Goal: Task Accomplishment & Management: Manage account settings

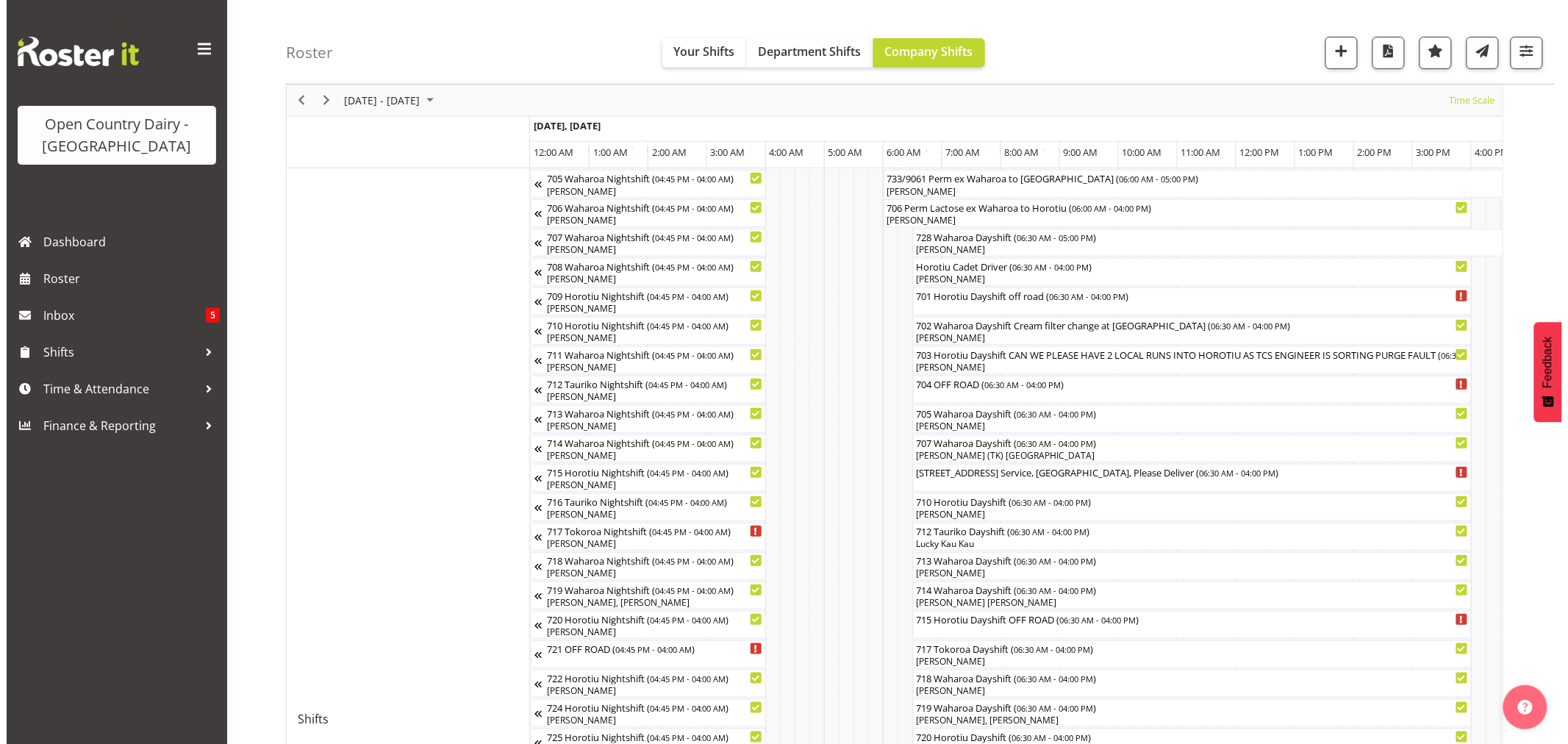
scroll to position [0, 2943]
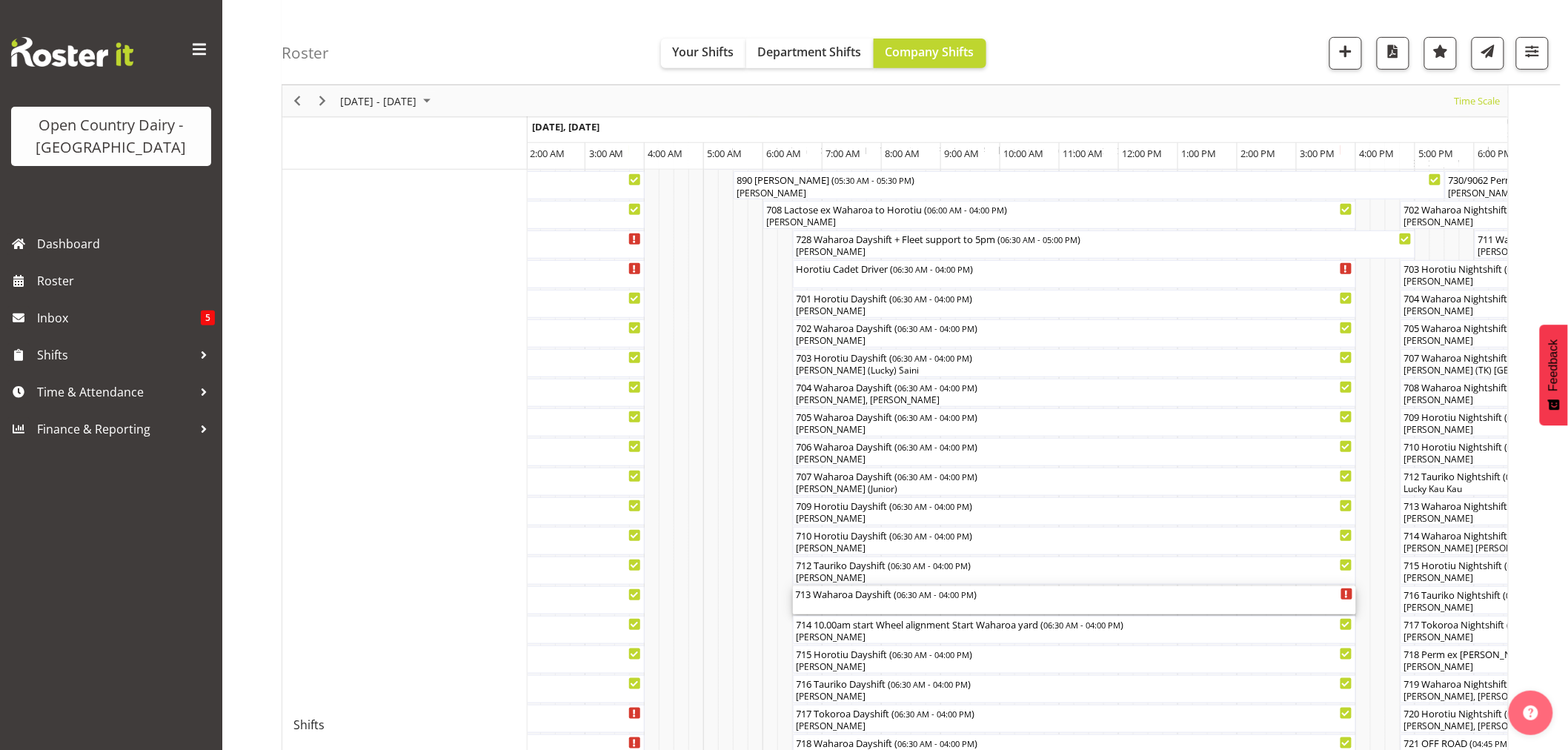
click at [838, 604] on div "713 Waharoa Dayshift ( 06:30 AM - 04:00 PM )" at bounding box center [1074, 600] width 557 height 28
click at [0, 0] on div at bounding box center [0, 0] width 0 height 0
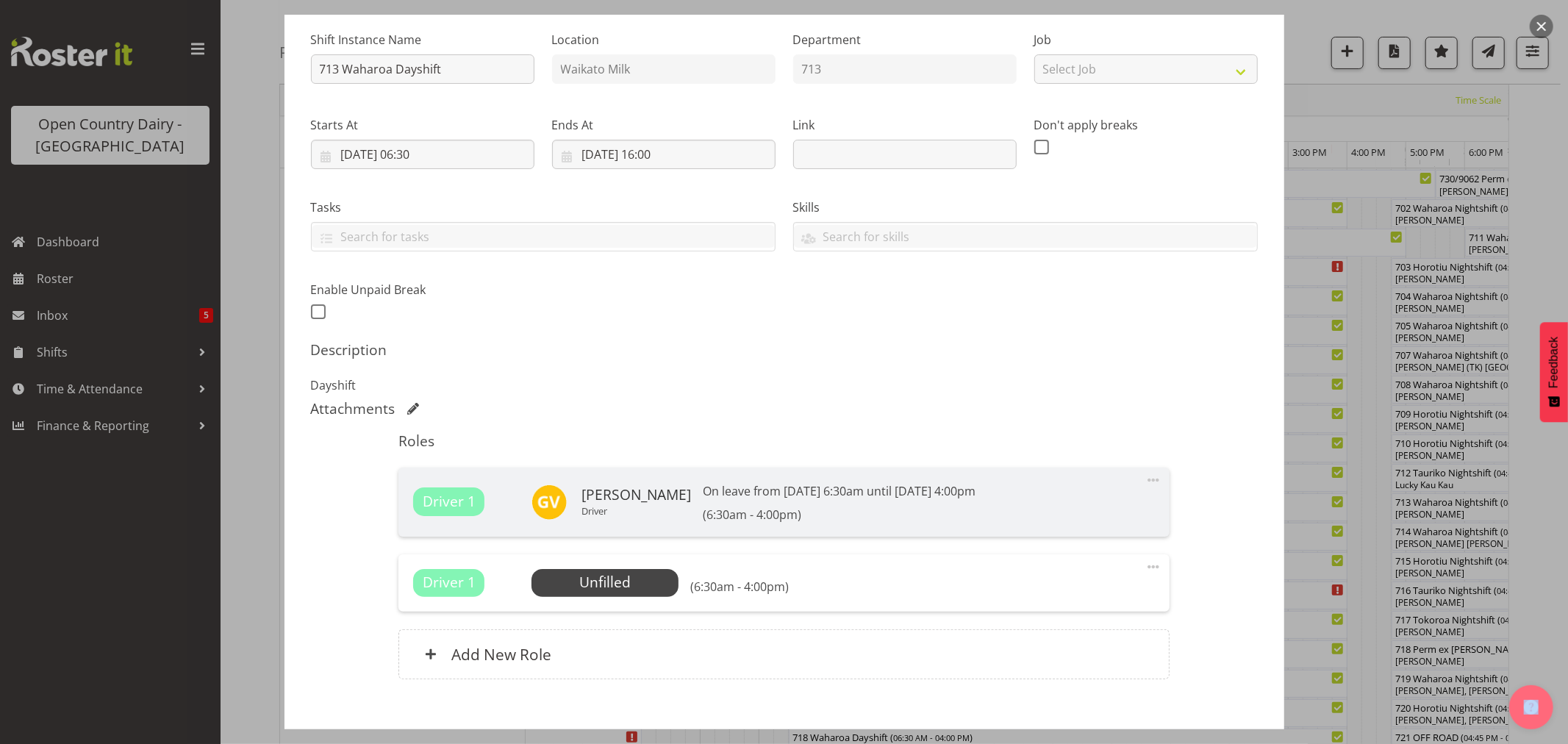
scroll to position [222, 0]
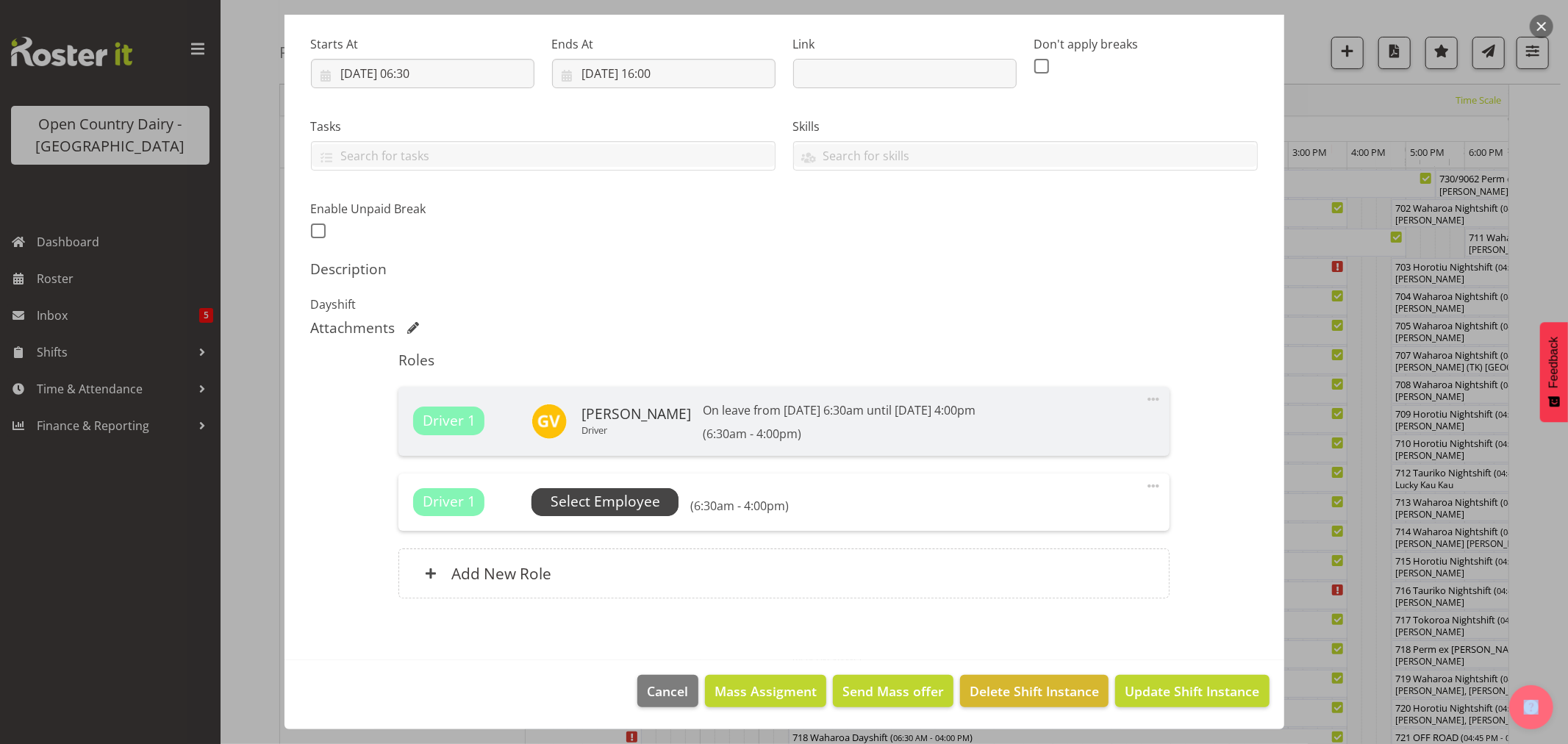
click at [595, 507] on span "Select Employee" at bounding box center [606, 501] width 109 height 21
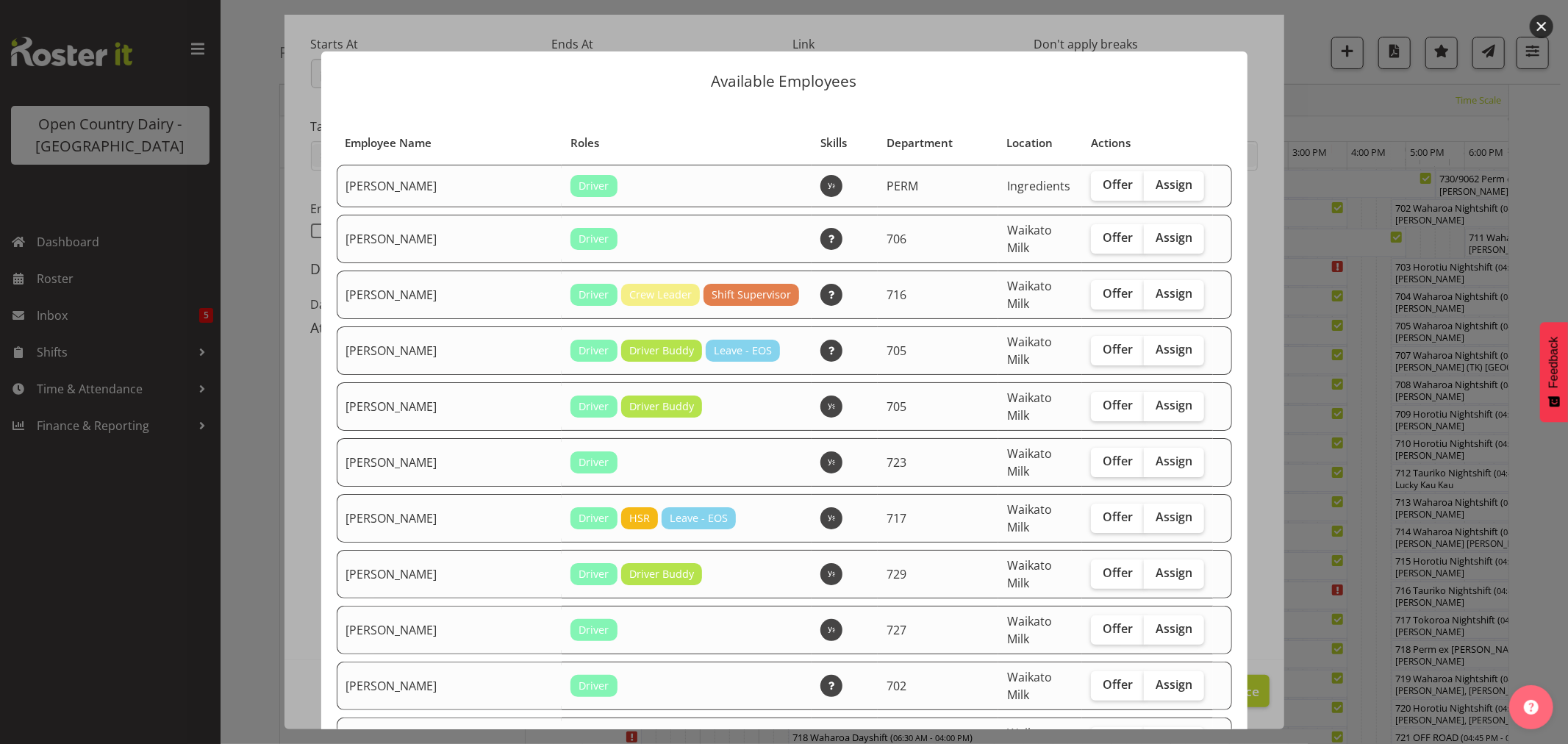
scroll to position [163, 0]
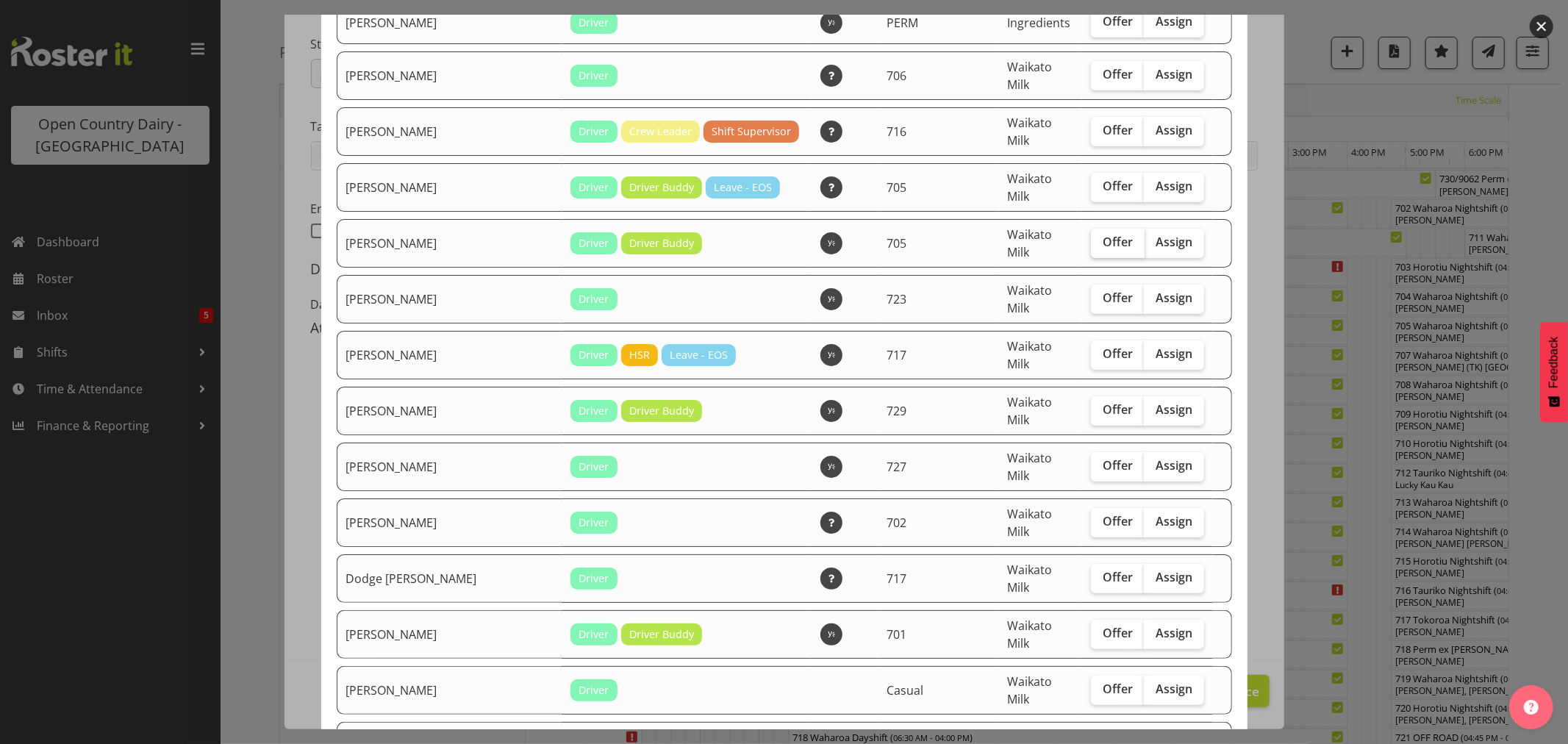
click at [1103, 235] on span "Offer" at bounding box center [1117, 242] width 30 height 15
click at [1097, 237] on input "Offer" at bounding box center [1096, 242] width 9 height 9
checkbox input "true"
click at [1103, 402] on span "Offer" at bounding box center [1117, 409] width 30 height 15
click at [1098, 405] on input "Offer" at bounding box center [1096, 409] width 9 height 9
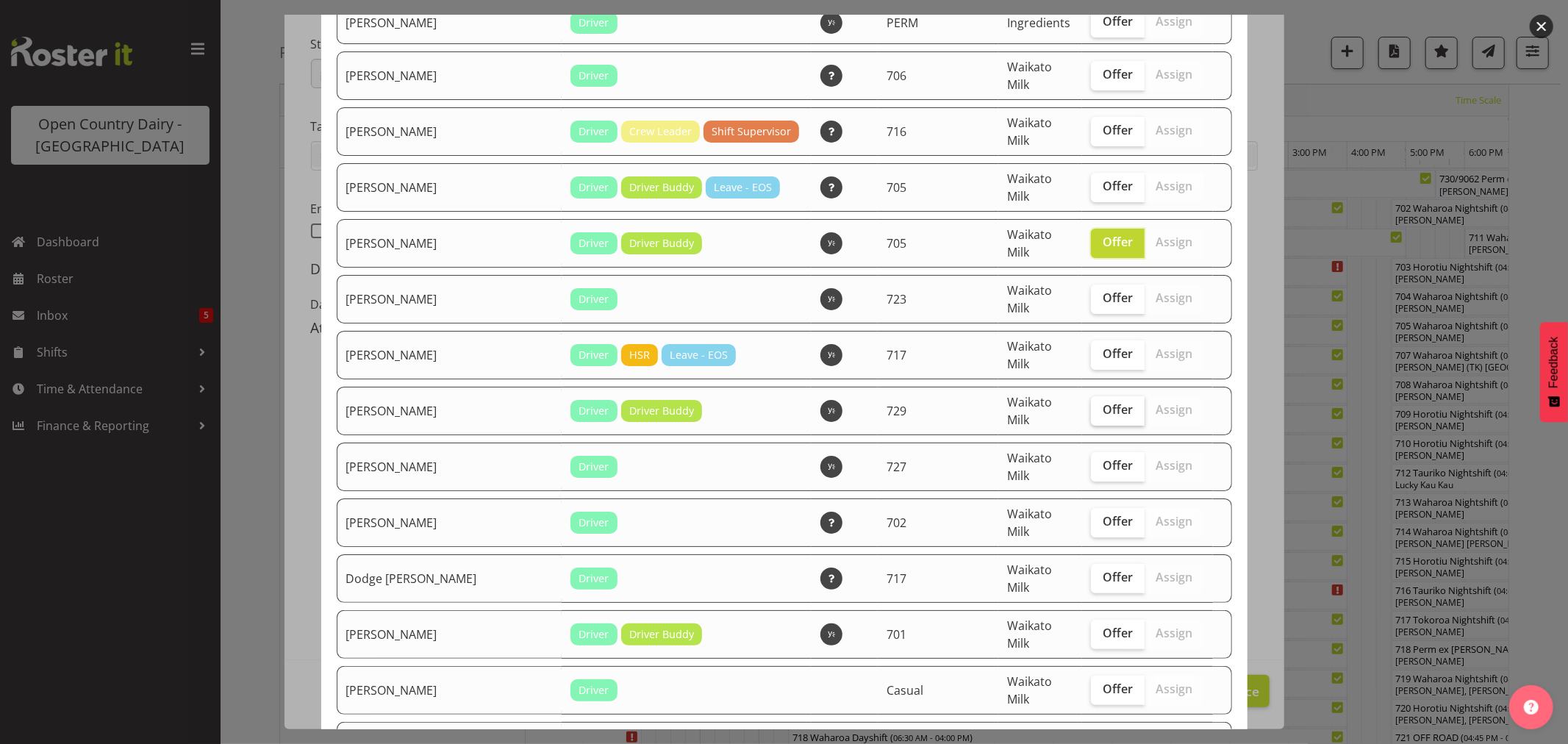
checkbox input "true"
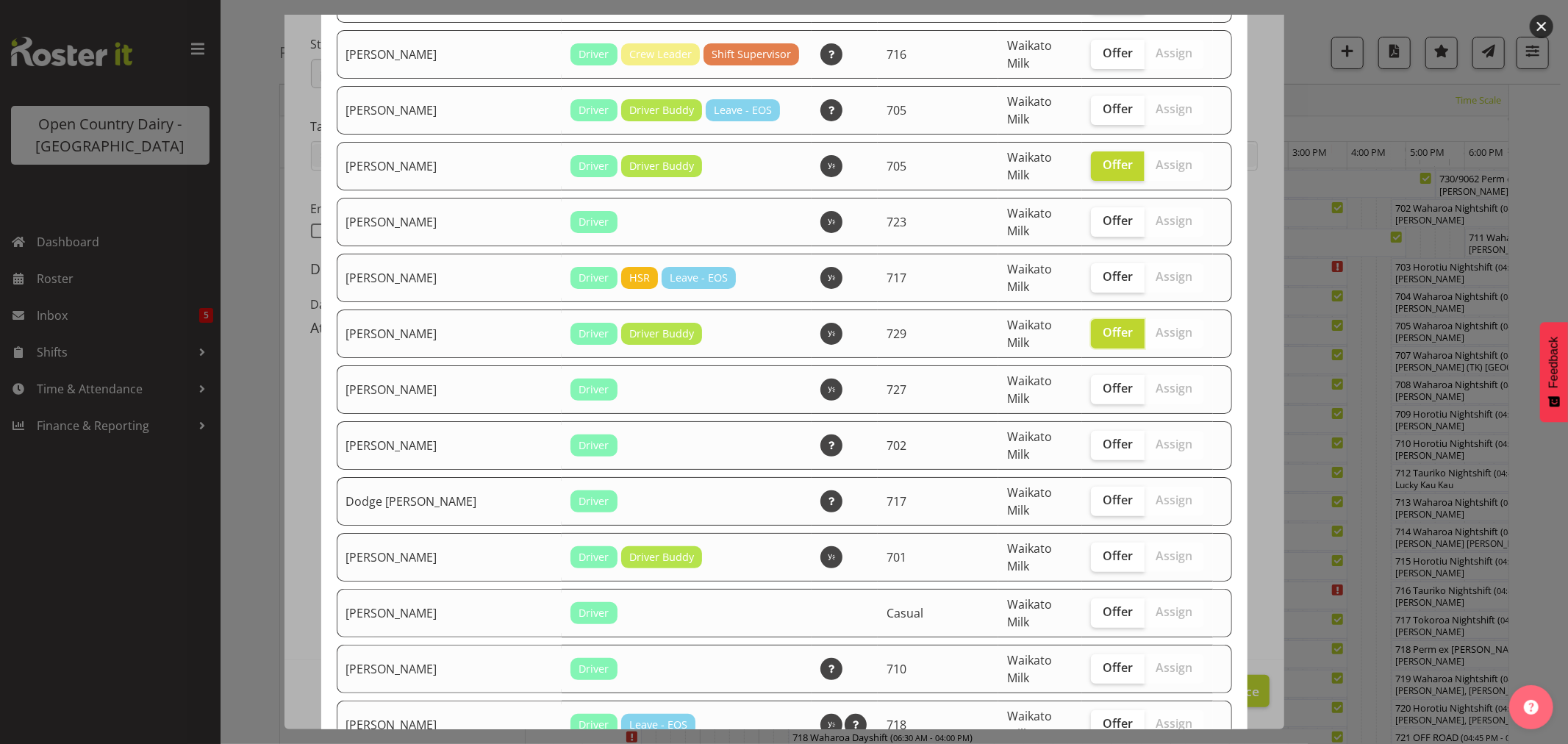
scroll to position [326, 0]
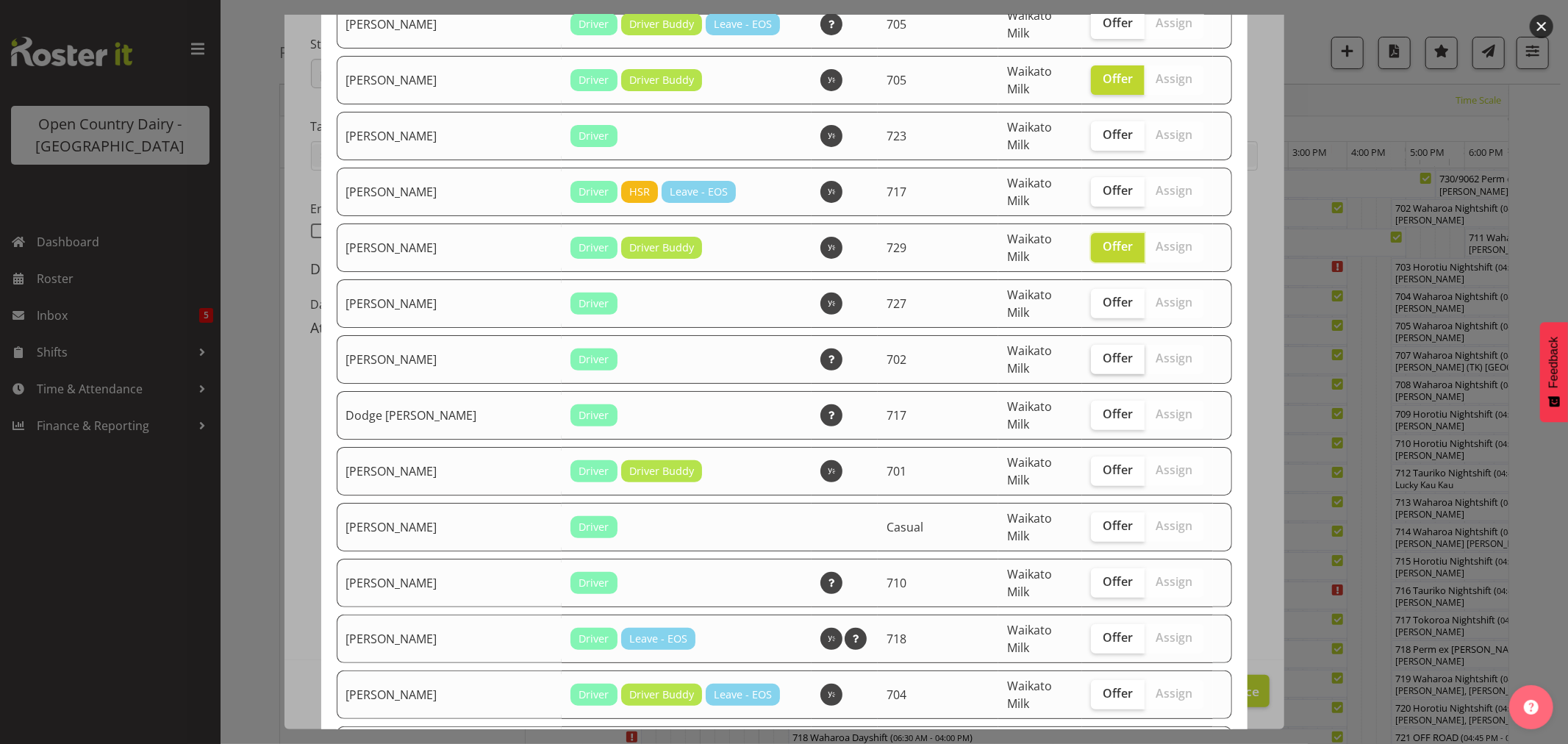
click at [1103, 351] on span "Offer" at bounding box center [1117, 358] width 30 height 15
click at [1098, 354] on input "Offer" at bounding box center [1096, 358] width 9 height 9
checkbox input "true"
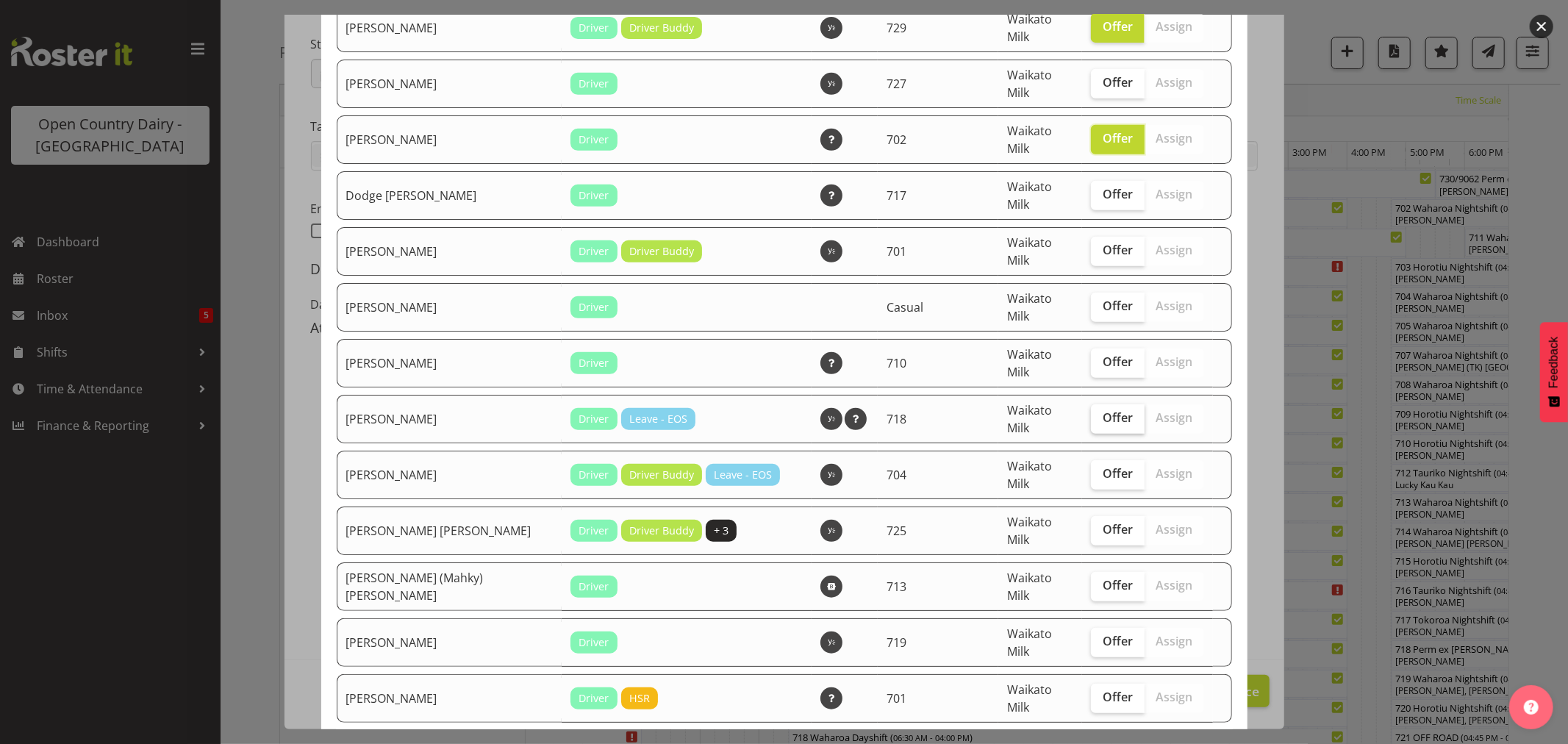
scroll to position [571, 0]
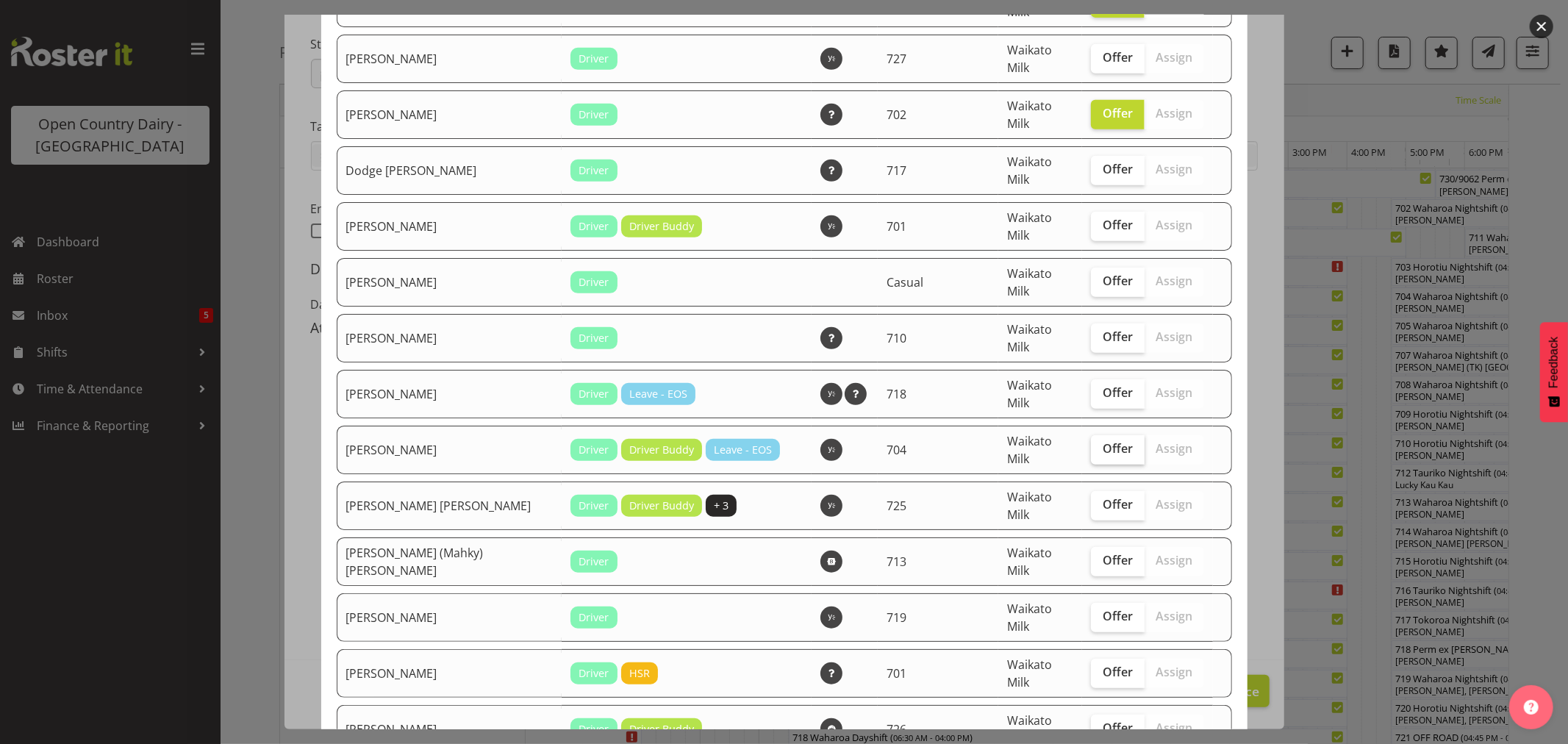
click at [1103, 442] on span "Offer" at bounding box center [1117, 448] width 30 height 15
click at [1094, 444] on input "Offer" at bounding box center [1096, 448] width 9 height 9
checkbox input "true"
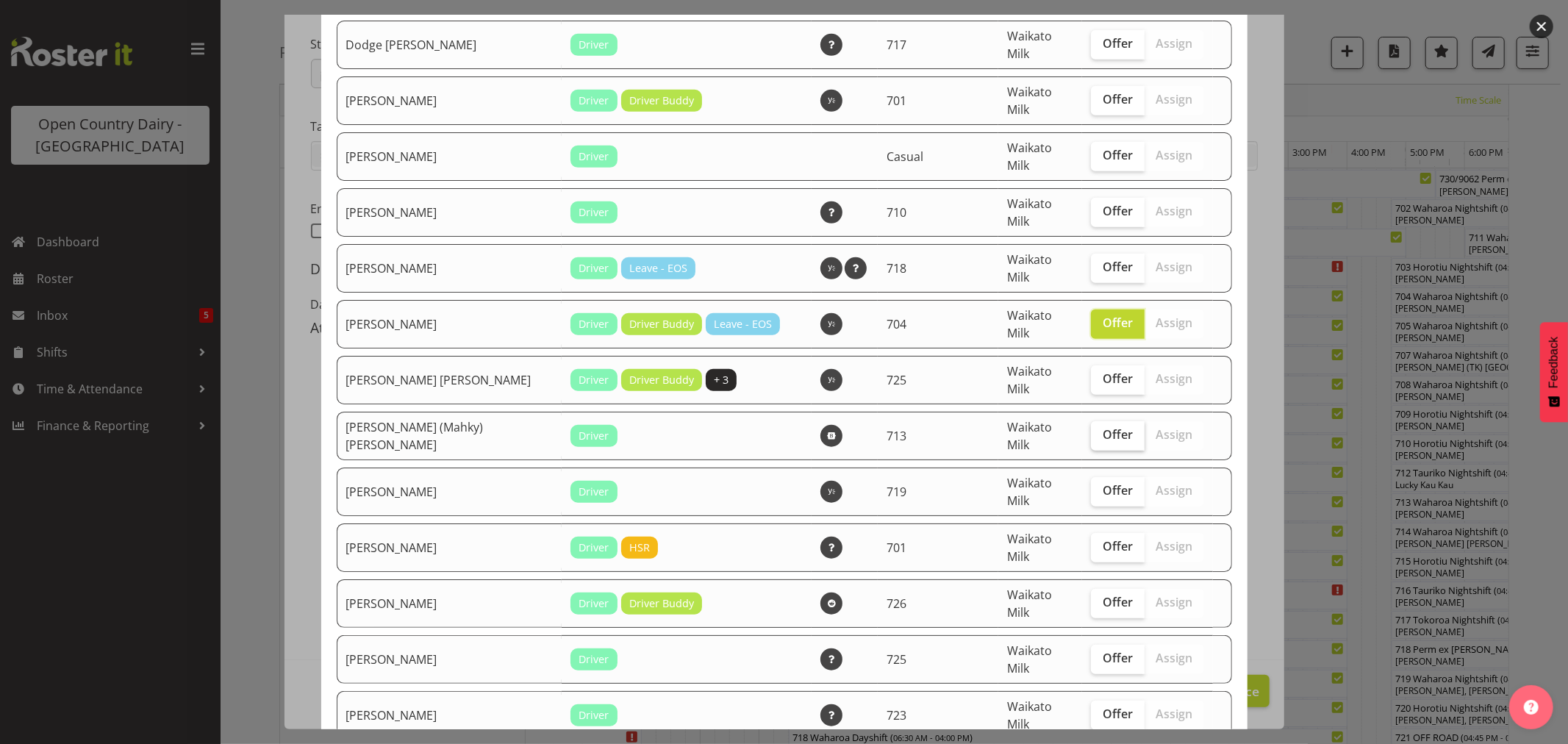
scroll to position [735, 0]
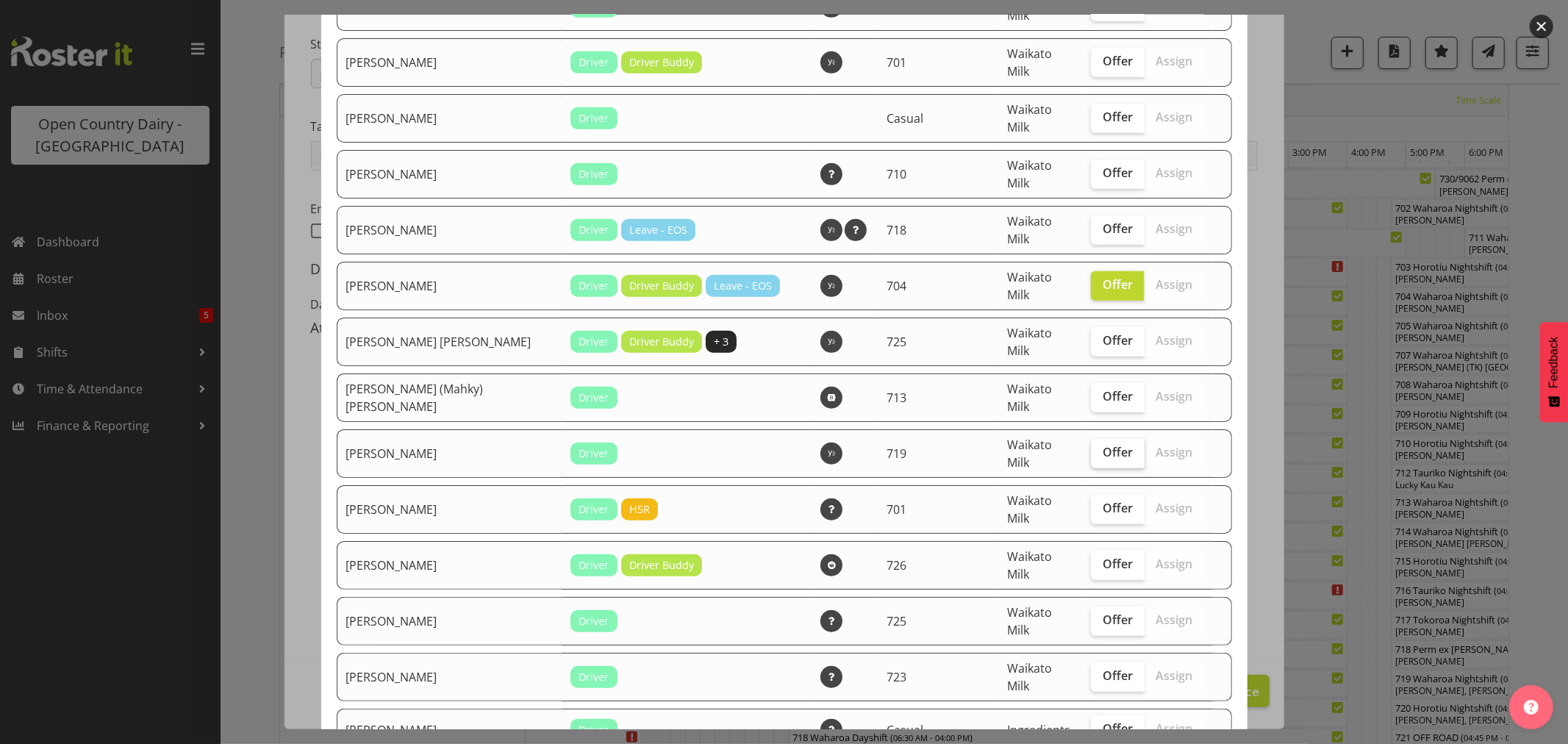
click at [1103, 445] on span "Offer" at bounding box center [1117, 452] width 30 height 15
click at [1091, 448] on input "Offer" at bounding box center [1096, 452] width 9 height 9
checkbox input "true"
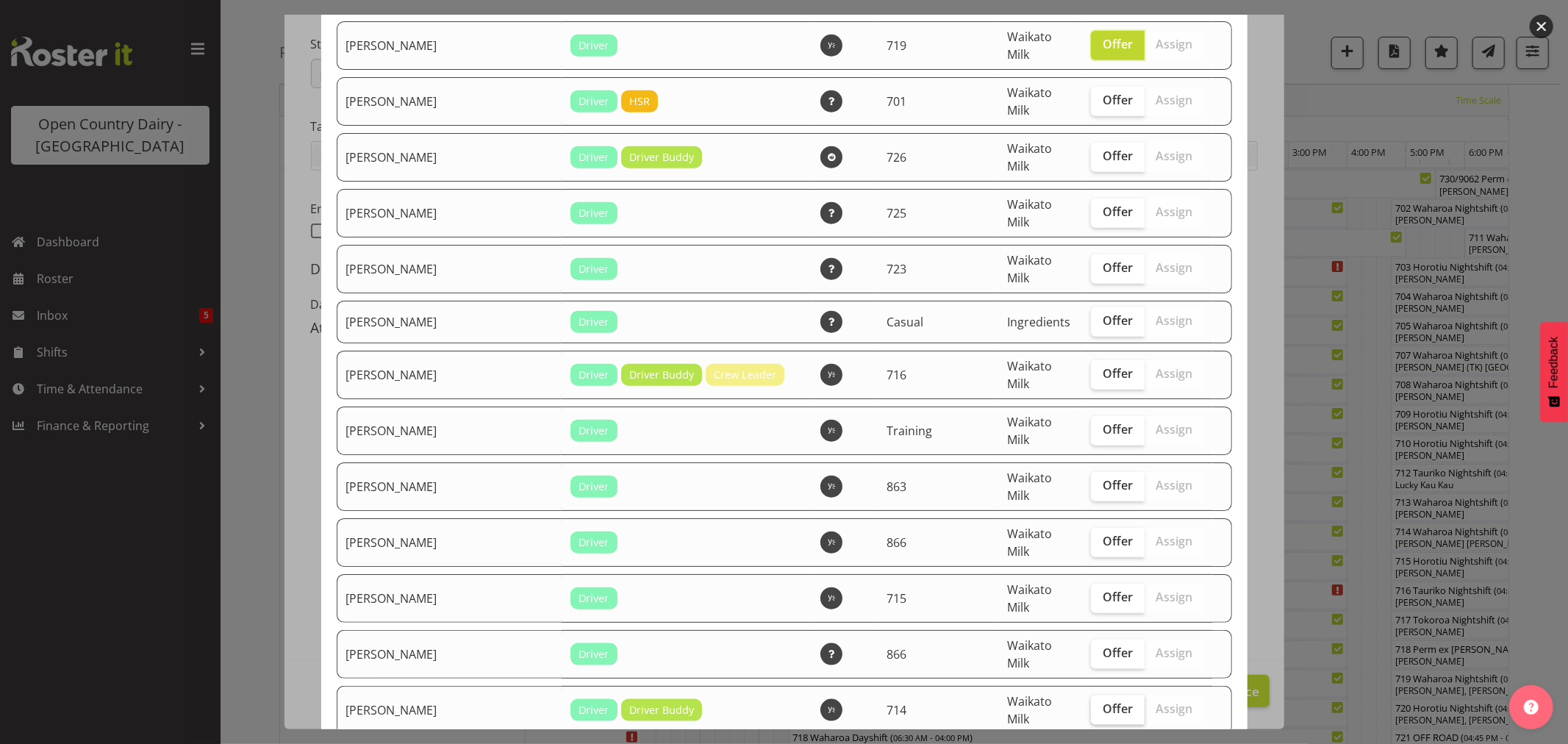
scroll to position [1307, 0]
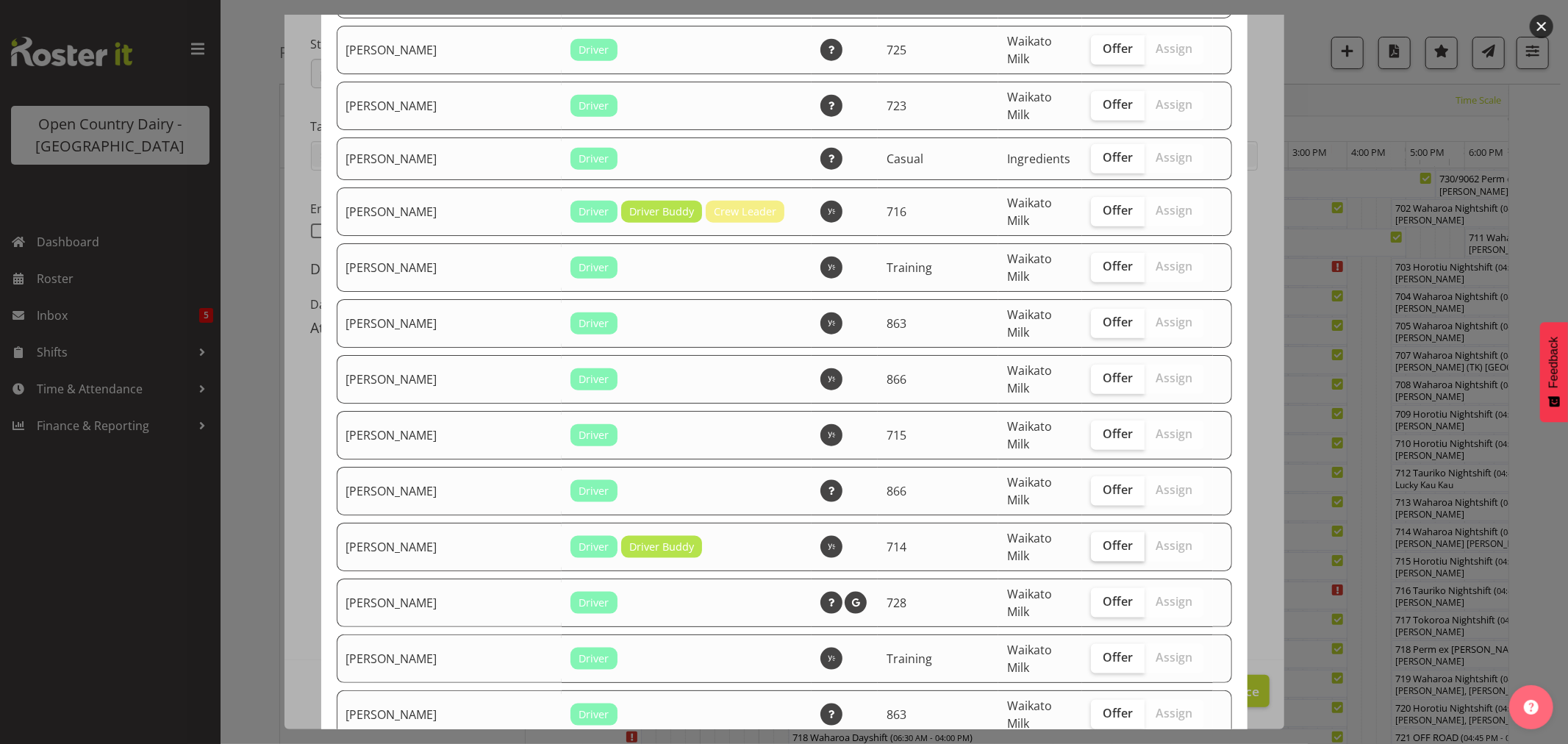
click at [1103, 538] on span "Offer" at bounding box center [1117, 545] width 30 height 15
click at [1091, 542] on input "Offer" at bounding box center [1096, 546] width 9 height 9
checkbox input "true"
click at [1103, 595] on span "Offer" at bounding box center [1117, 601] width 30 height 15
click at [1097, 597] on input "Offer" at bounding box center [1096, 601] width 9 height 9
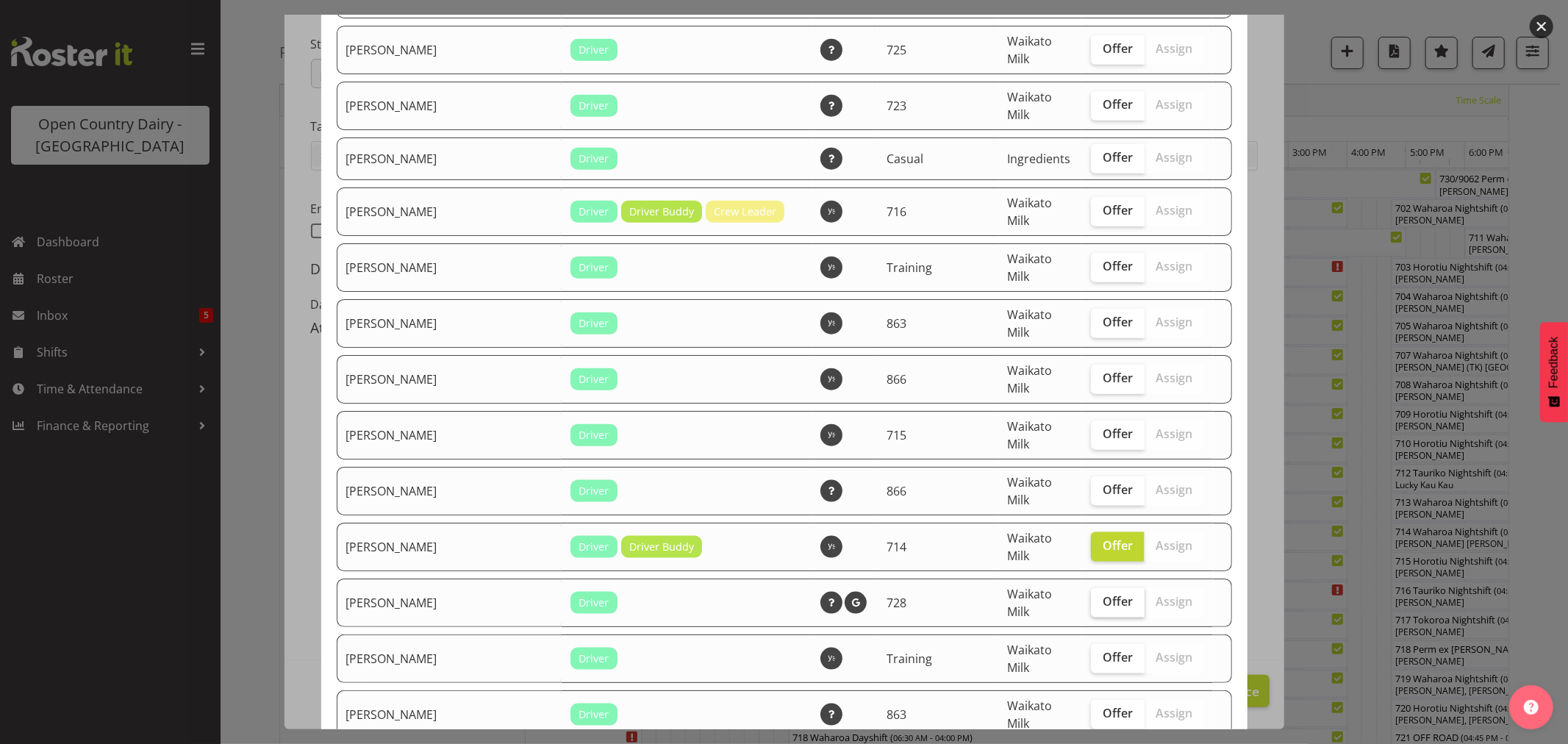
checkbox input "true"
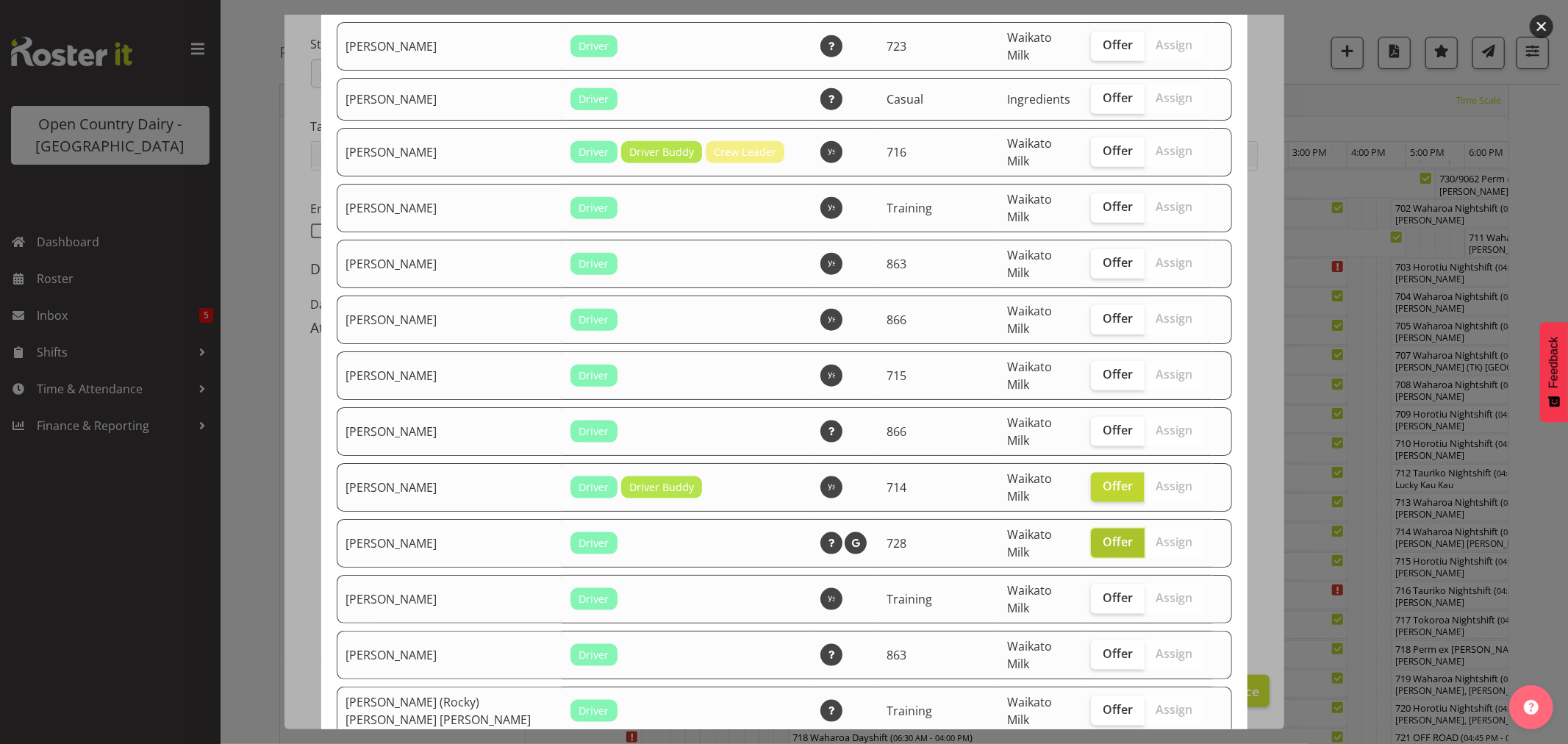
scroll to position [1388, 0]
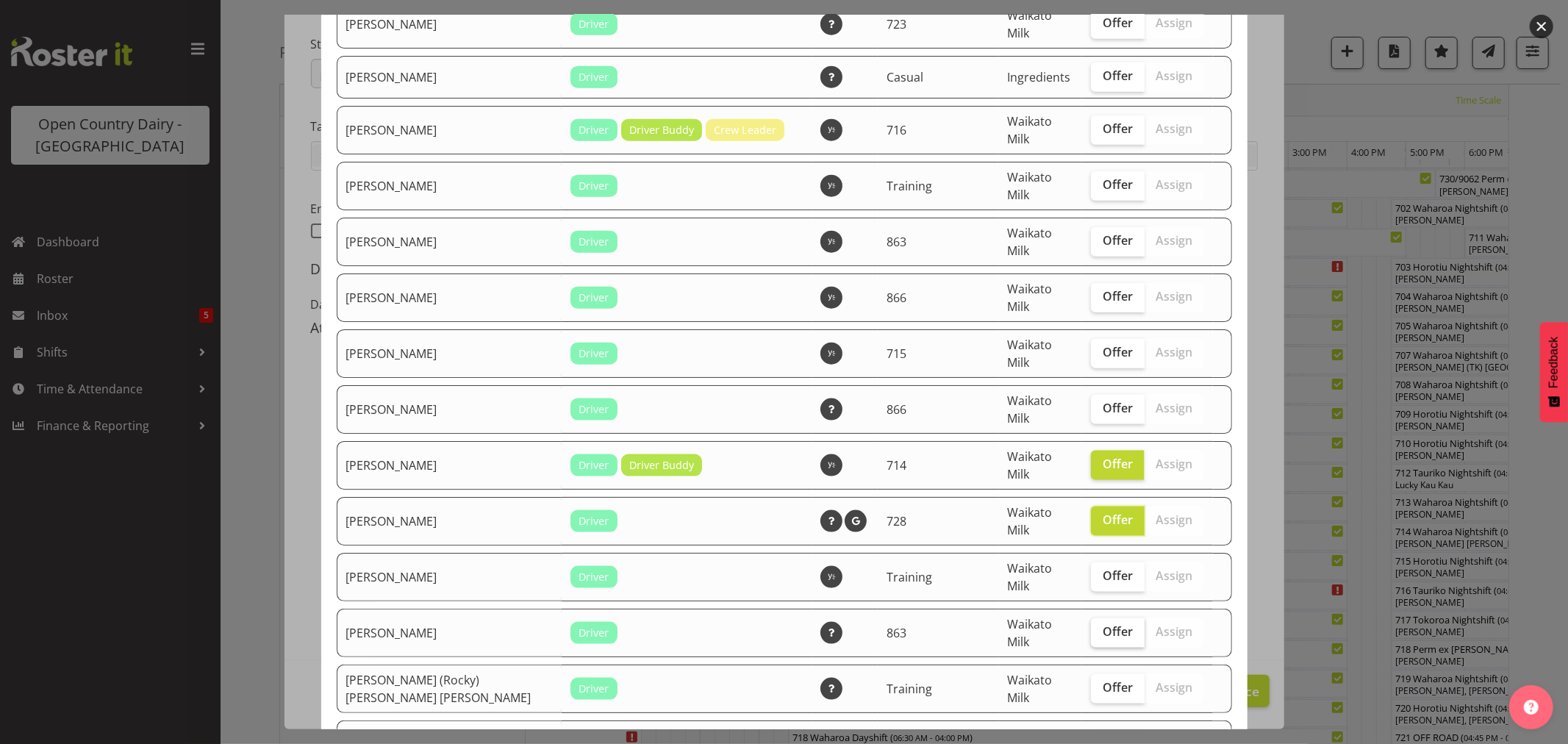
click at [1103, 624] on span "Offer" at bounding box center [1117, 631] width 30 height 15
click at [1097, 627] on input "Offer" at bounding box center [1096, 631] width 9 height 9
checkbox input "true"
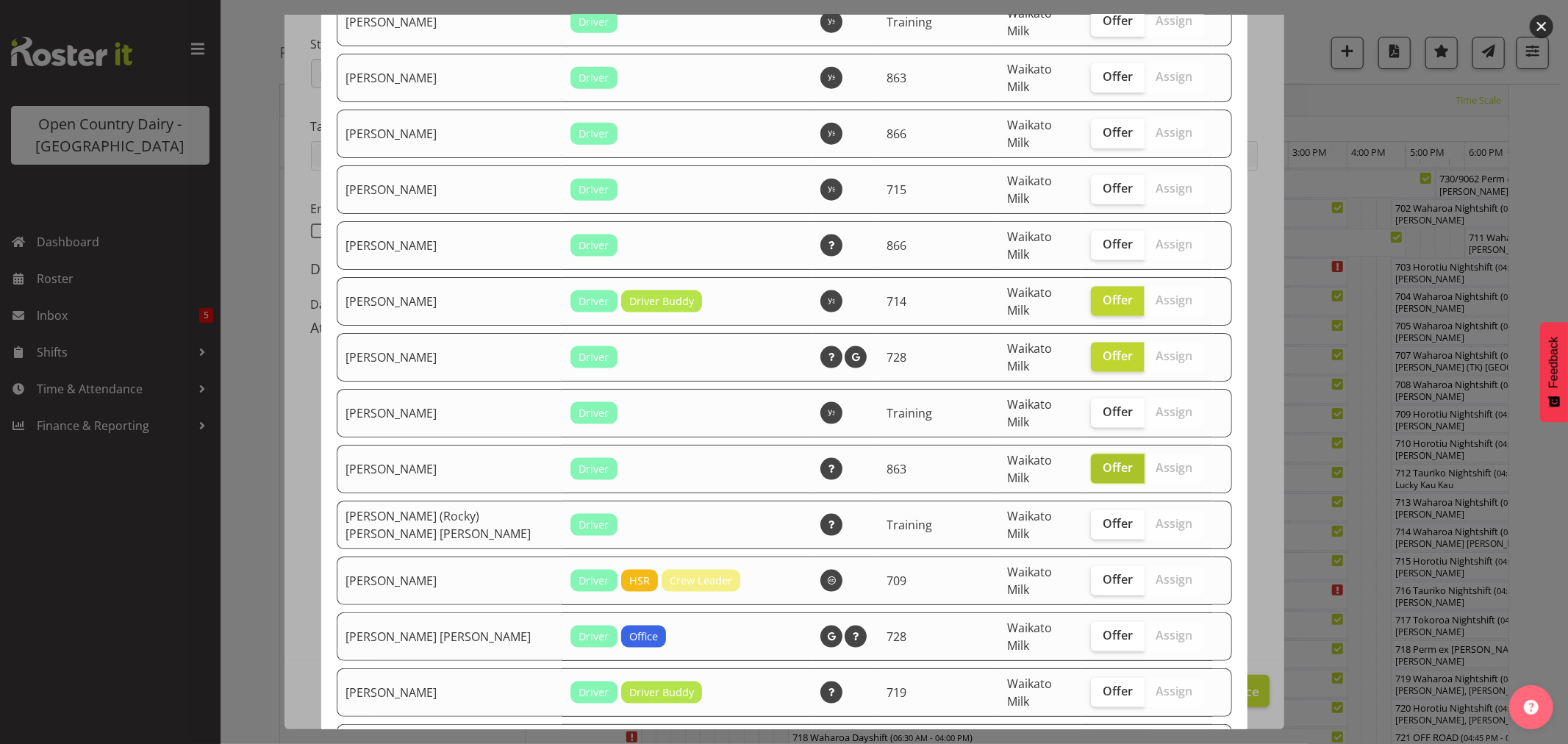
scroll to position [1634, 0]
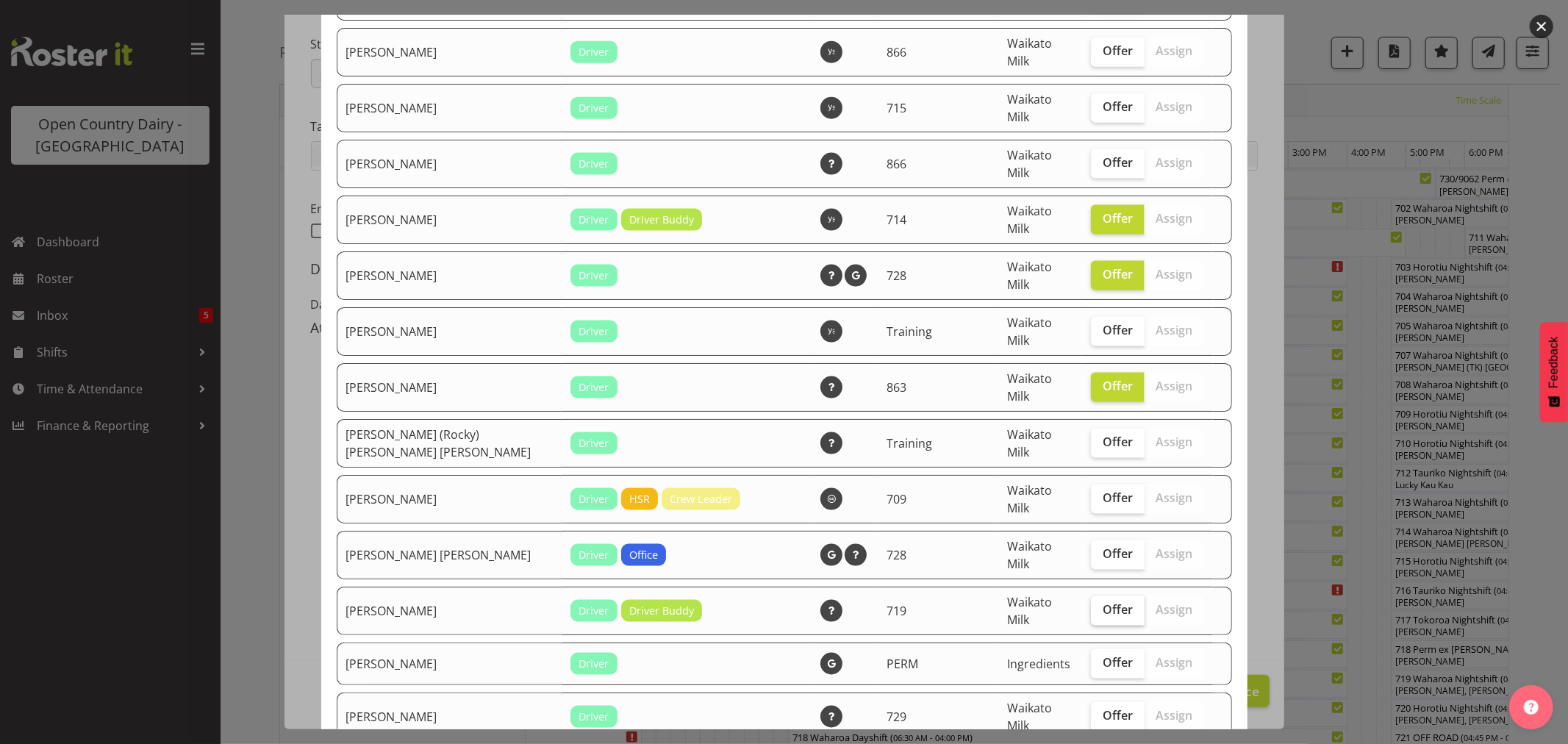
click at [1103, 602] on span "Offer" at bounding box center [1117, 609] width 30 height 15
click at [1101, 605] on input "Offer" at bounding box center [1096, 609] width 9 height 9
checkbox input "true"
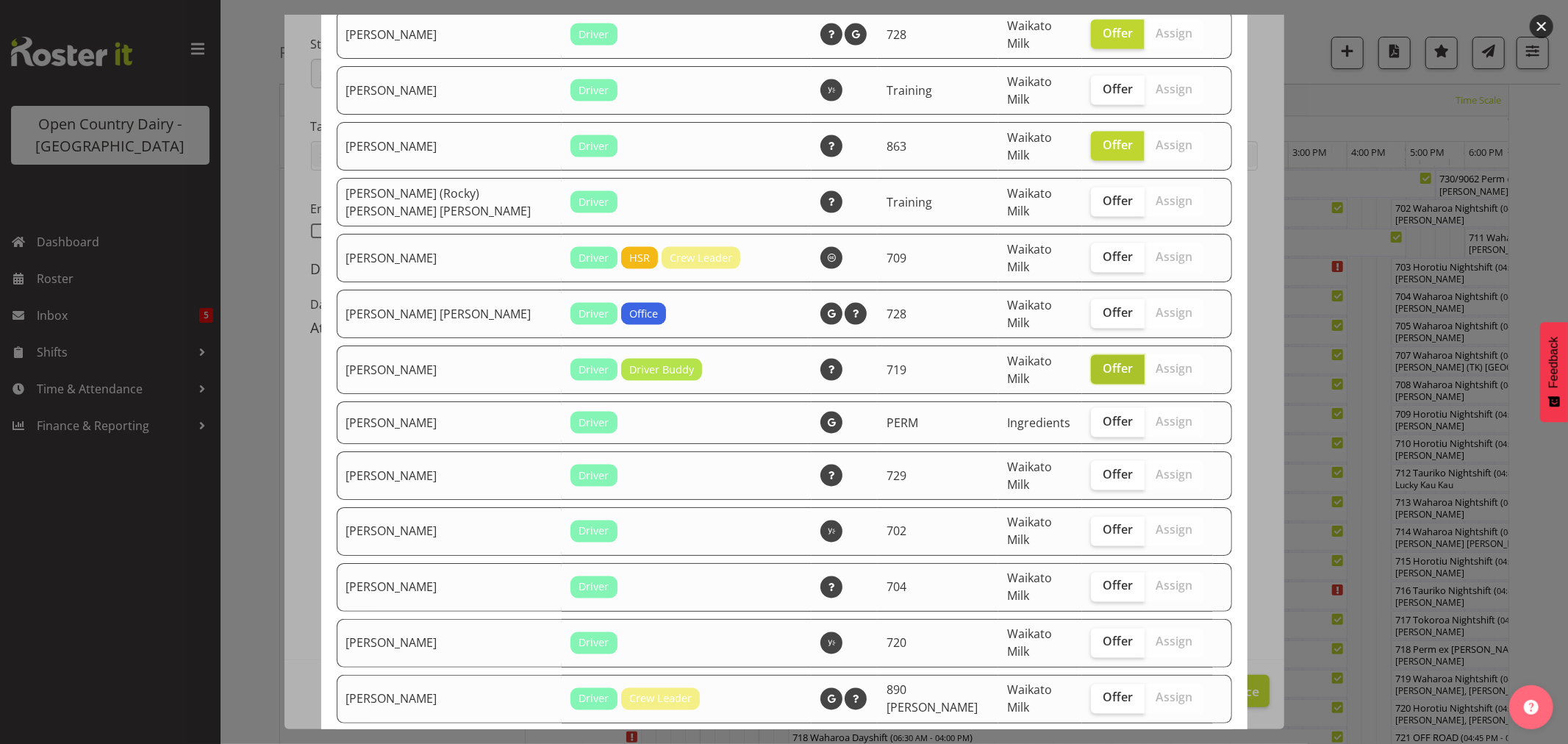
scroll to position [1878, 0]
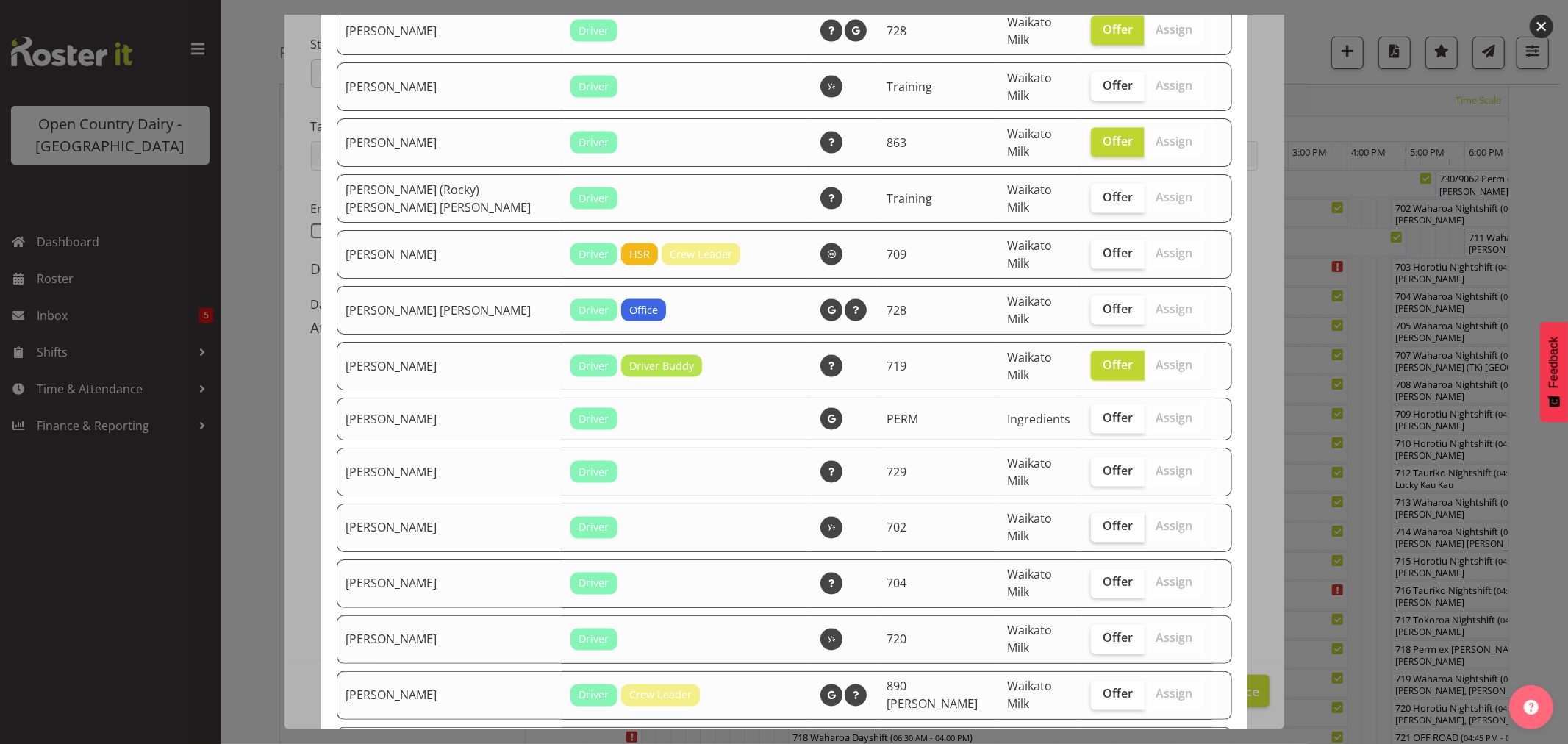
click at [1103, 519] on span "Offer" at bounding box center [1117, 526] width 30 height 15
click at [1096, 522] on input "Offer" at bounding box center [1096, 526] width 9 height 9
checkbox input "true"
click at [1103, 575] on span "Offer" at bounding box center [1117, 582] width 30 height 15
click at [1099, 578] on input "Offer" at bounding box center [1096, 583] width 9 height 9
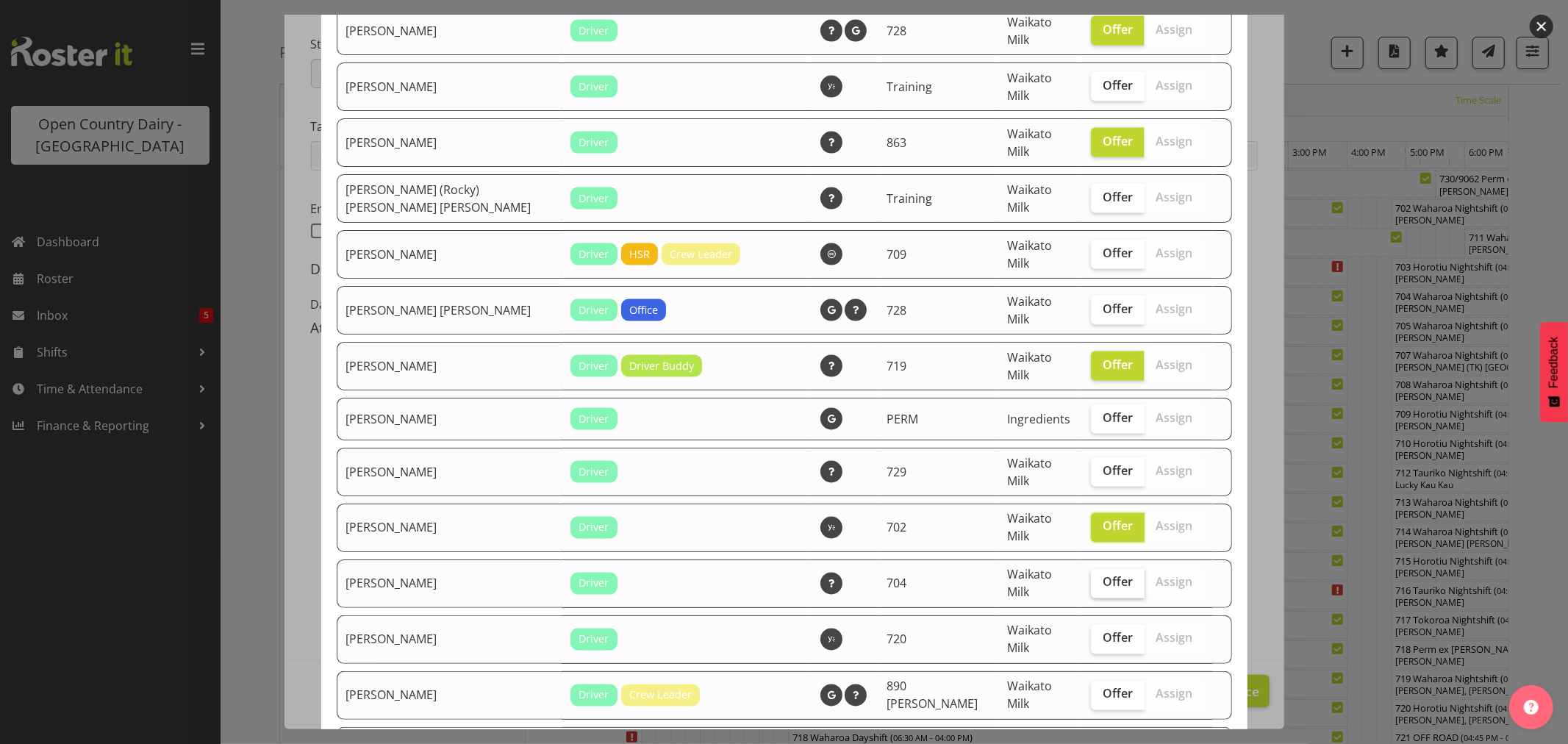
checkbox input "true"
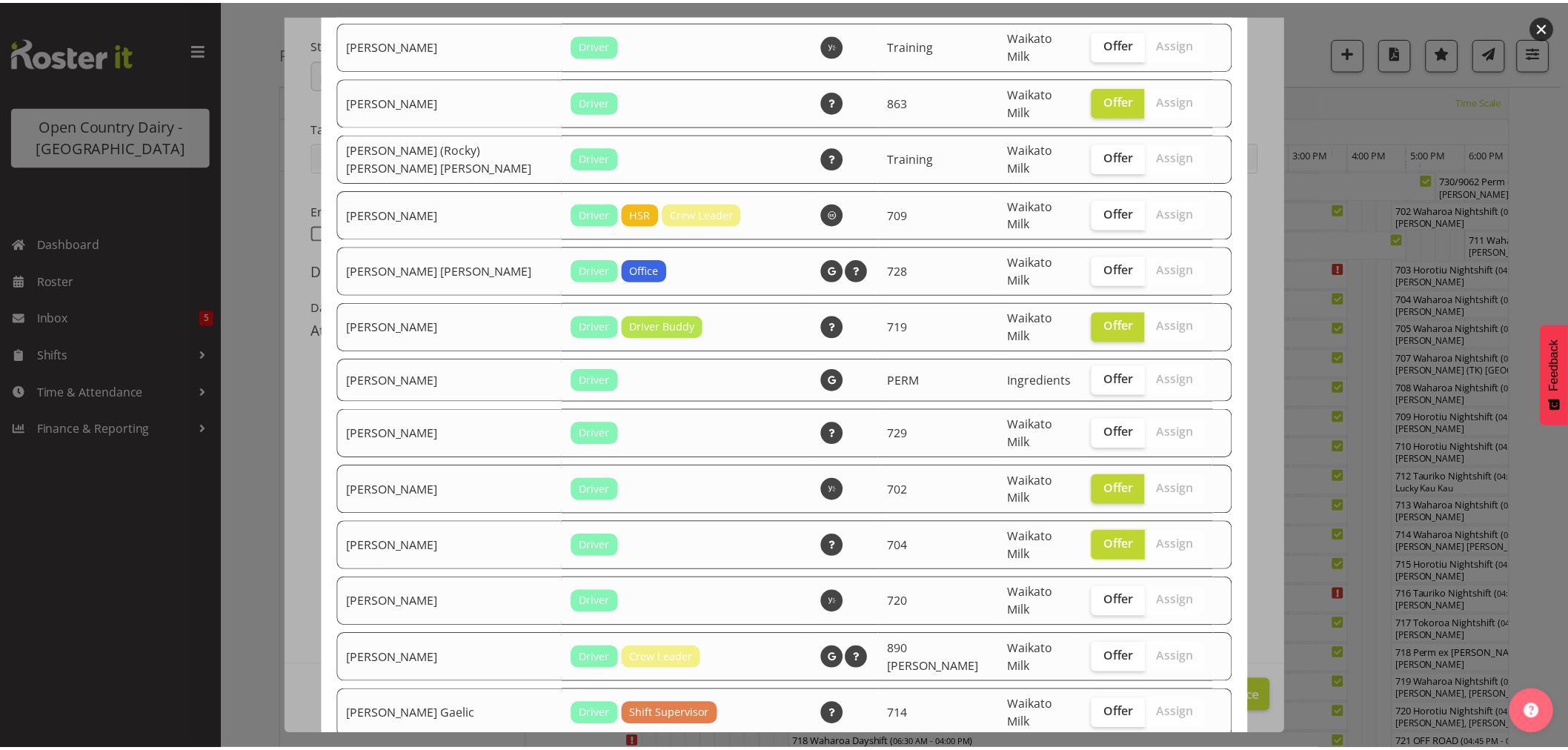
scroll to position [1960, 0]
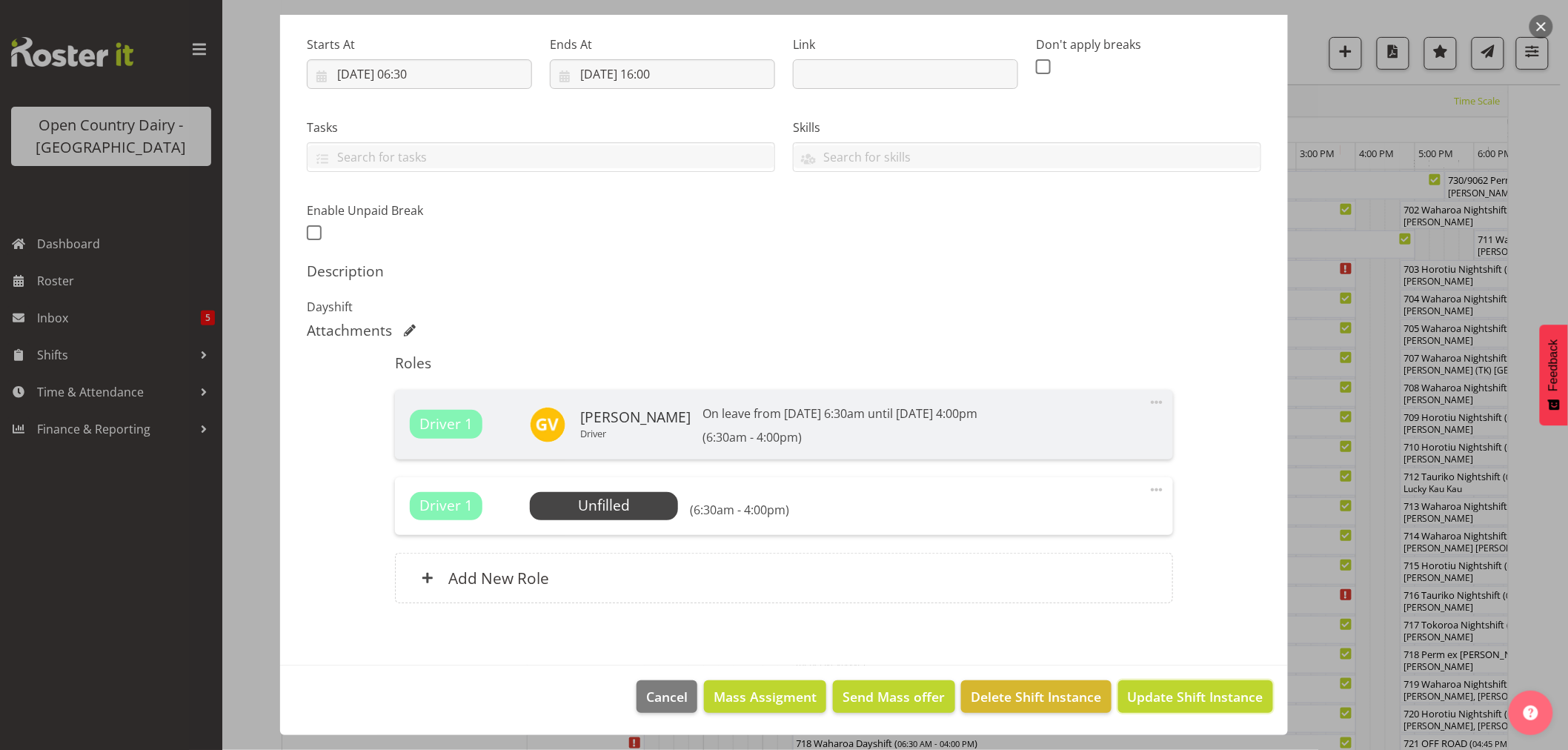
click at [1172, 698] on span "Update Shift Instance" at bounding box center [1195, 697] width 136 height 19
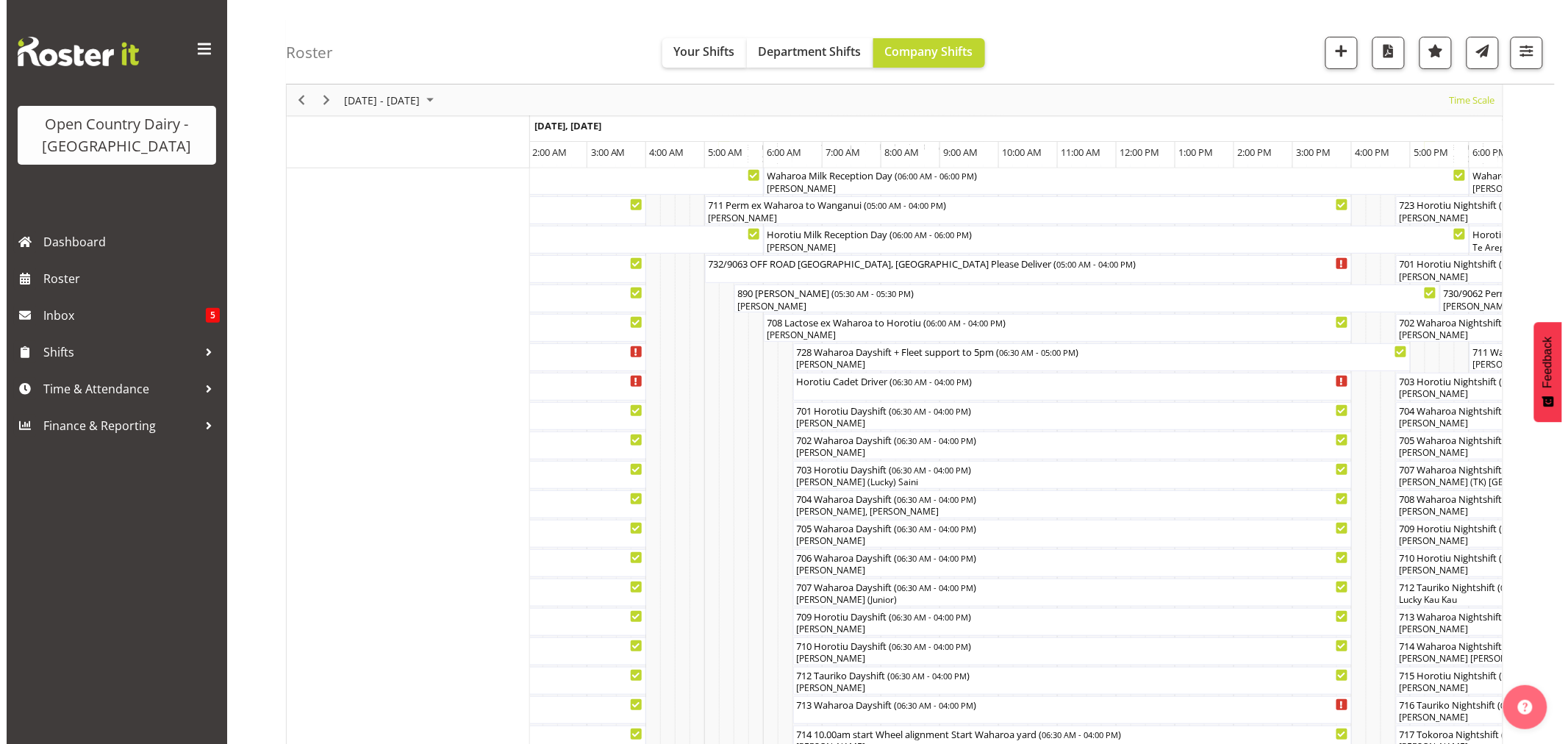
scroll to position [408, 0]
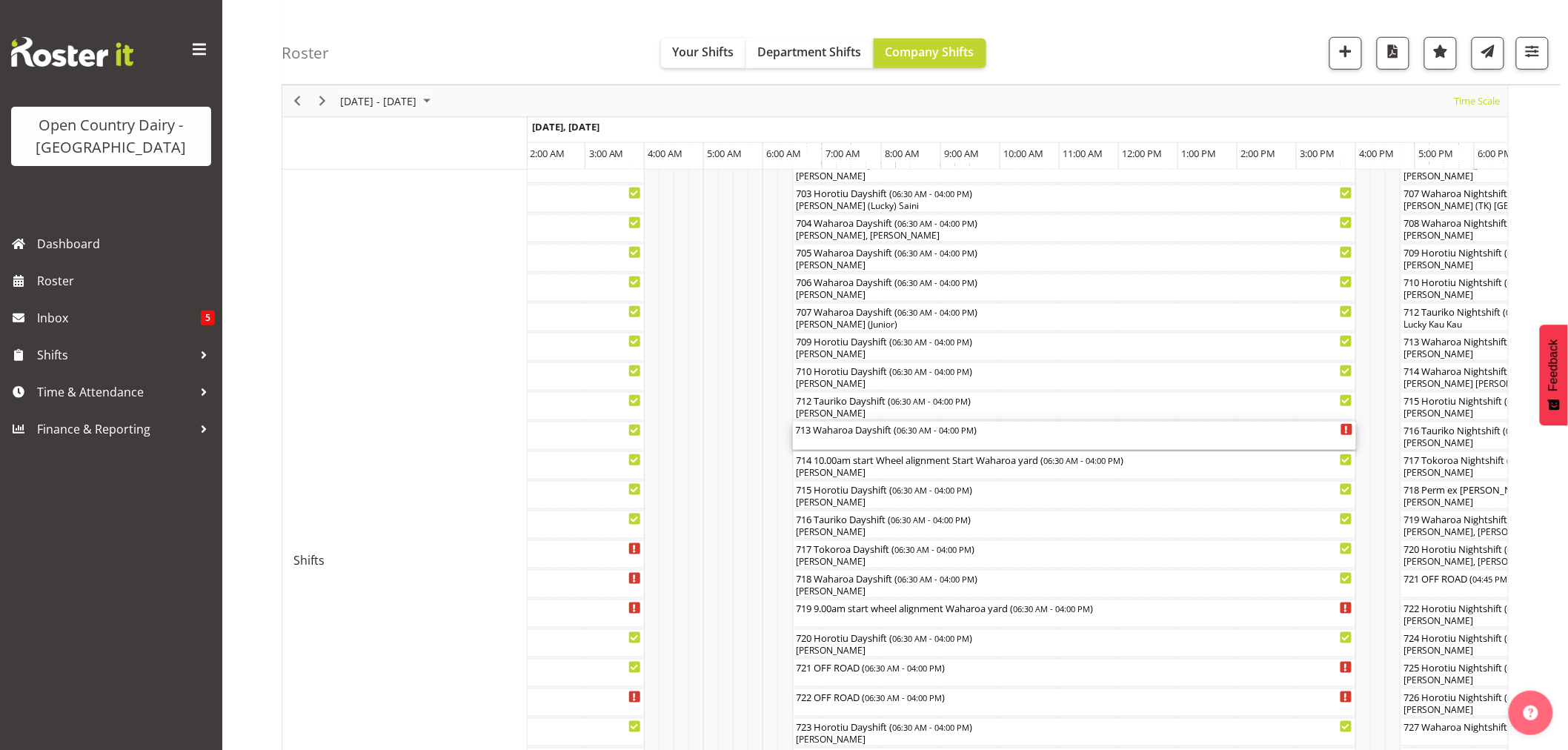
click at [828, 440] on div "713 Waharoa Dayshift ( 06:30 AM - 04:00 PM )" at bounding box center [1074, 436] width 557 height 28
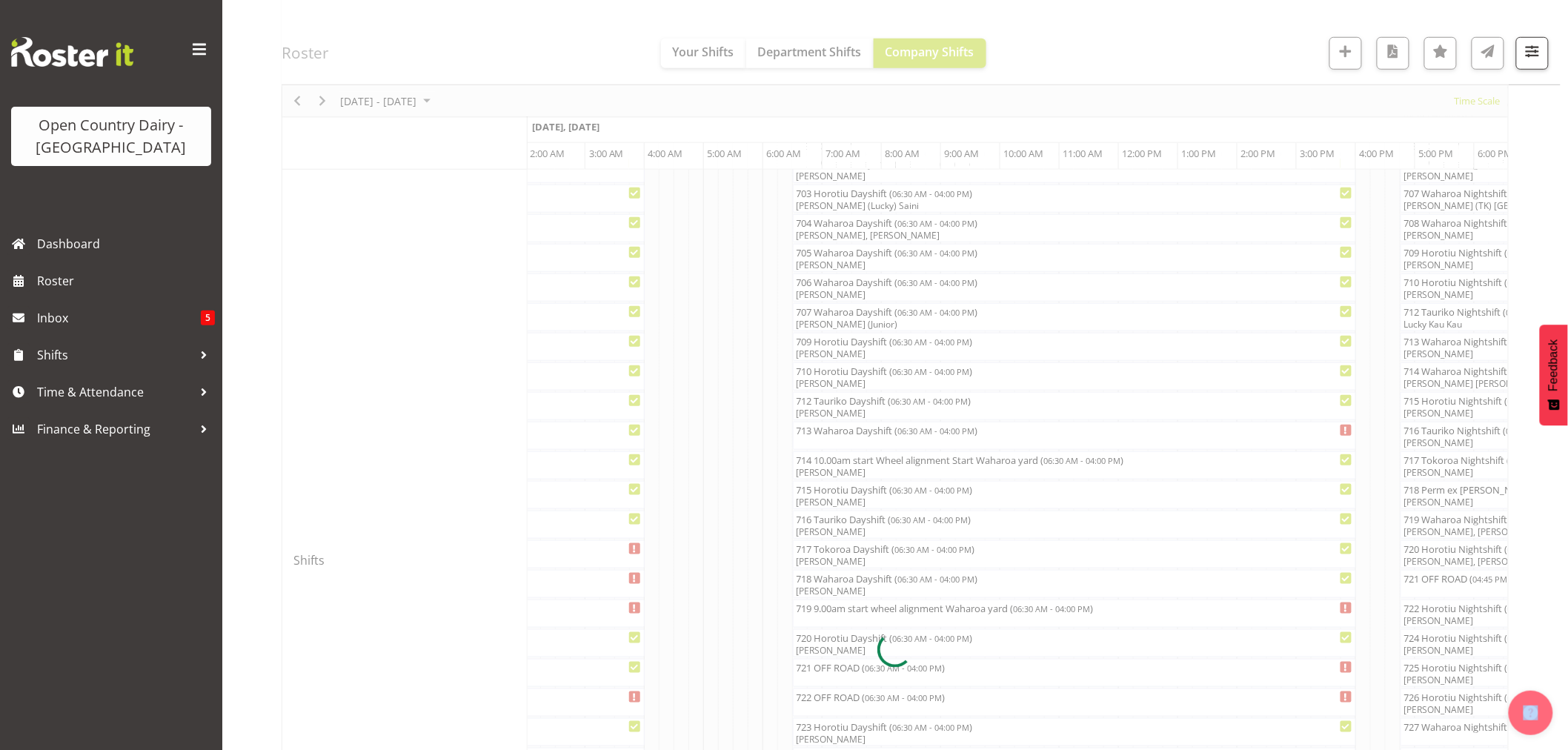
click at [828, 440] on div at bounding box center [895, 650] width 1227 height 1820
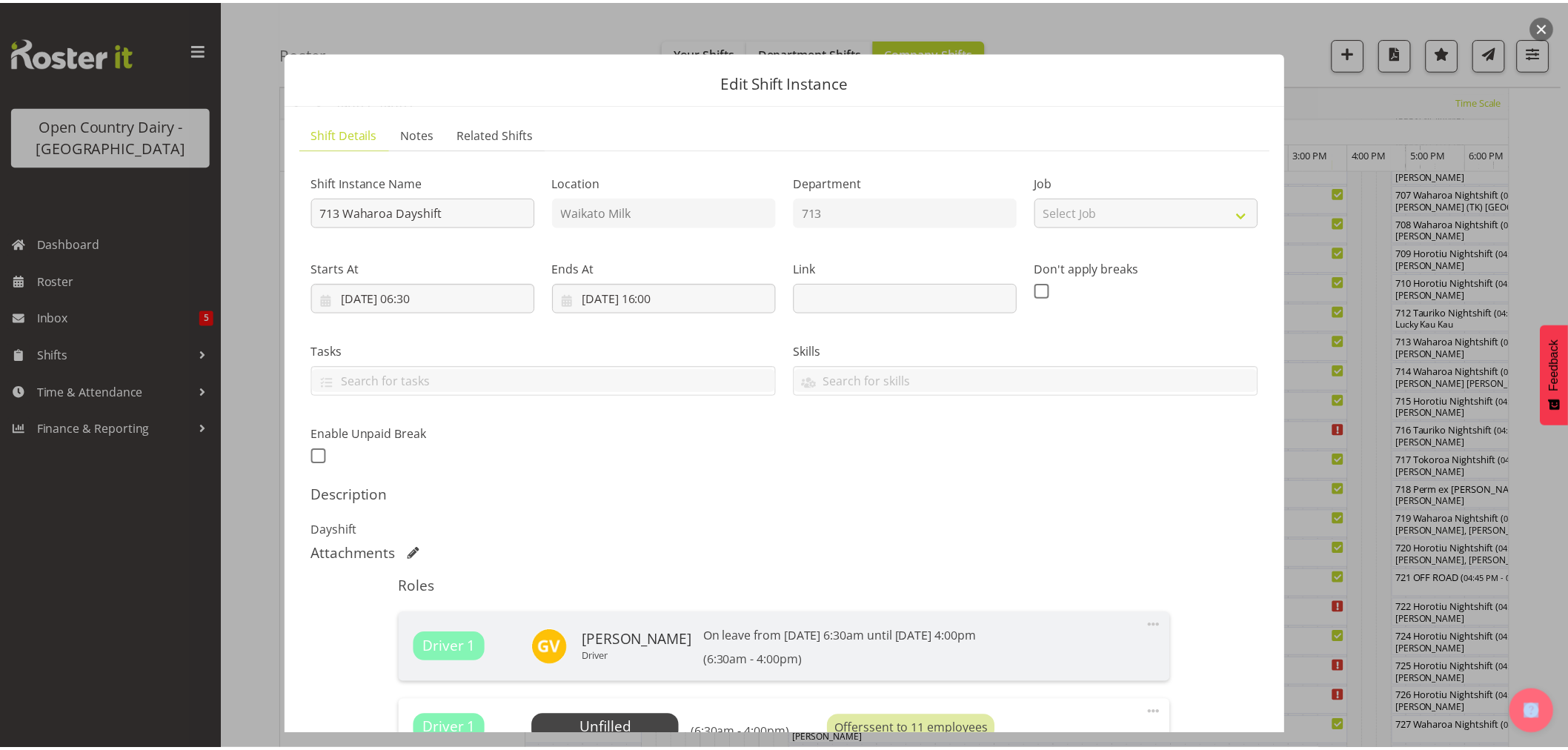
scroll to position [224, 0]
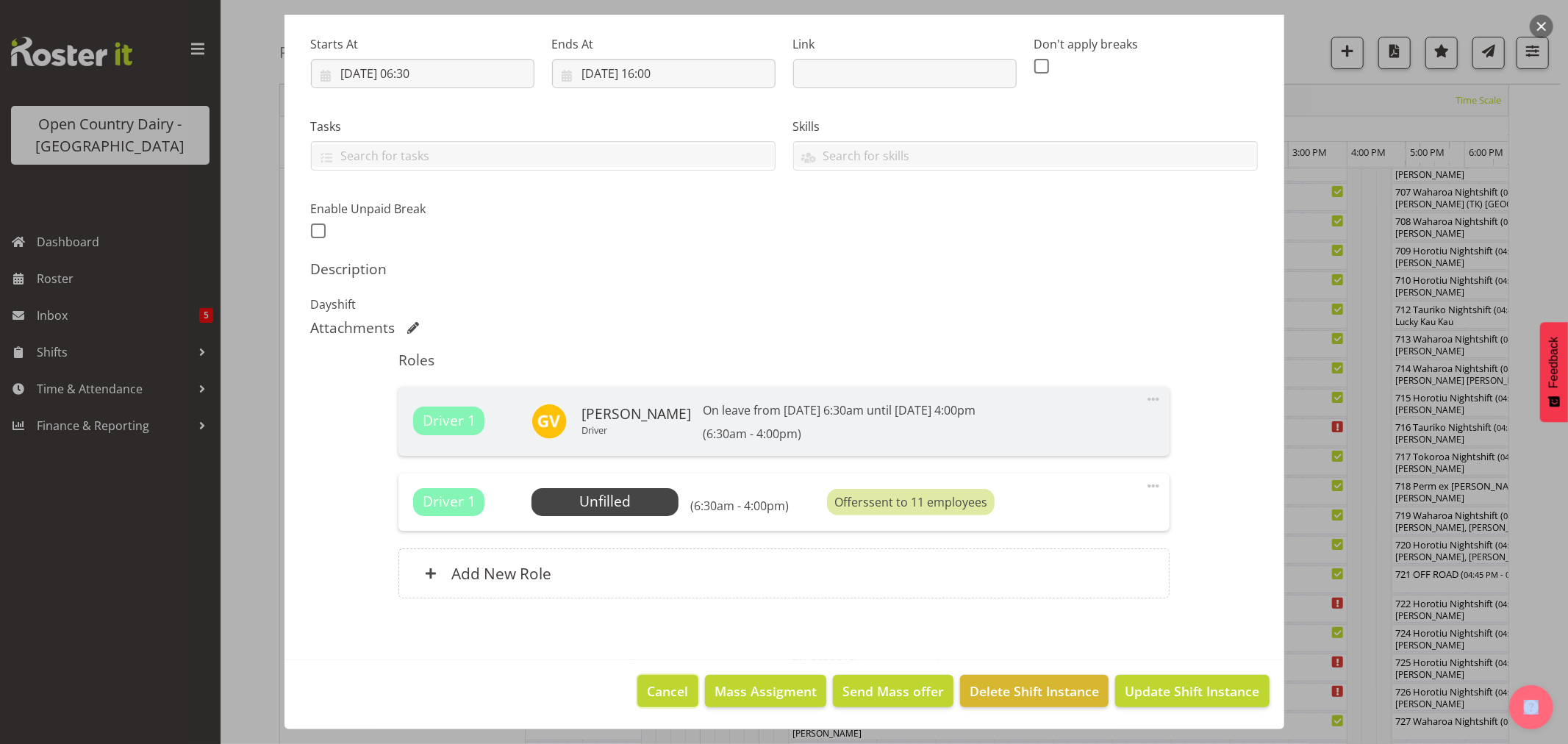
click at [665, 686] on span "Cancel" at bounding box center [668, 691] width 41 height 19
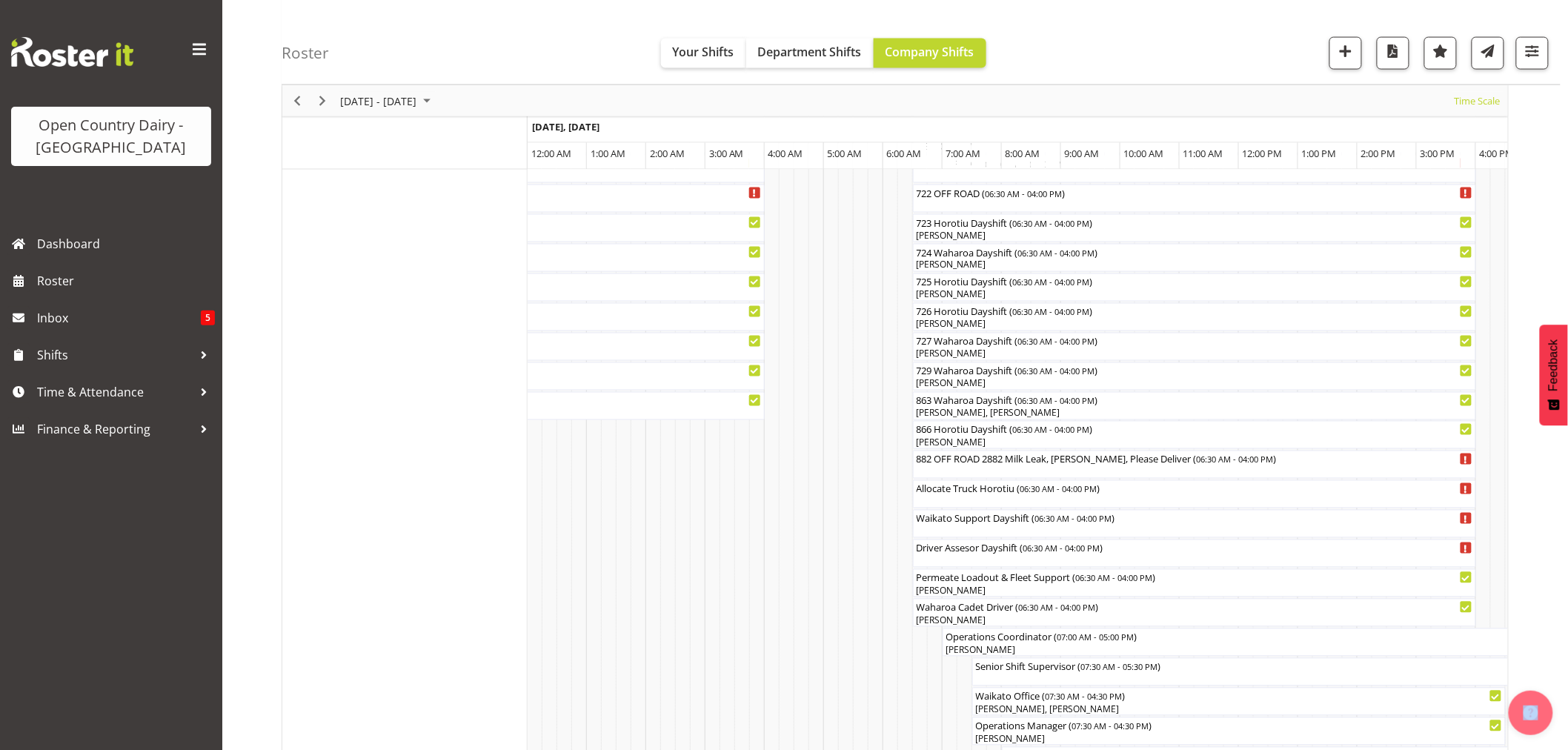
scroll to position [504, 0]
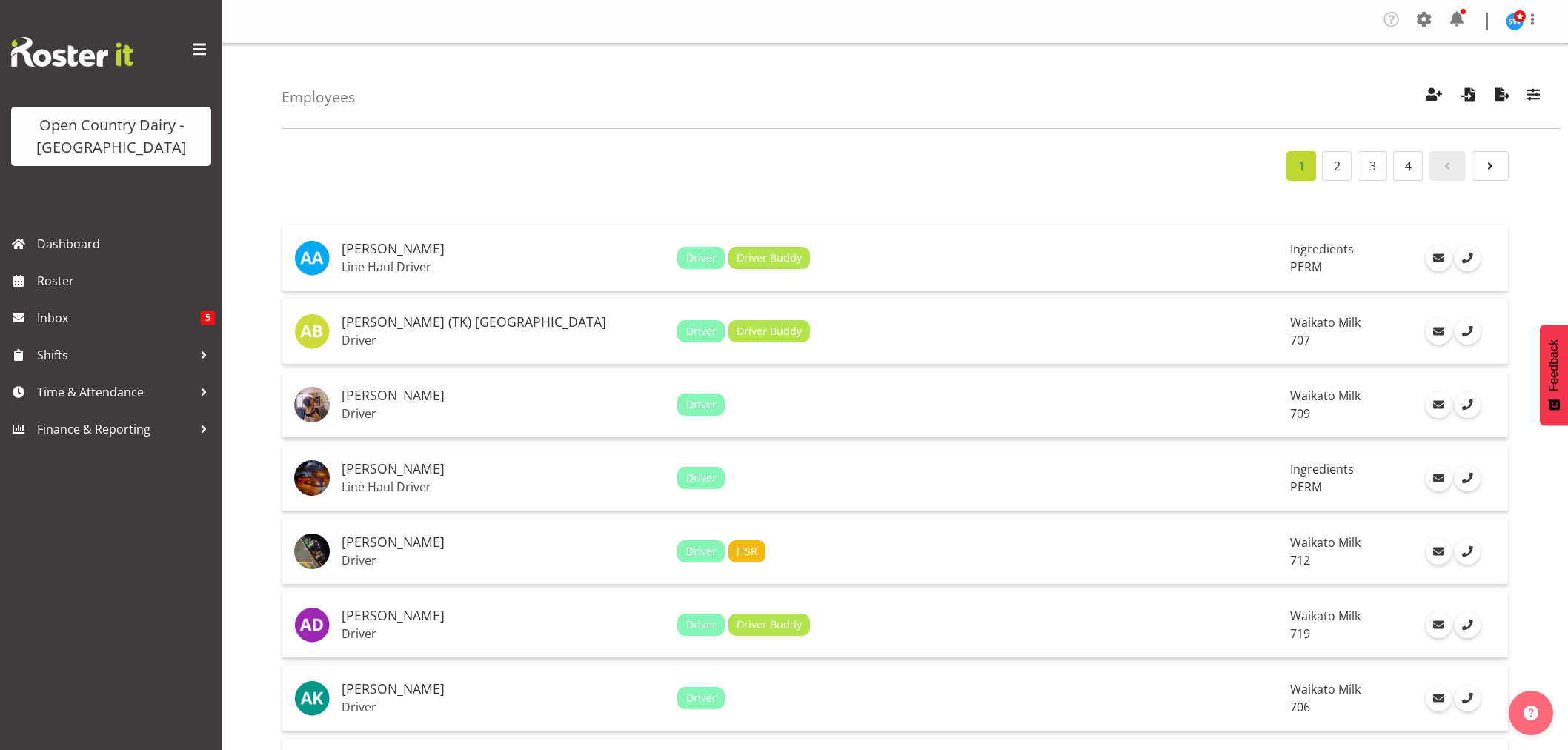
scroll to position [741, 0]
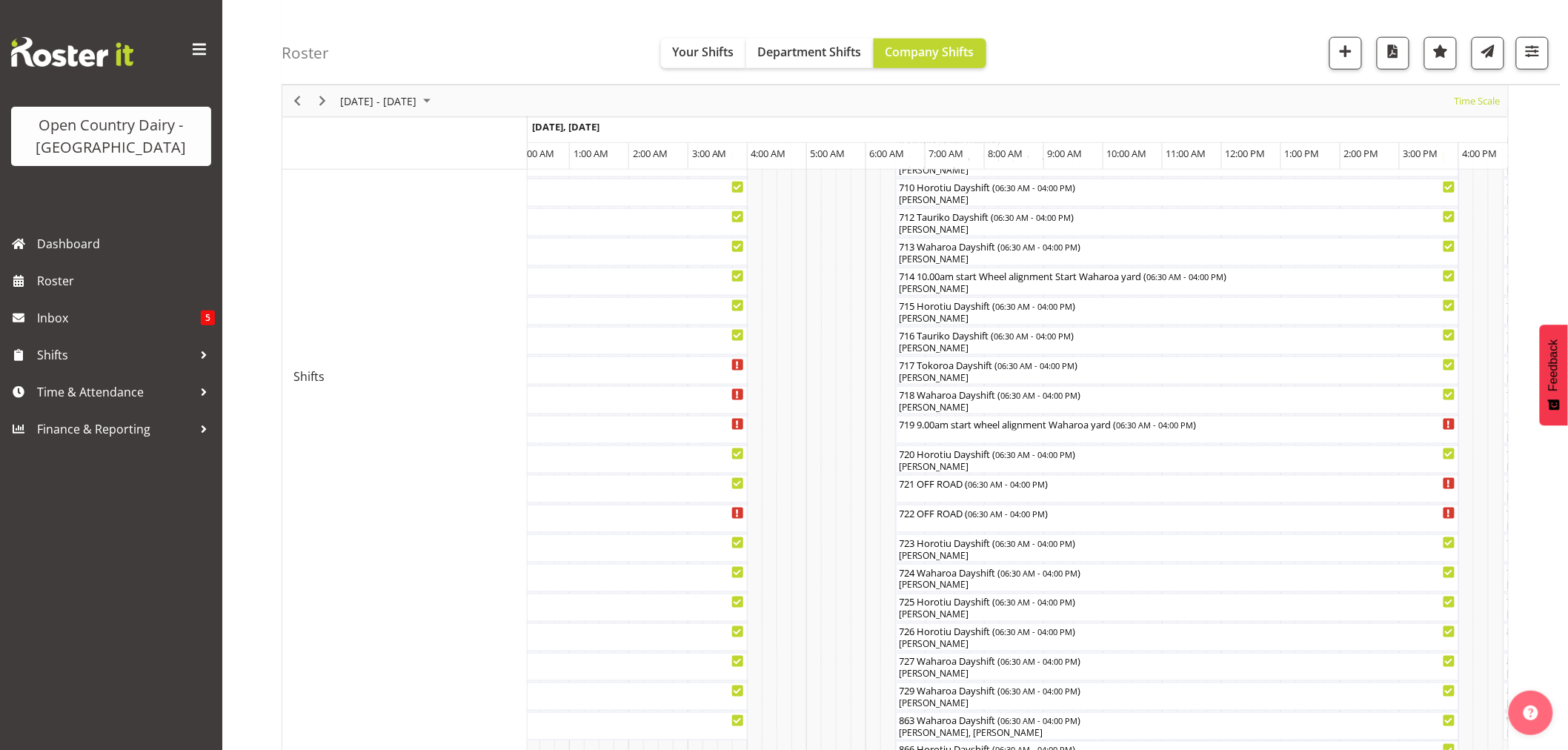
scroll to position [421, 0]
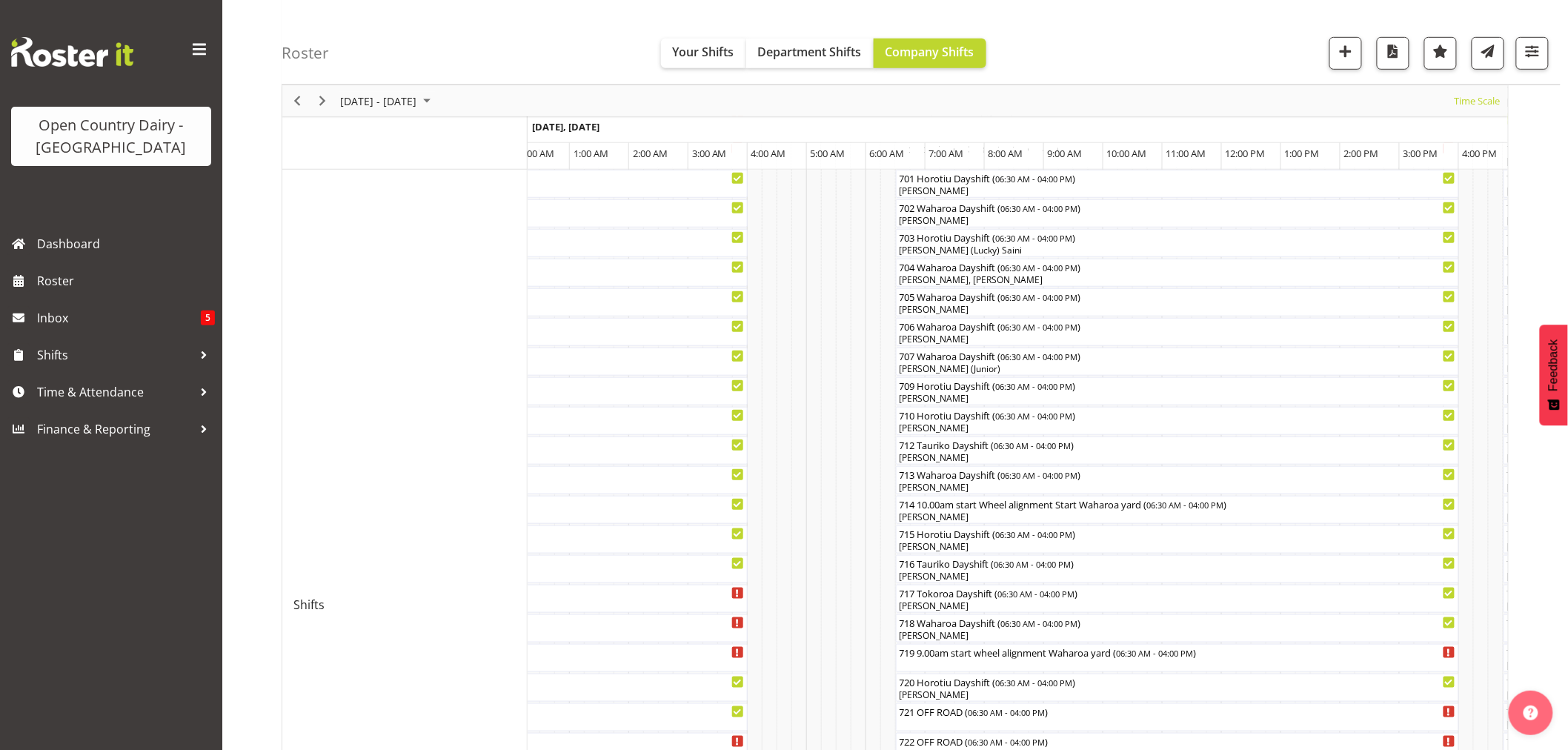
scroll to position [338, 0]
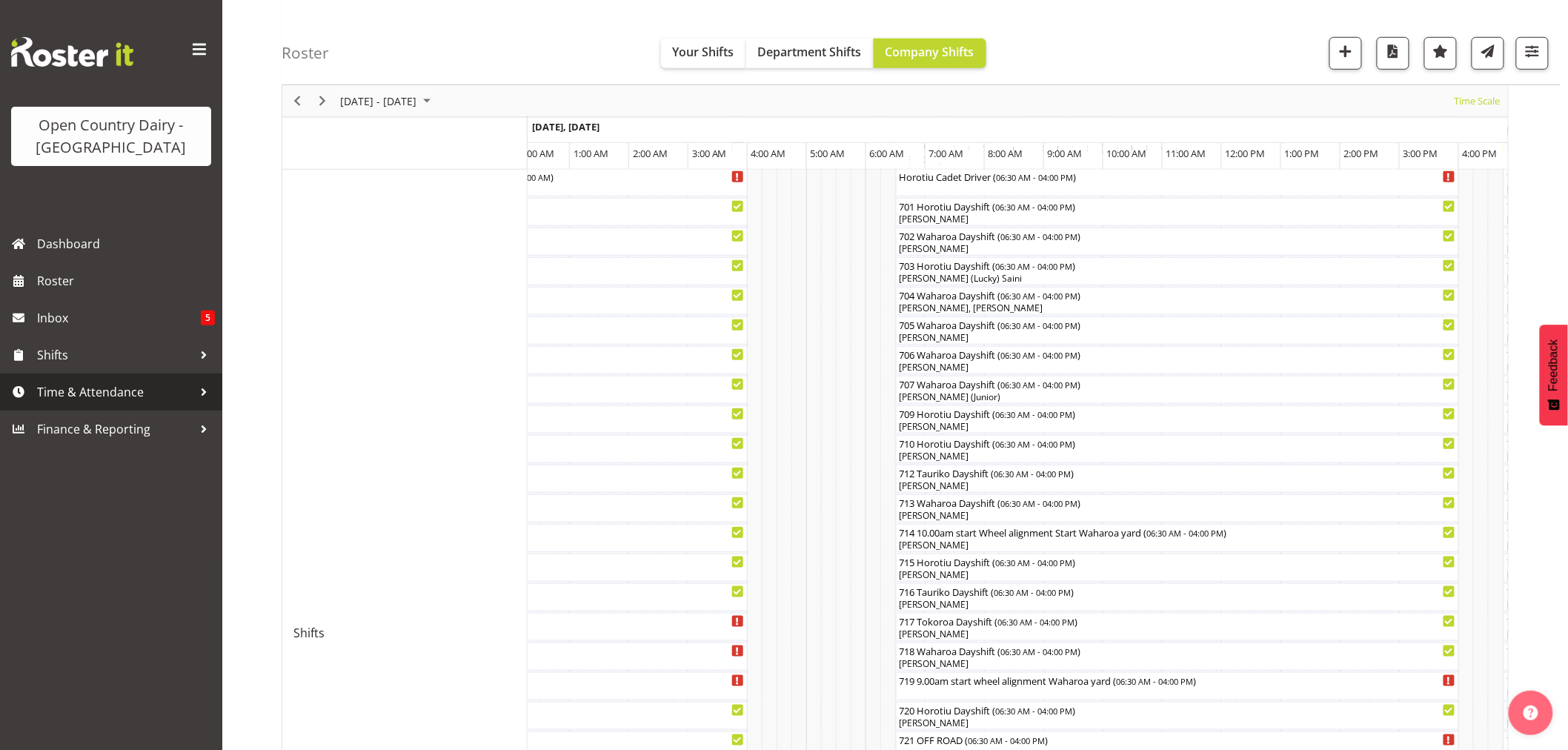
click at [141, 397] on span "Time & Attendance" at bounding box center [114, 392] width 156 height 22
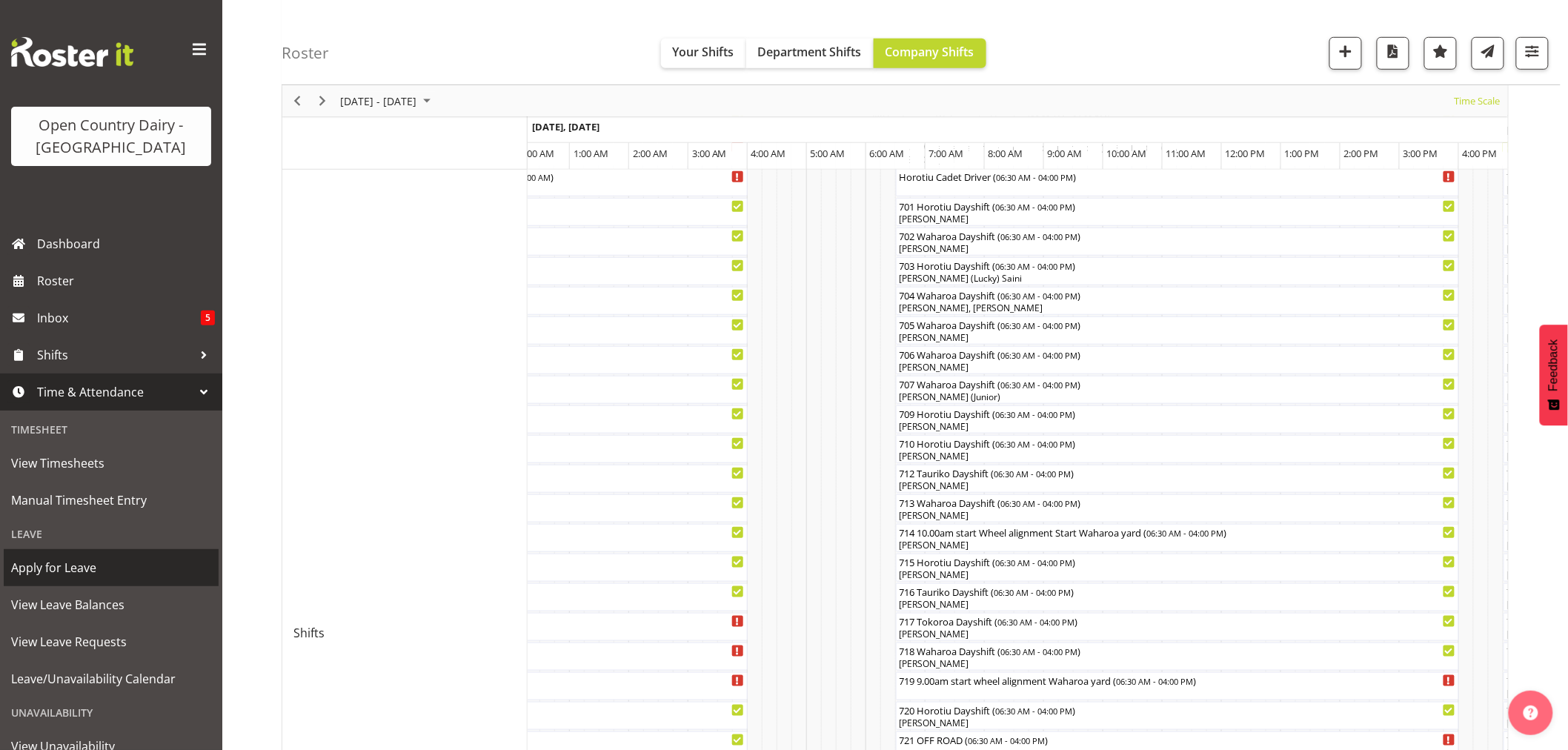
click at [66, 564] on span "Apply for Leave" at bounding box center [111, 568] width 200 height 22
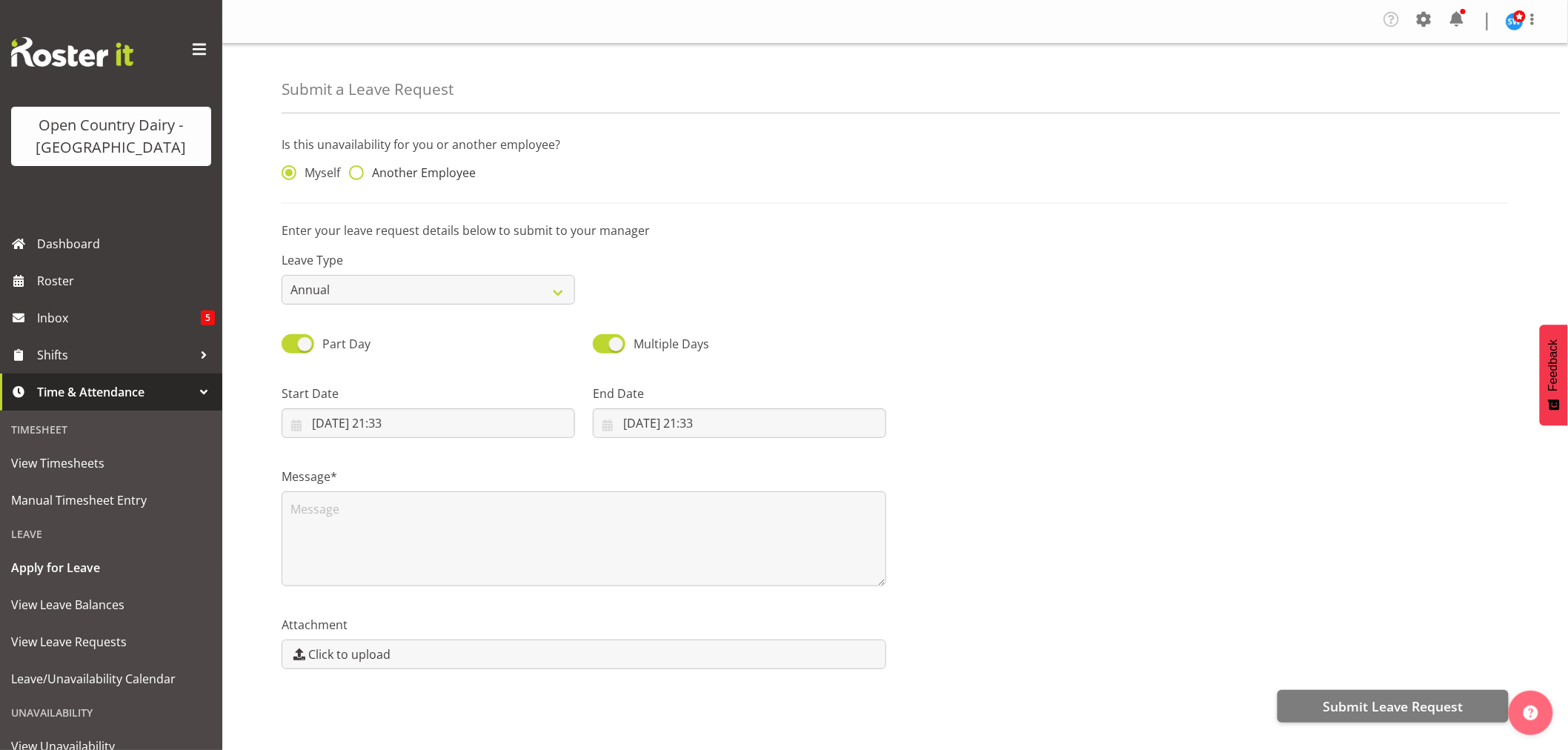
click at [352, 175] on span at bounding box center [355, 172] width 15 height 15
click at [352, 175] on input "Another Employee" at bounding box center [353, 172] width 9 height 9
radio input "true"
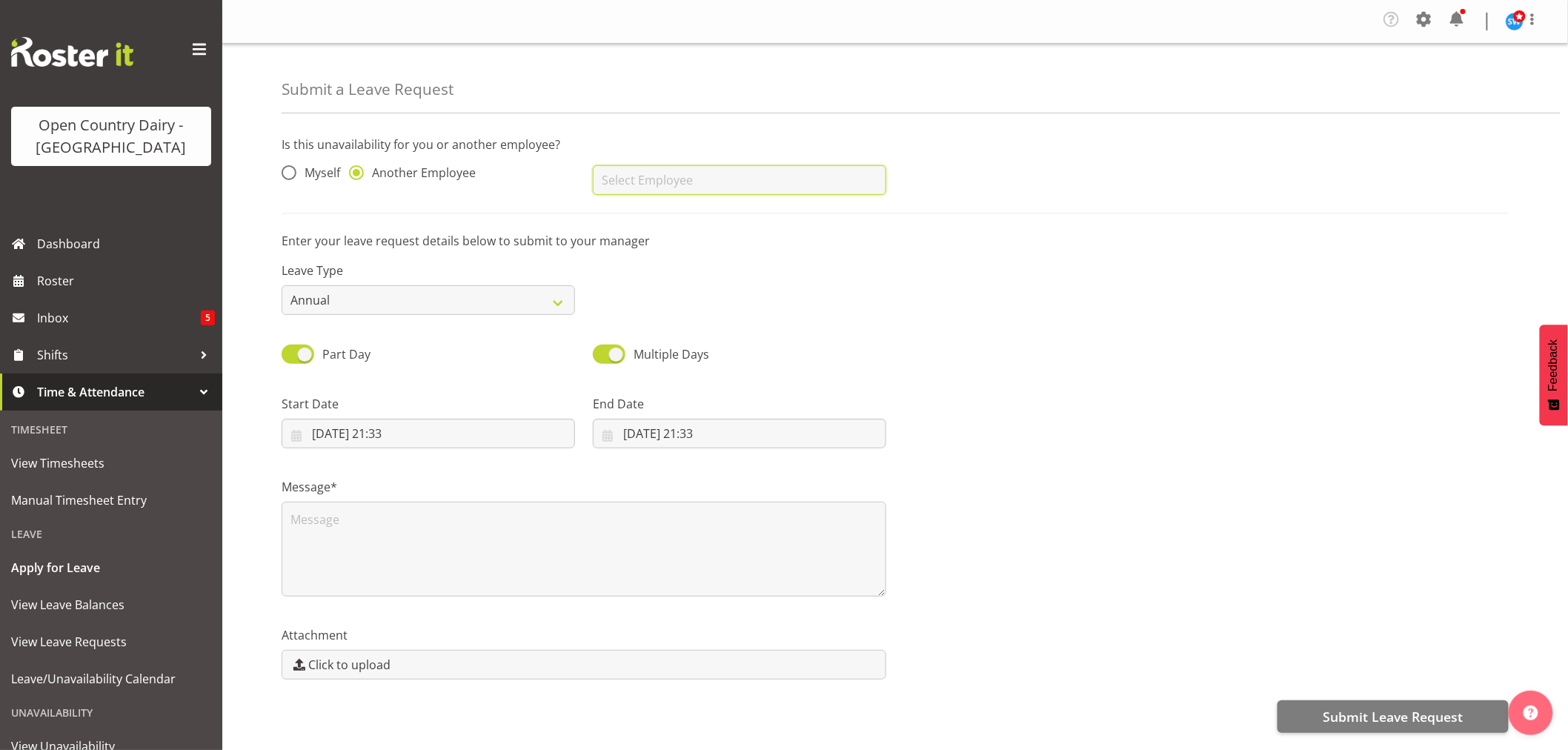
click at [652, 174] on input "text" at bounding box center [739, 180] width 293 height 29
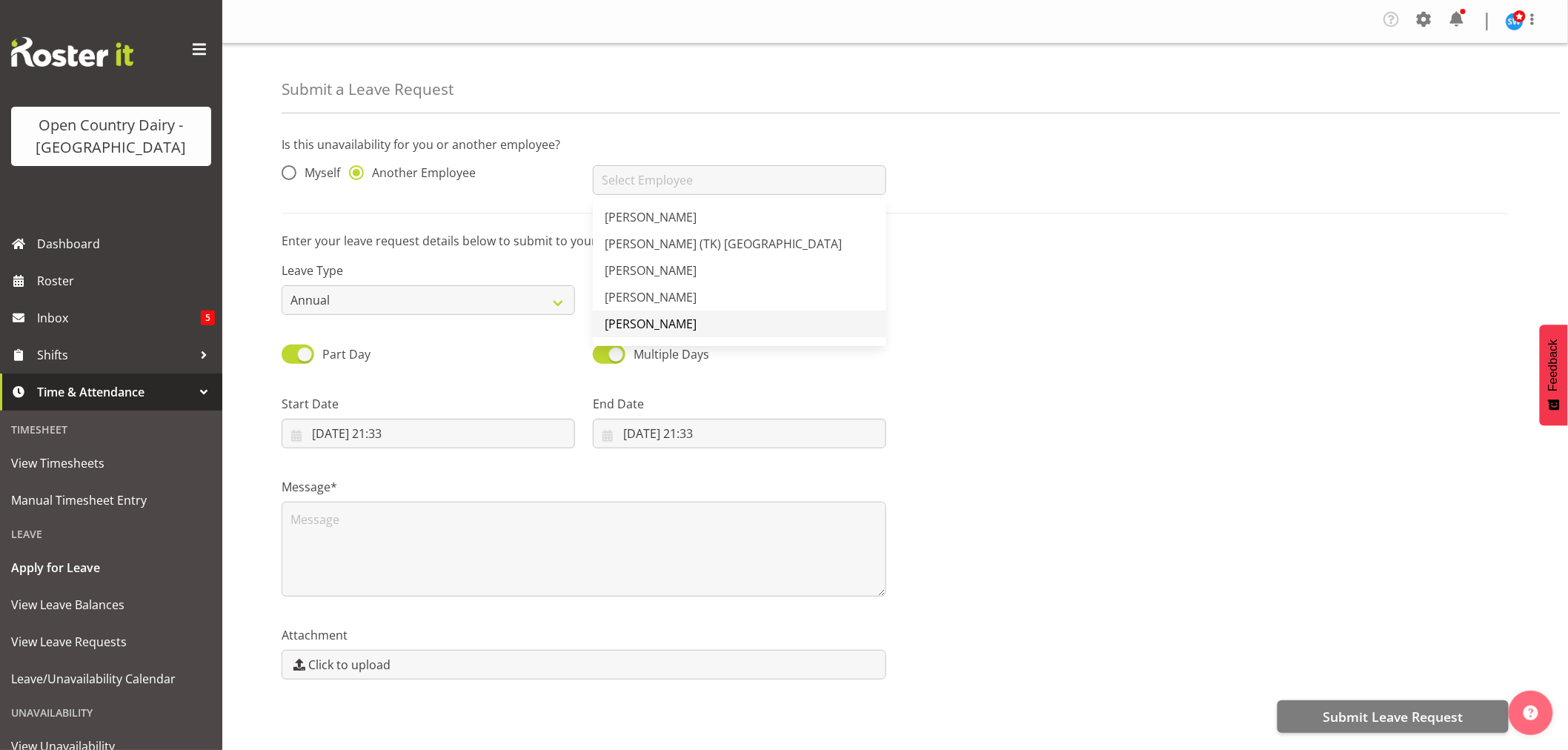
click at [634, 328] on span "[PERSON_NAME]" at bounding box center [650, 324] width 92 height 16
type input "[PERSON_NAME]"
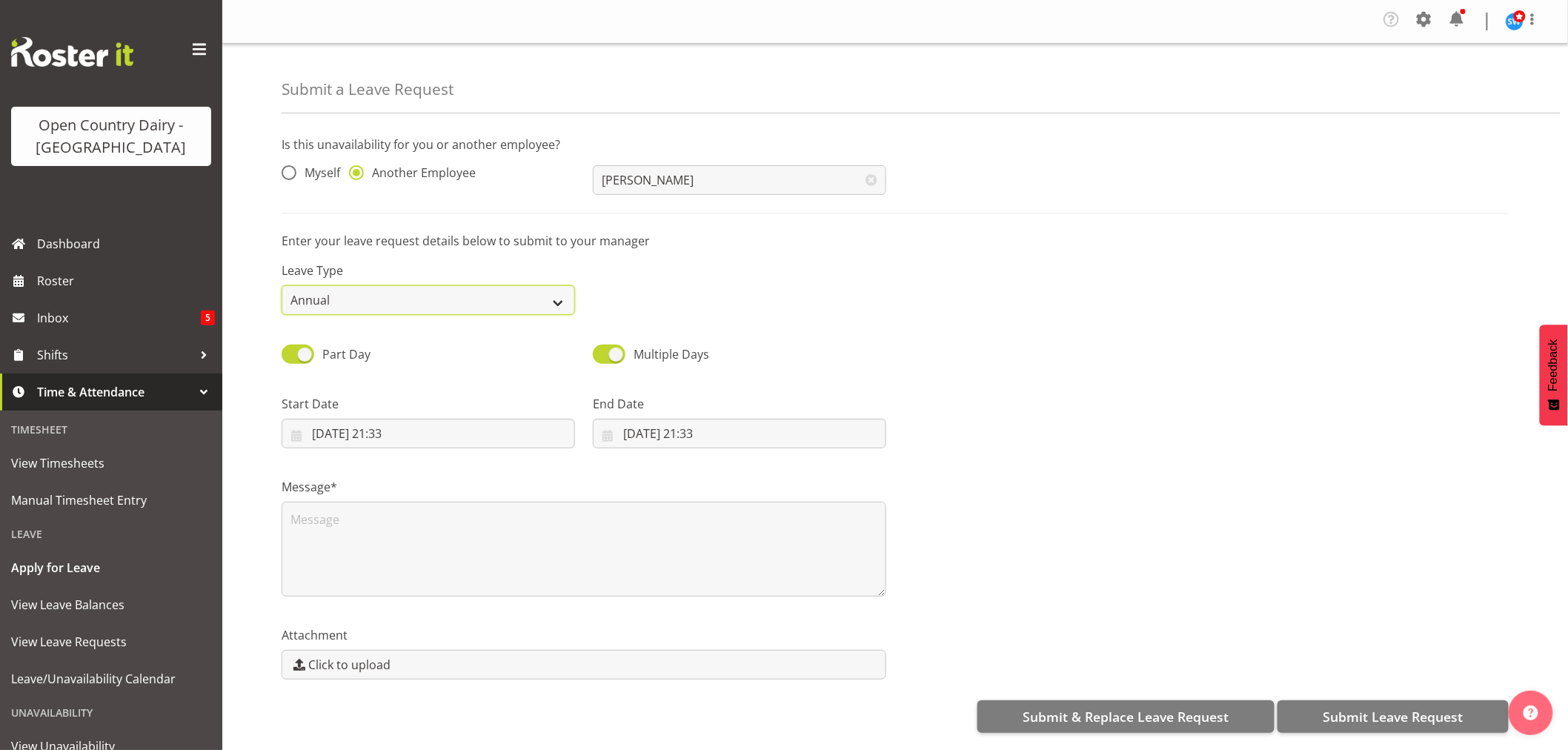
click at [360, 301] on select "Annual Sick Leave Without Pay Bereavement Domestic Violence Parental Jury Servi…" at bounding box center [428, 300] width 293 height 29
select select "Sick"
click at [281, 285] on select "Annual Sick Leave Without Pay Bereavement Domestic Violence Parental Jury Servi…" at bounding box center [428, 300] width 293 height 29
click at [341, 435] on input "[DATE] 21:33" at bounding box center [428, 433] width 293 height 29
click at [417, 664] on span "27" at bounding box center [418, 665] width 12 height 14
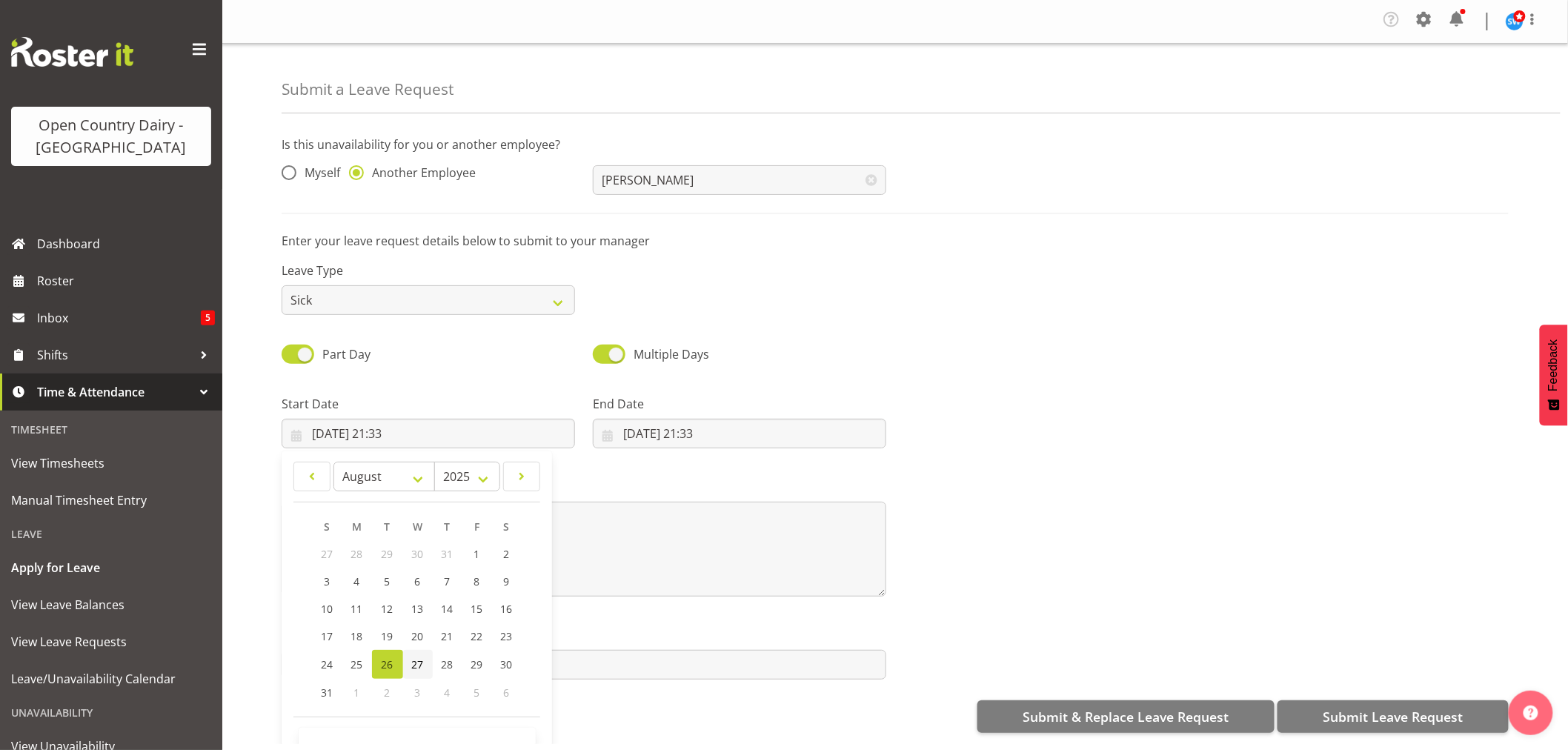
type input "[DATE] 21:33"
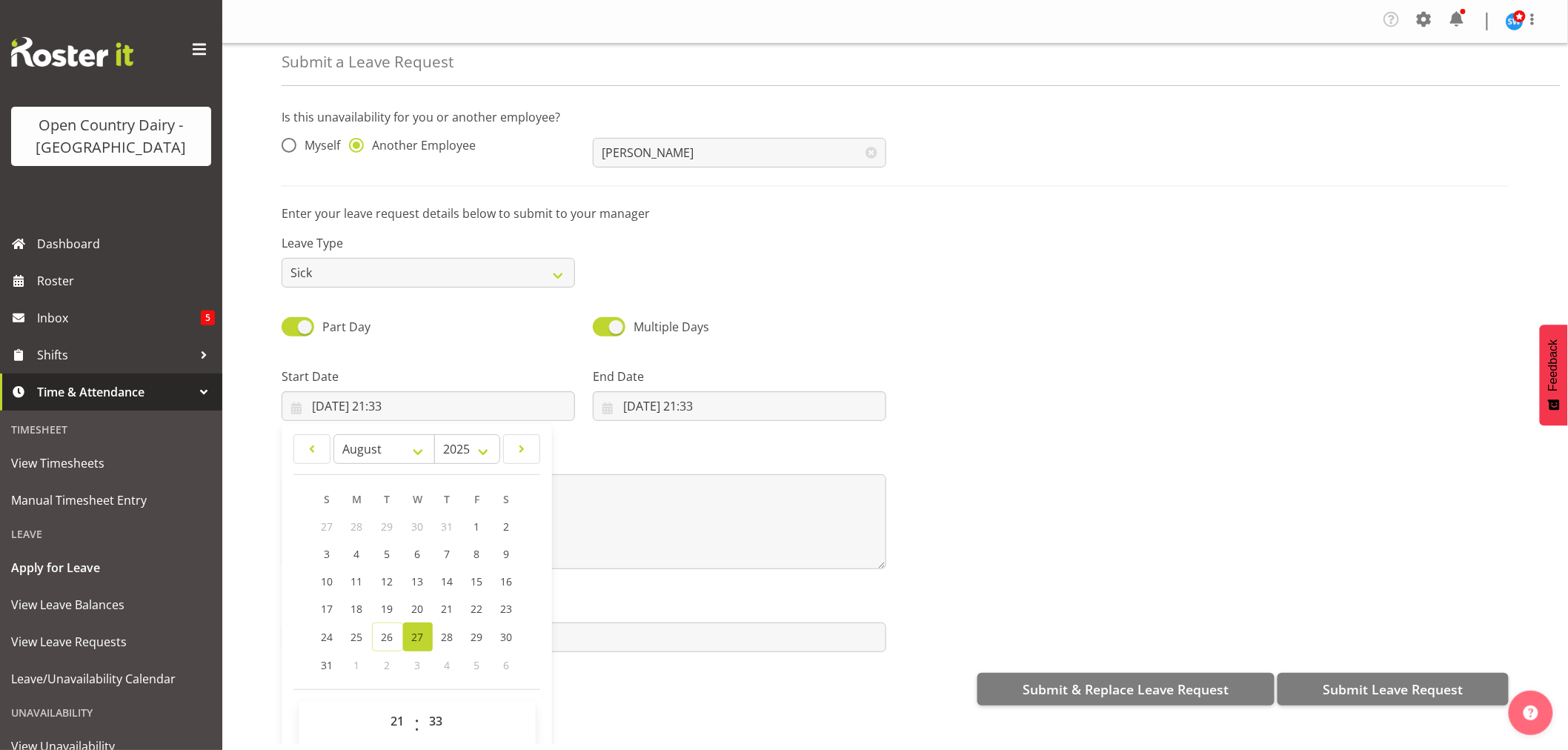
scroll to position [42, 0]
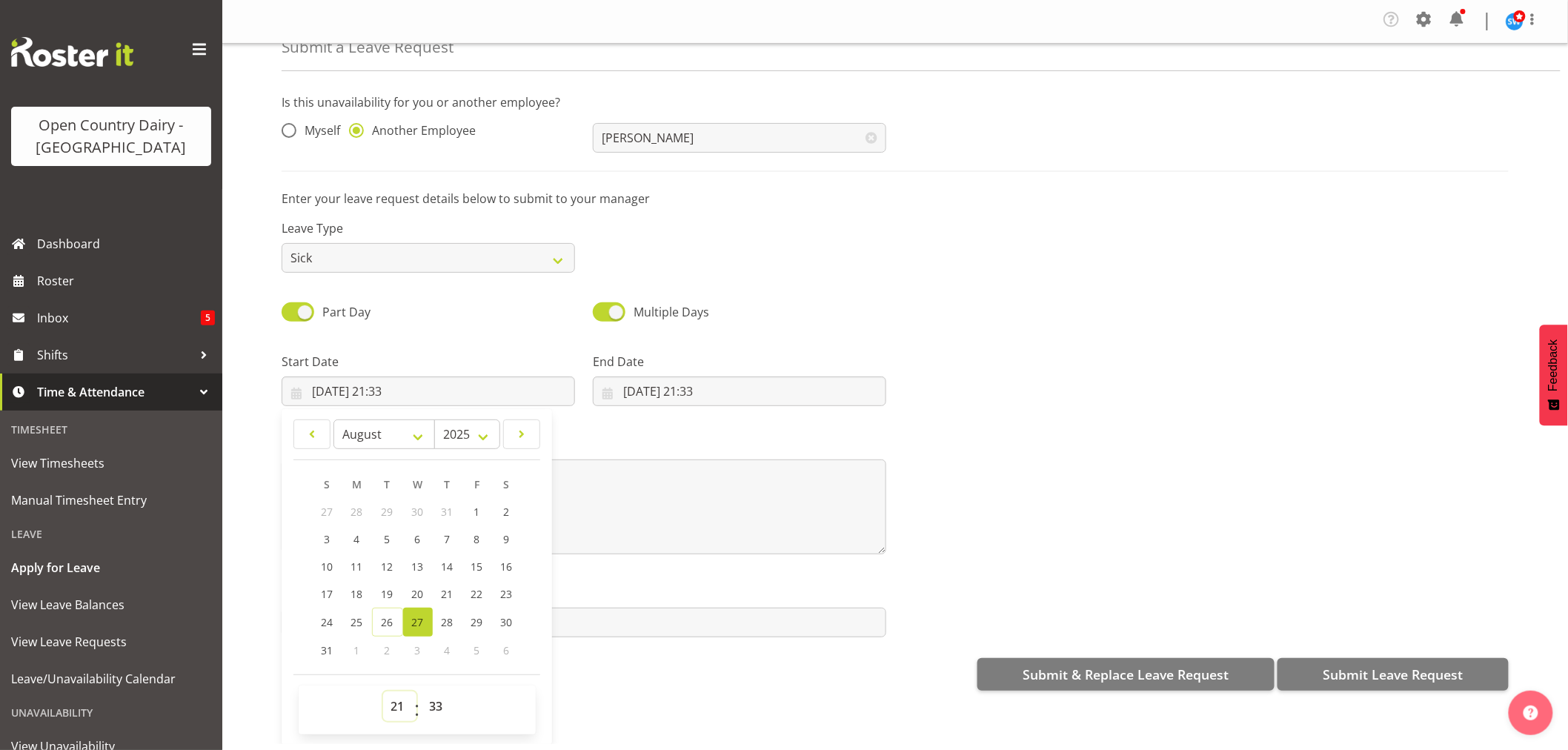
click at [402, 710] on select "00 01 02 03 04 05 06 07 08 09 10 11 12 13 14 15 16 17 18 19 20 21 22 23" at bounding box center [399, 706] width 34 height 29
select select "6"
click at [383, 691] on select "00 01 02 03 04 05 06 07 08 09 10 11 12 13 14 15 16 17 18 19 20 21 22 23" at bounding box center [399, 706] width 34 height 29
type input "[DATE] 06:33"
drag, startPoint x: 438, startPoint y: 708, endPoint x: 441, endPoint y: 695, distance: 13.3
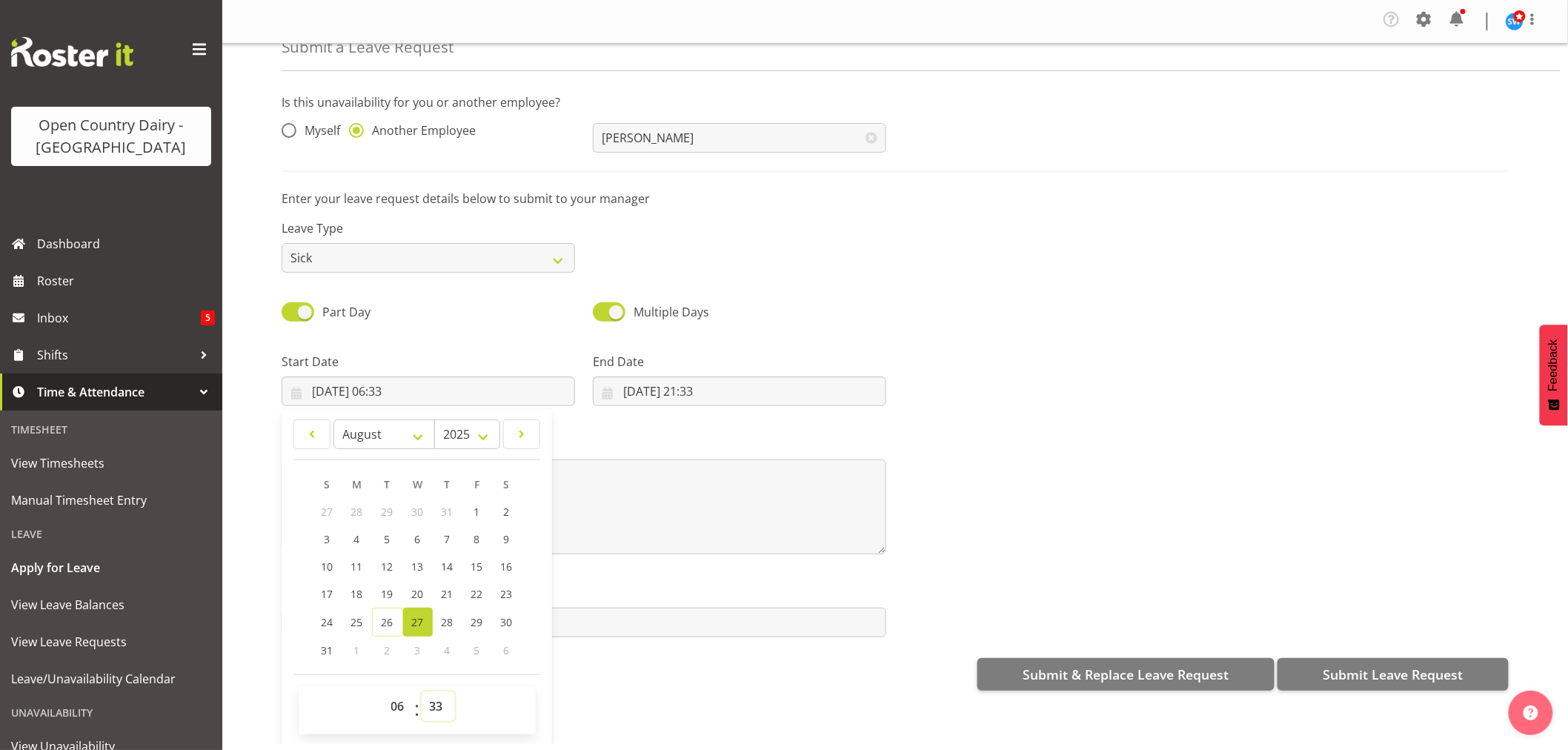
click at [438, 708] on select "00 01 02 03 04 05 06 07 08 09 10 11 12 13 14 15 16 17 18 19 20 21 22 23 24 25 2…" at bounding box center [438, 706] width 34 height 29
select select "30"
click at [422, 691] on select "00 01 02 03 04 05 06 07 08 09 10 11 12 13 14 15 16 17 18 19 20 21 22 23 24 25 2…" at bounding box center [438, 706] width 34 height 29
type input "[DATE] 06:30"
click at [669, 391] on input "[DATE] 21:33" at bounding box center [739, 391] width 293 height 29
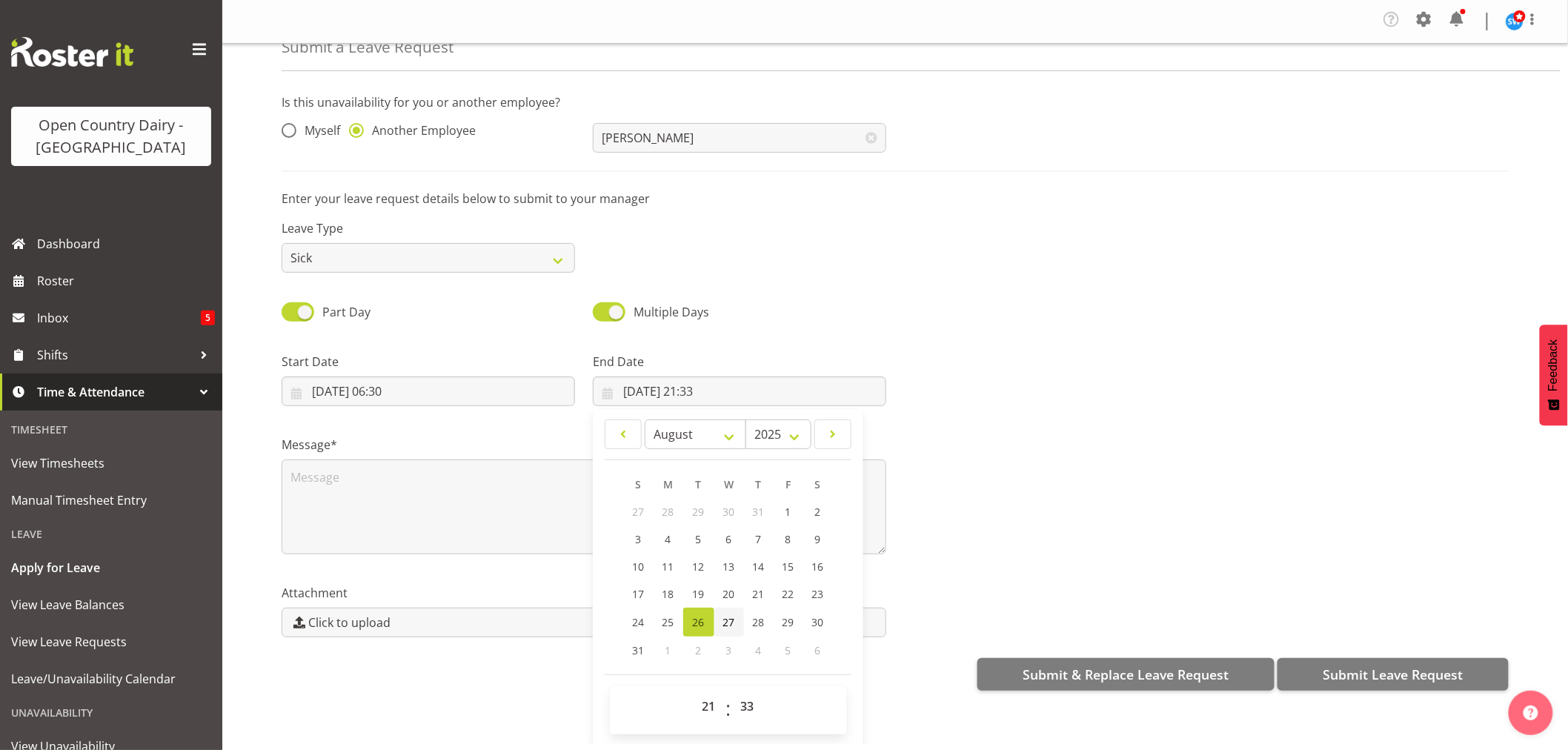
click at [723, 619] on span "27" at bounding box center [729, 623] width 12 height 14
type input "[DATE] 21:33"
click at [705, 709] on select "00 01 02 03 04 05 06 07 08 09 10 11 12 13 14 15 16 17 18 19 20 21 22 23" at bounding box center [711, 706] width 34 height 29
select select "16"
click at [694, 691] on select "00 01 02 03 04 05 06 07 08 09 10 11 12 13 14 15 16 17 18 19 20 21 22 23" at bounding box center [711, 706] width 34 height 29
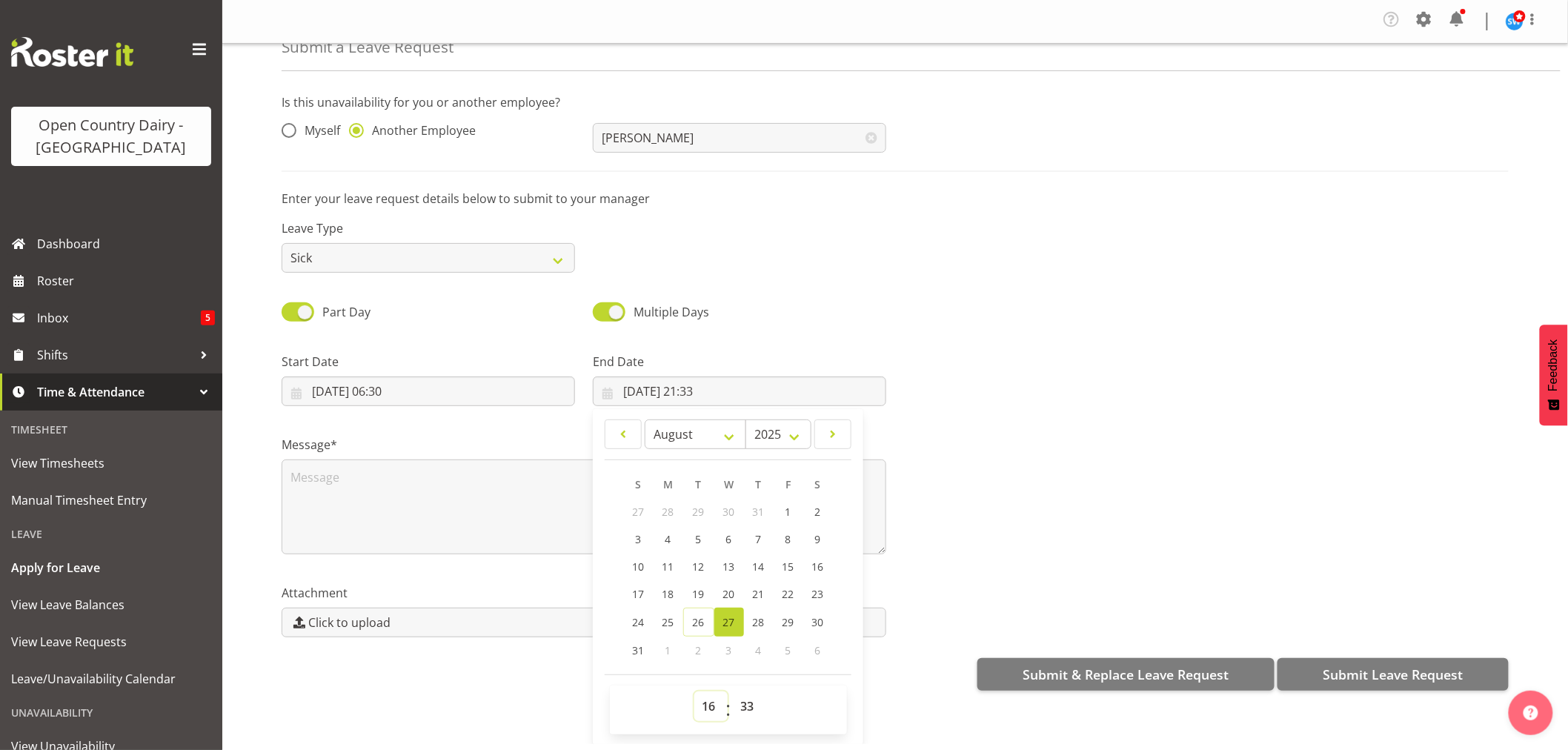
type input "[DATE] 16:33"
drag, startPoint x: 737, startPoint y: 706, endPoint x: 737, endPoint y: 695, distance: 11.0
click at [737, 706] on select "00 01 02 03 04 05 06 07 08 09 10 11 12 13 14 15 16 17 18 19 20 21 22 23 24 25 2…" at bounding box center [749, 706] width 34 height 29
select select "0"
click at [732, 691] on select "00 01 02 03 04 05 06 07 08 09 10 11 12 13 14 15 16 17 18 19 20 21 22 23 24 25 2…" at bounding box center [749, 706] width 34 height 29
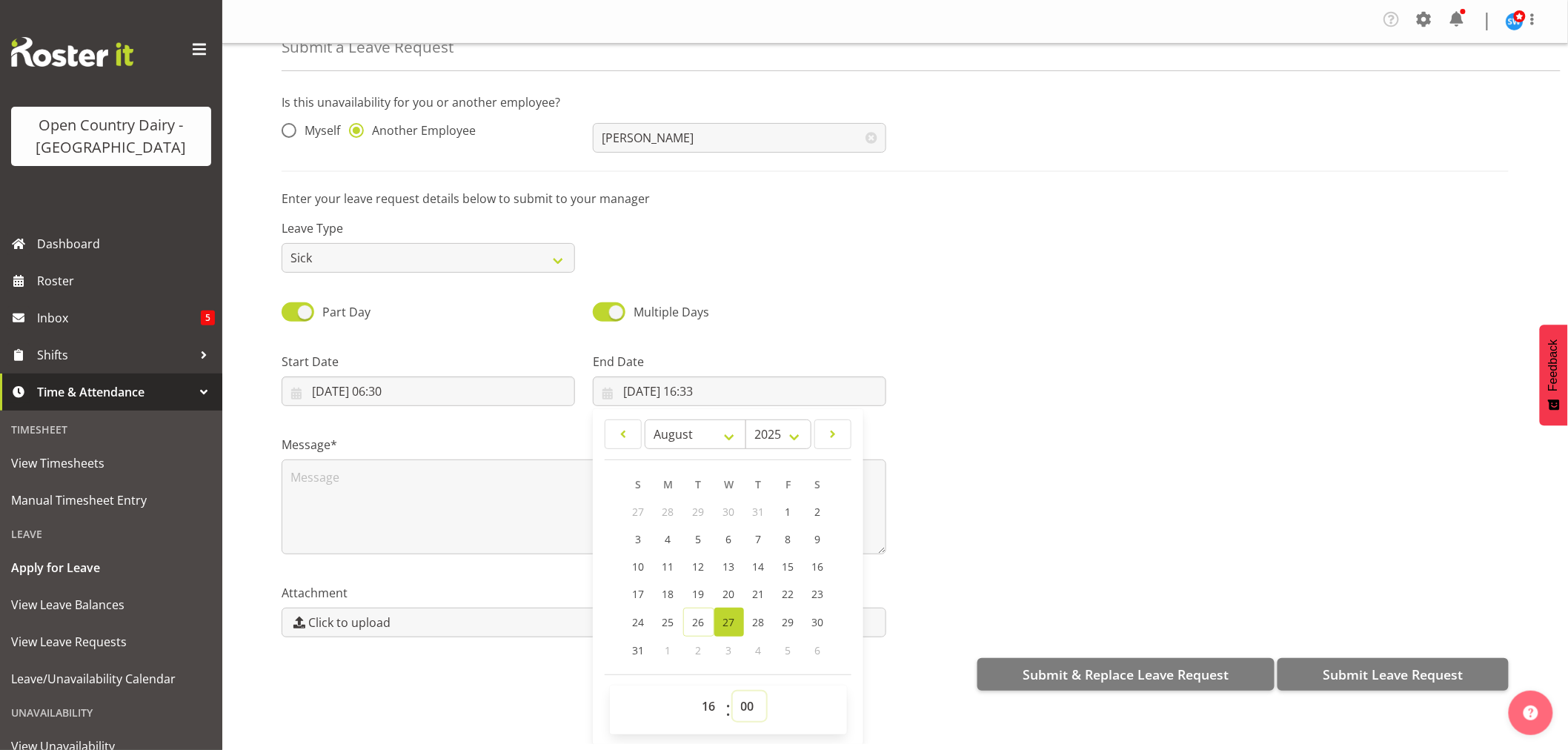
type input "[DATE] 16:00"
click at [405, 456] on div "Message*" at bounding box center [583, 495] width 604 height 119
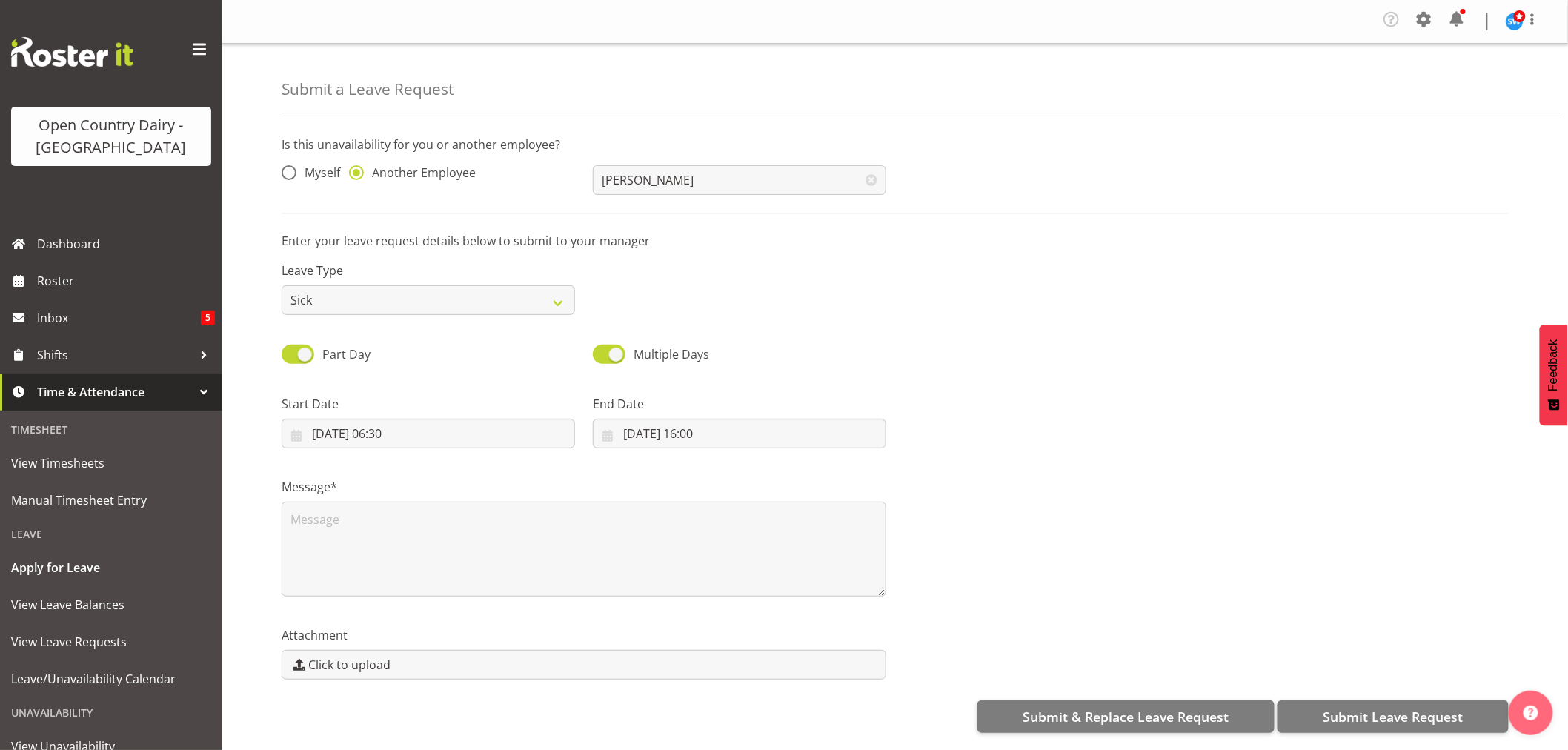
scroll to position [0, 0]
drag, startPoint x: 405, startPoint y: 463, endPoint x: 408, endPoint y: 479, distance: 16.3
click at [408, 467] on div "Message*" at bounding box center [583, 531] width 622 height 148
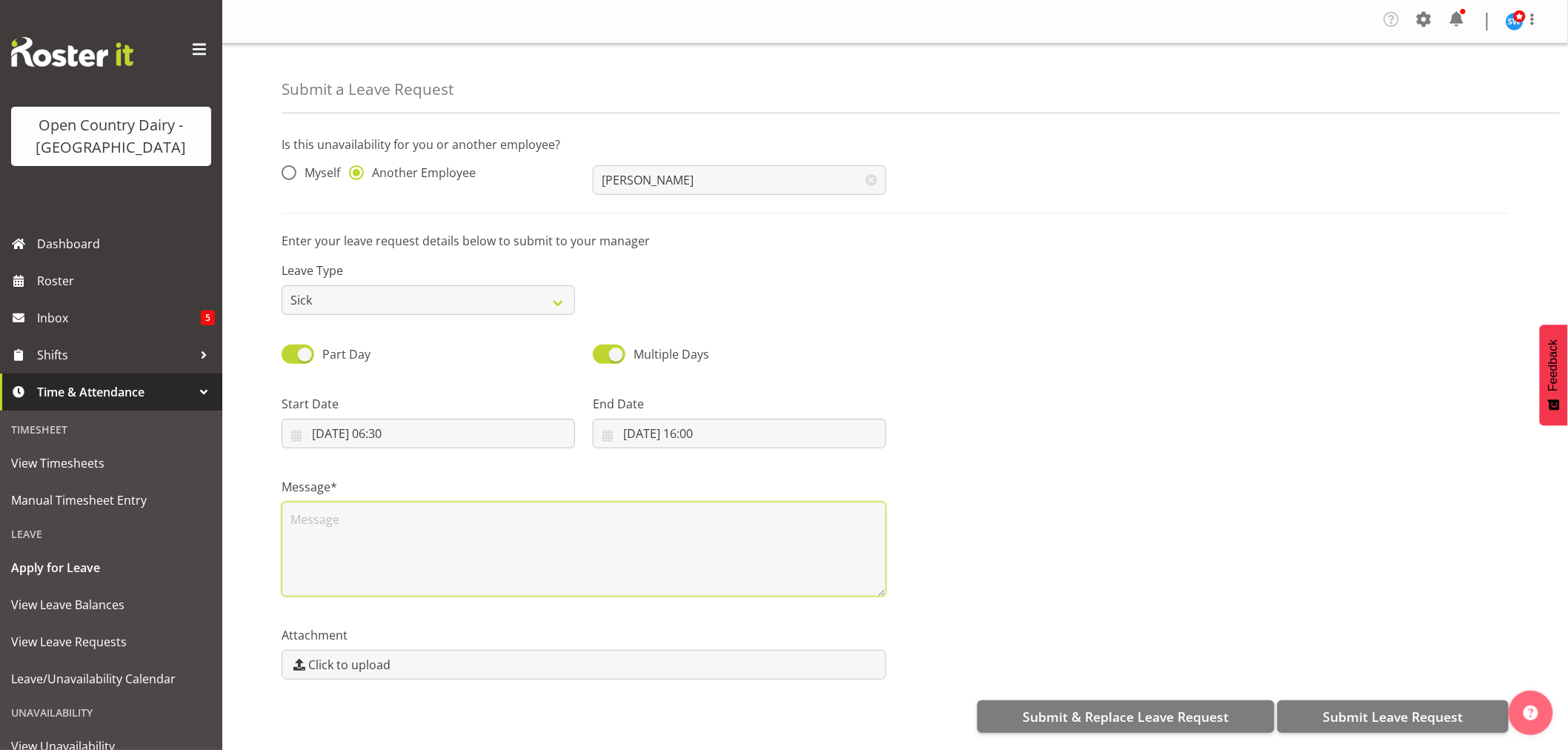
click at [408, 521] on textarea at bounding box center [583, 549] width 604 height 95
type textarea "son sick, mother away"
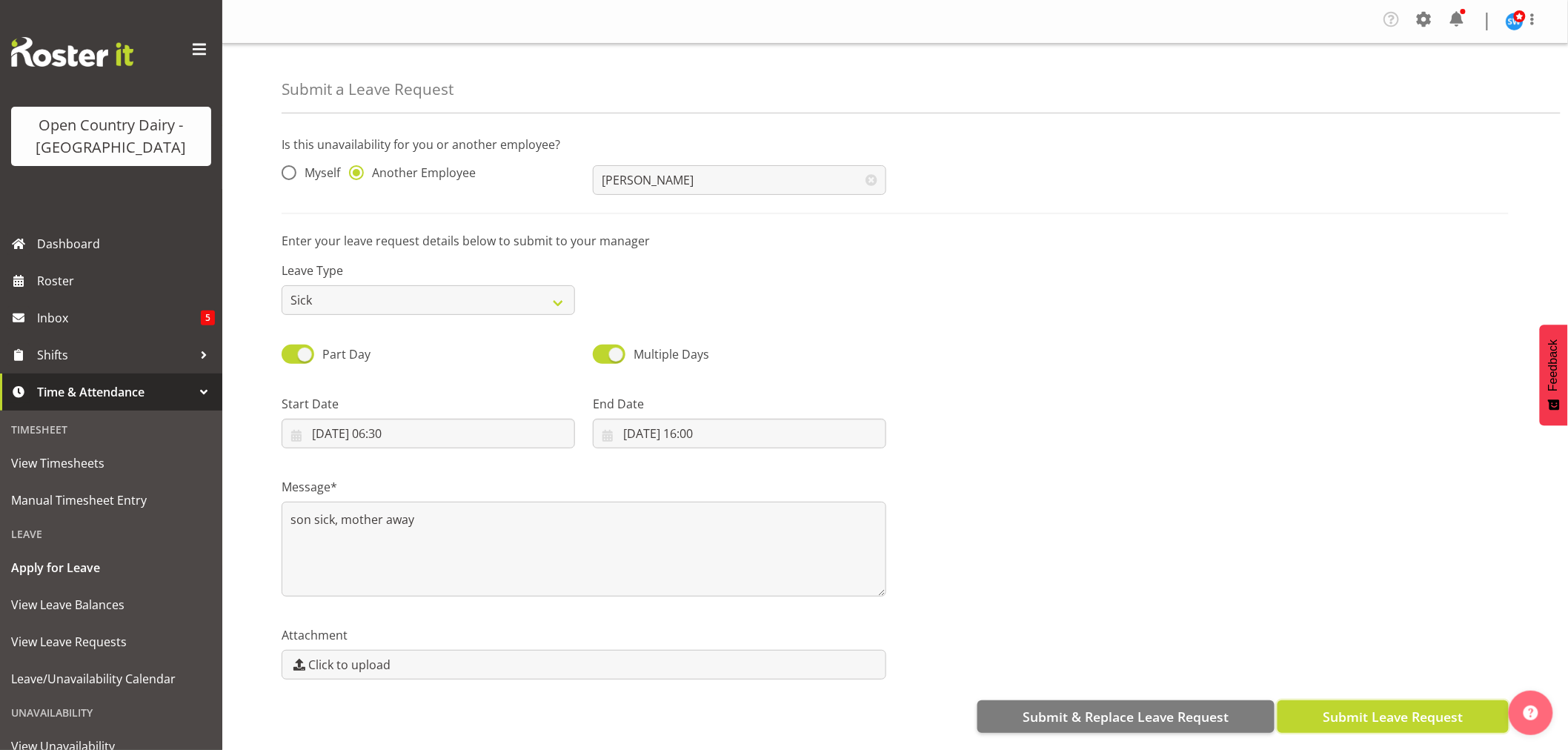
click at [1349, 722] on span "Submit Leave Request" at bounding box center [1392, 716] width 140 height 19
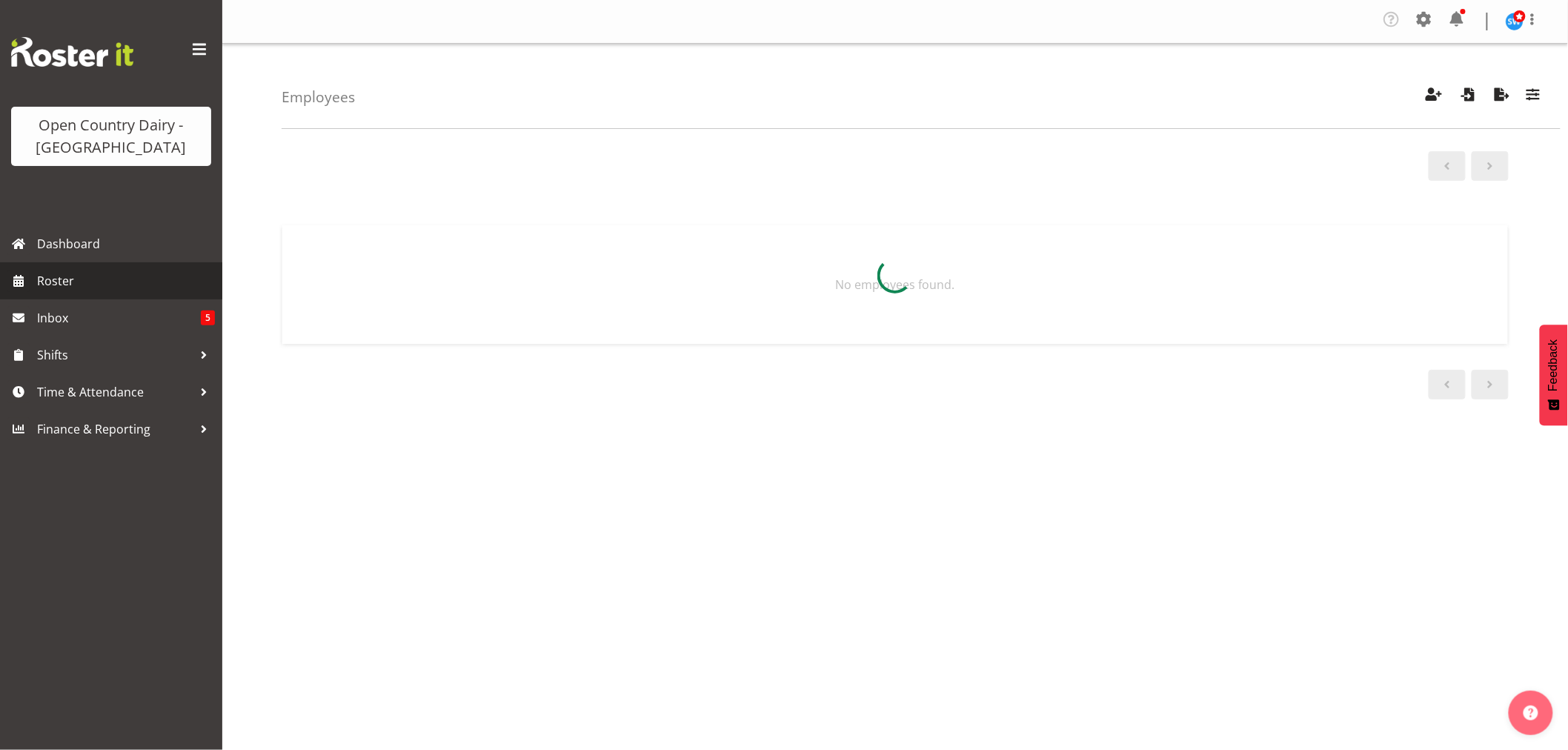
drag, startPoint x: 0, startPoint y: 0, endPoint x: 68, endPoint y: 282, distance: 290.1
click at [68, 282] on span "Roster" at bounding box center [126, 281] width 178 height 22
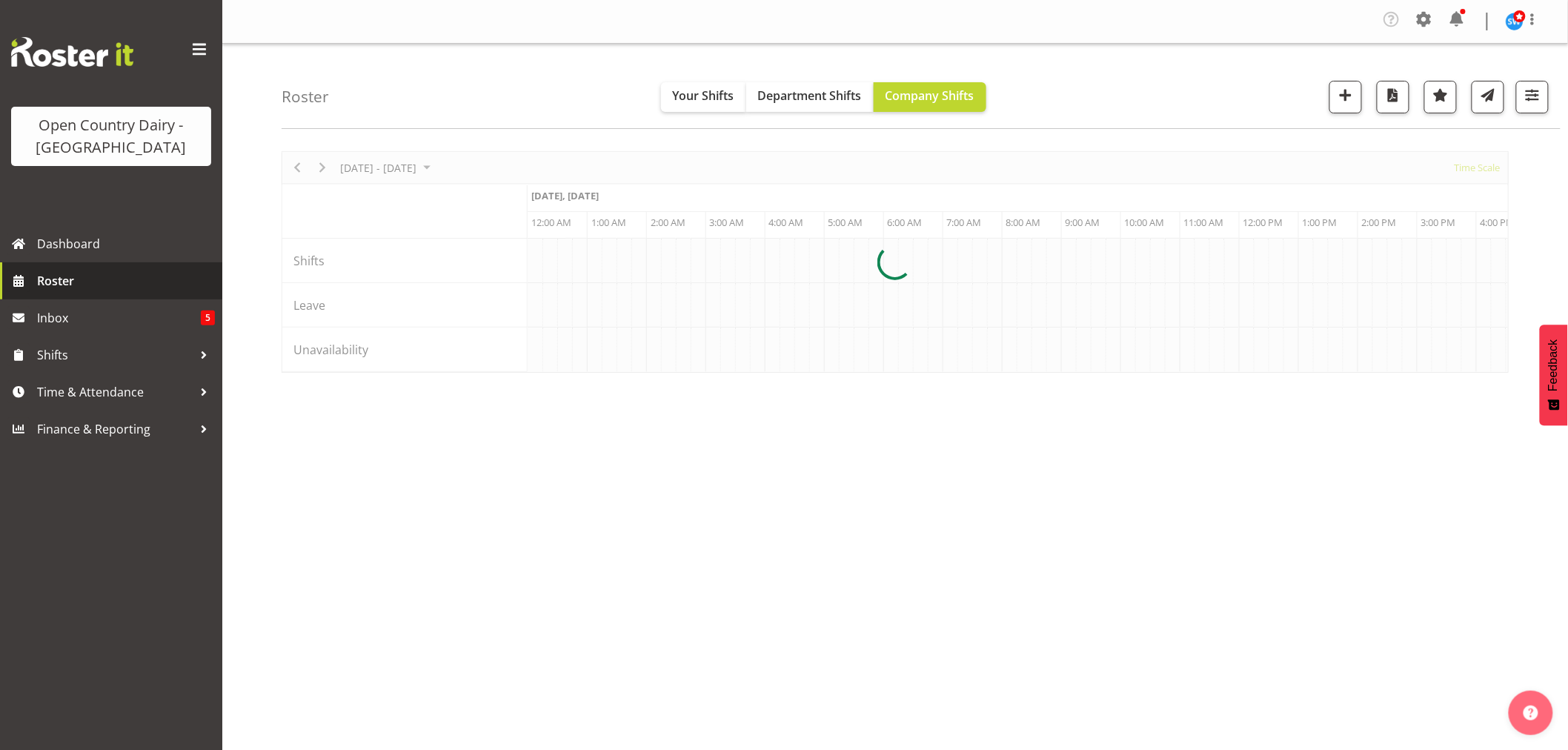
scroll to position [0, 1423]
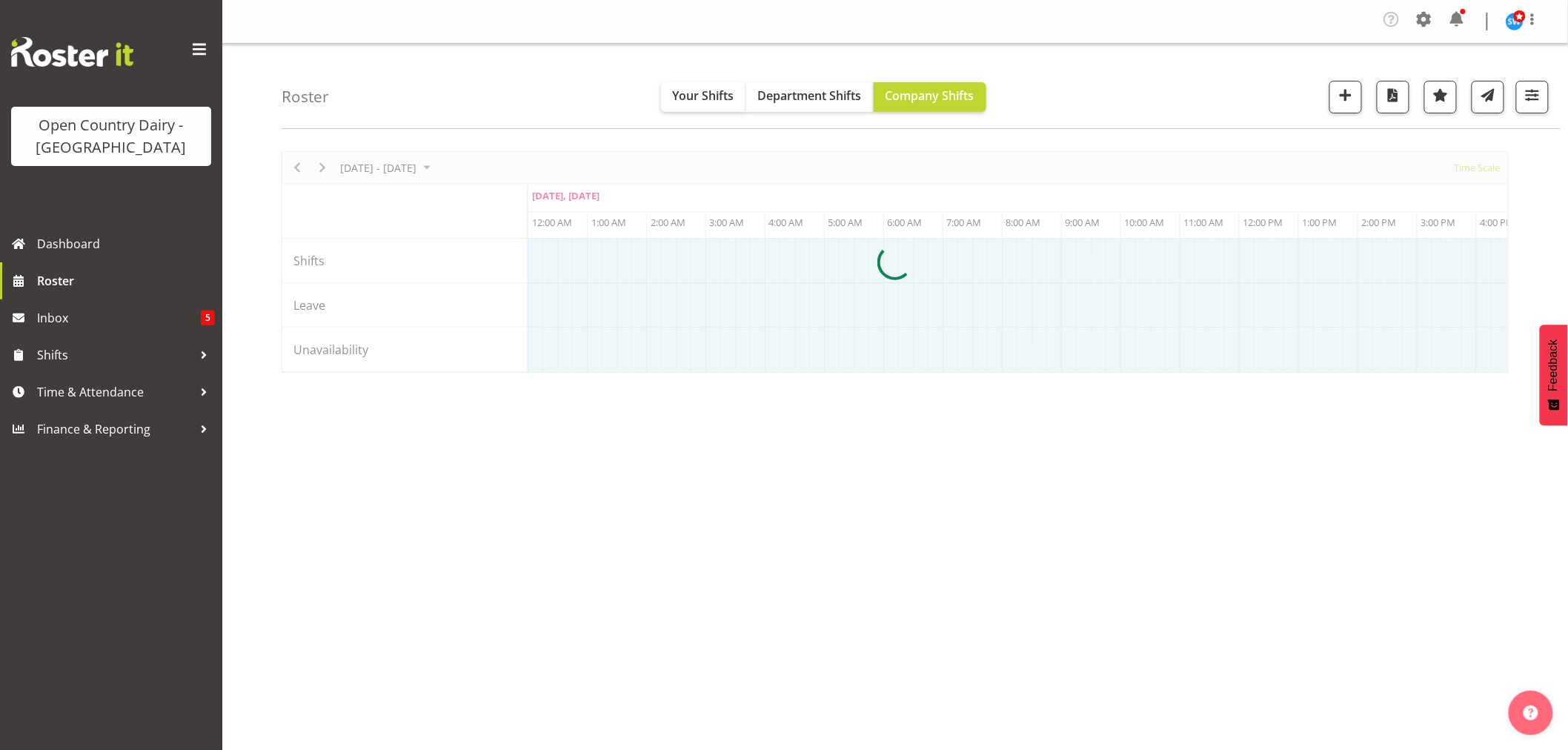
click at [775, 373] on div at bounding box center [895, 262] width 1227 height 221
click at [838, 373] on div at bounding box center [895, 262] width 1227 height 221
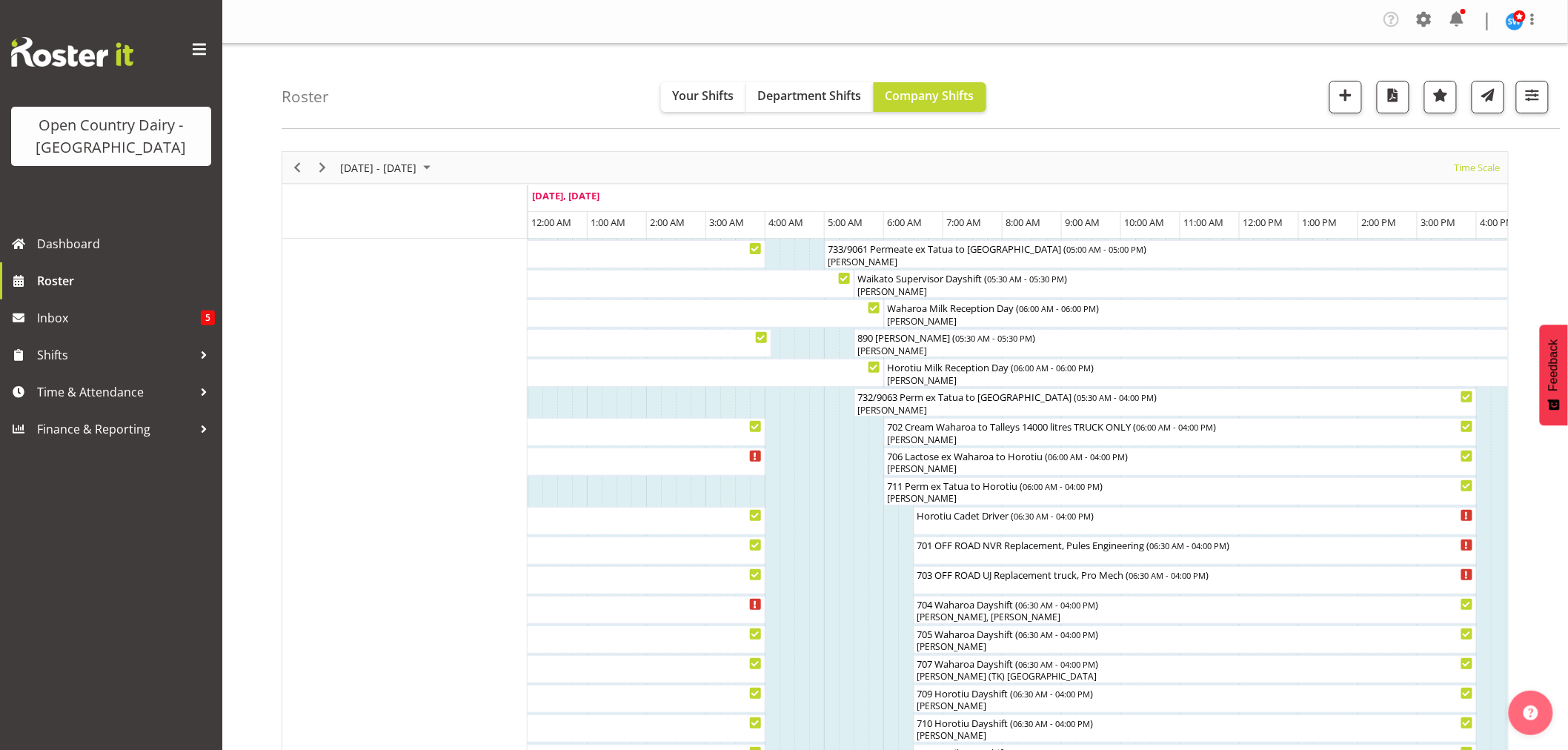
drag, startPoint x: 726, startPoint y: 376, endPoint x: 802, endPoint y: 380, distance: 76.1
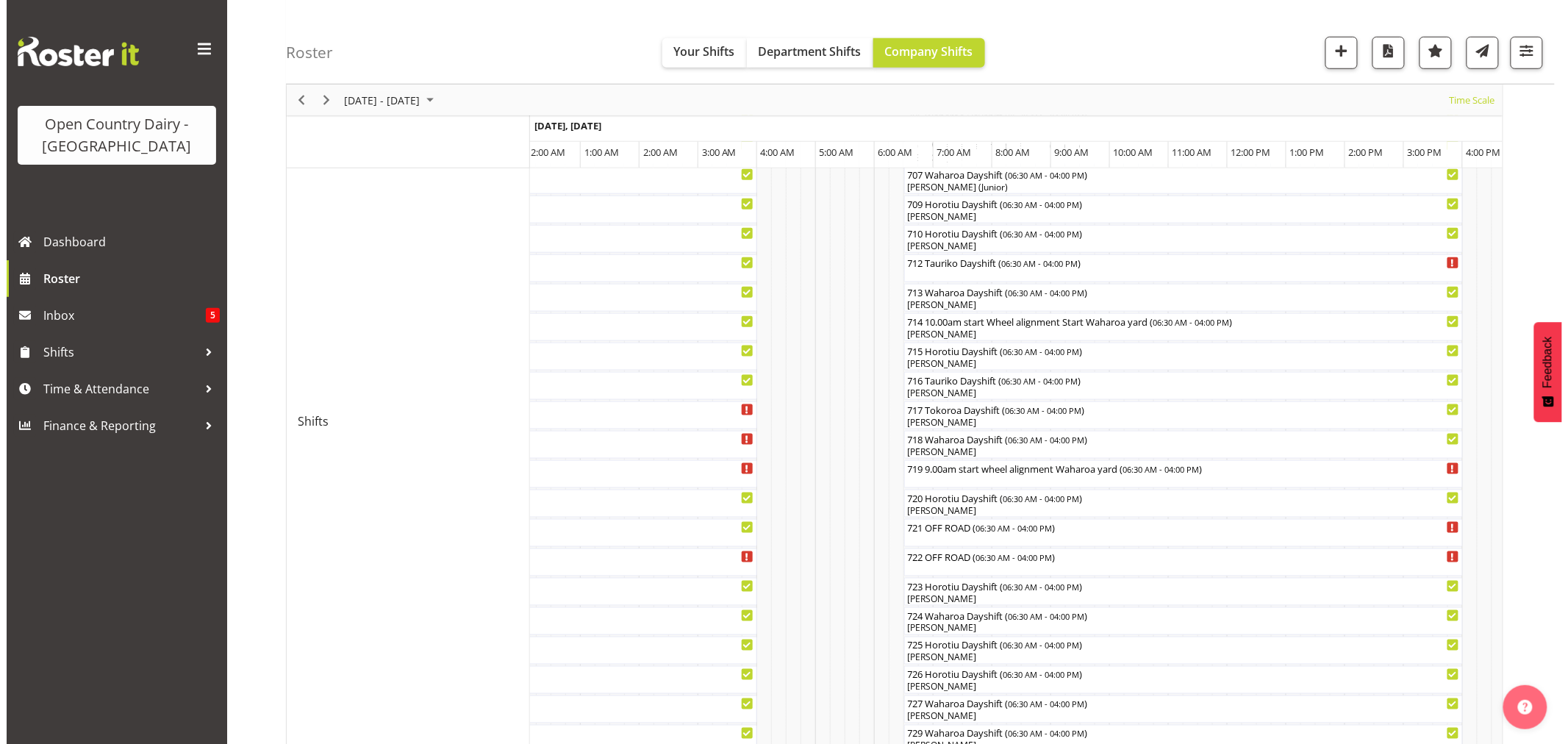
scroll to position [530, 0]
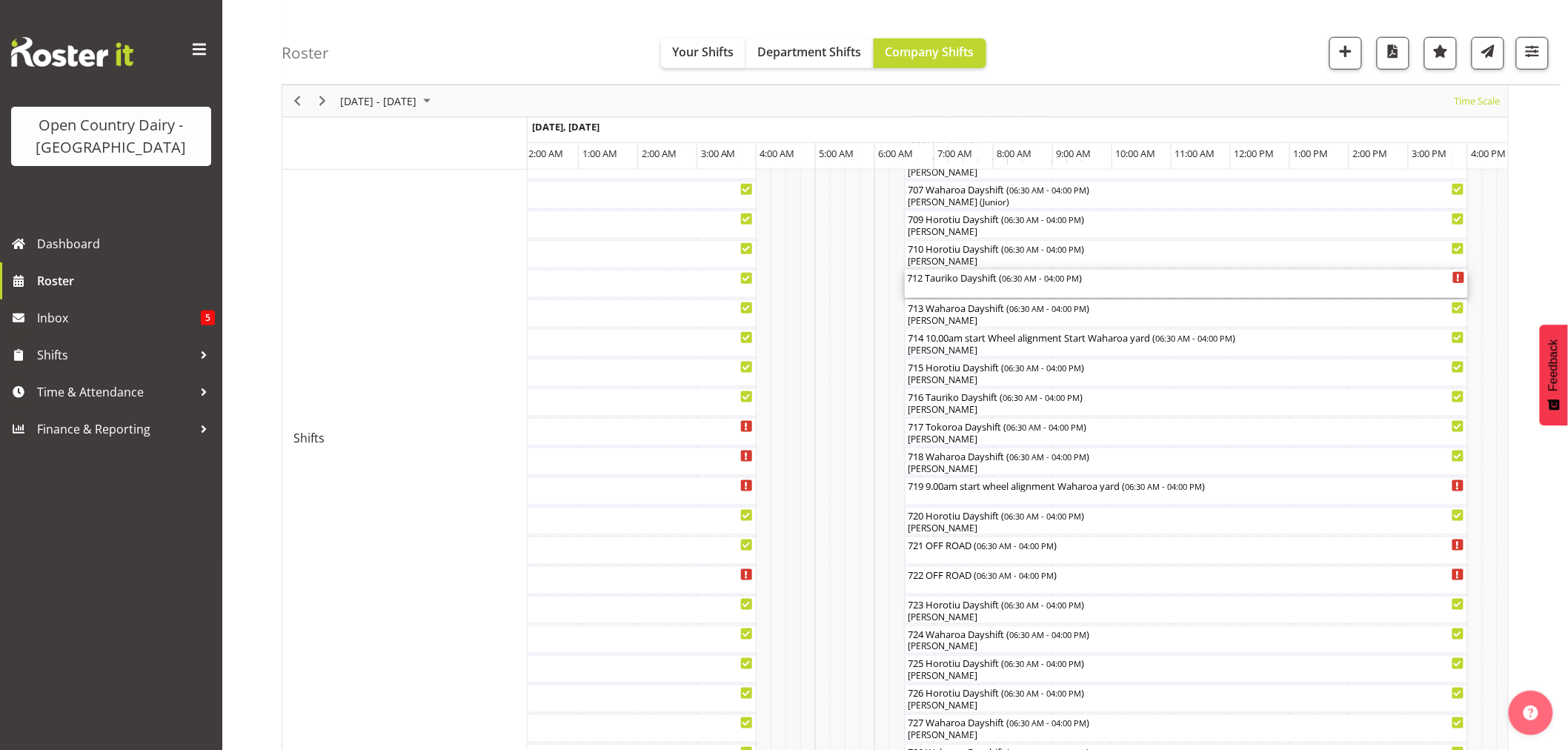
click at [945, 282] on div "712 Tauriko Dayshift ( 06:30 AM - 04:00 PM )" at bounding box center [1186, 276] width 557 height 15
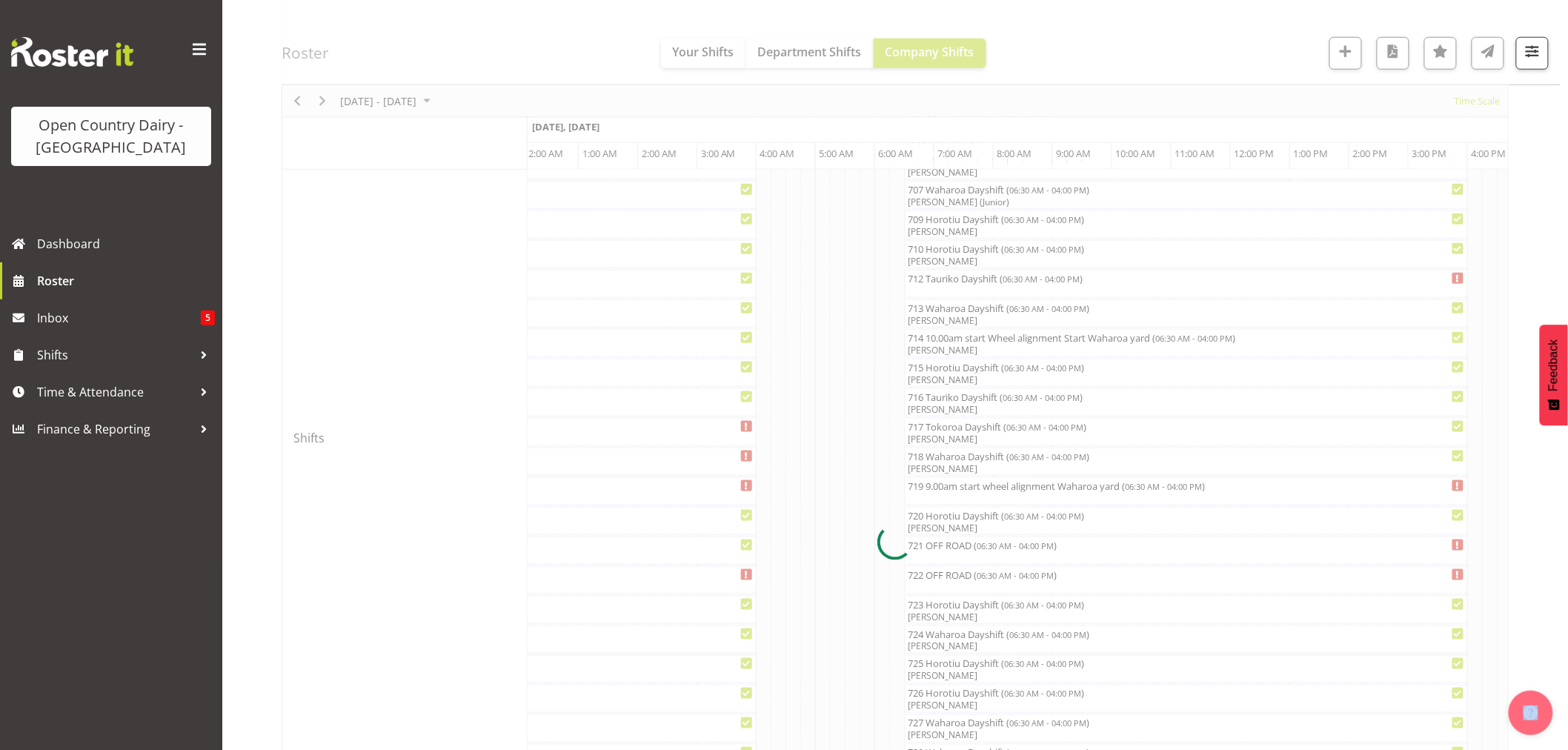
click at [945, 282] on div at bounding box center [895, 542] width 1227 height 1850
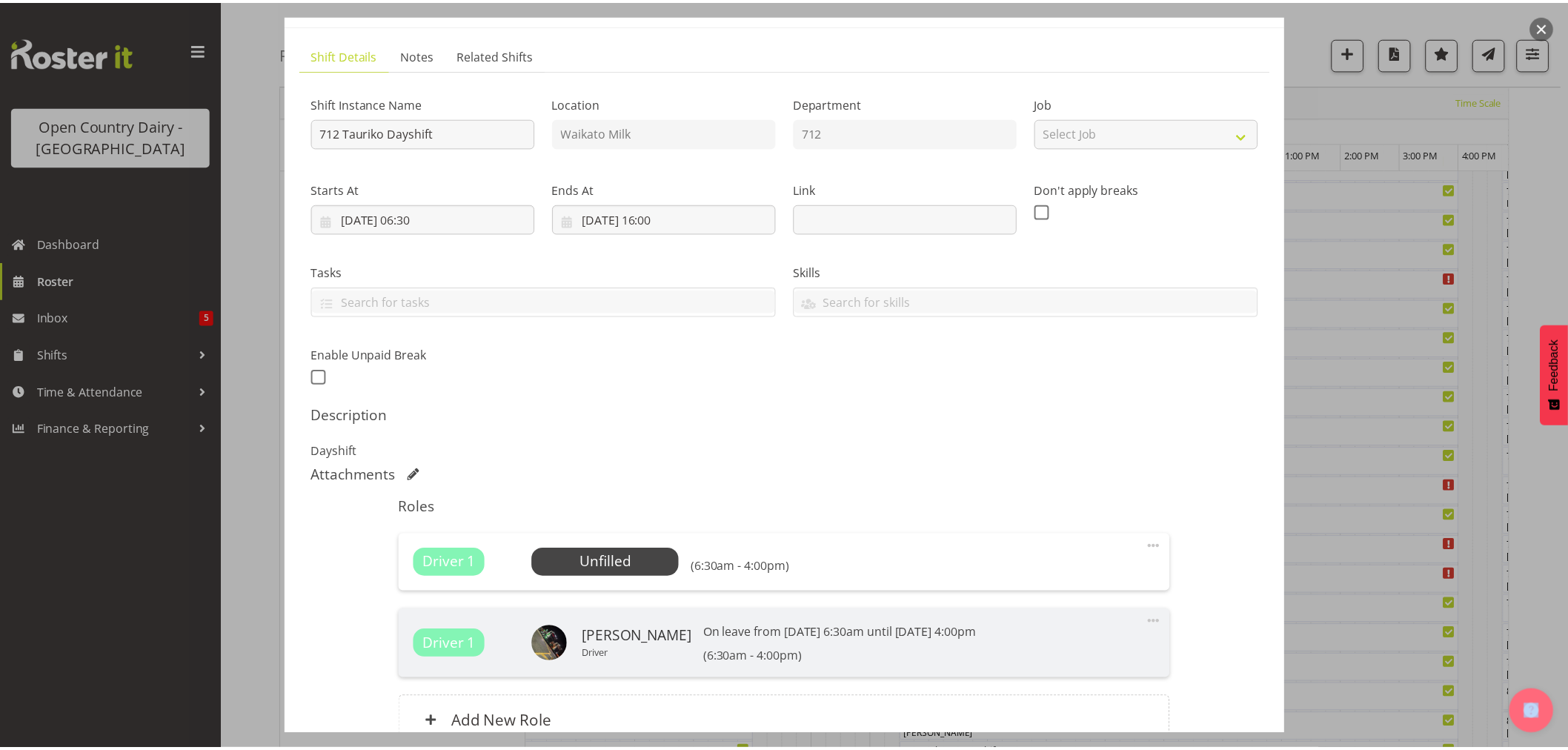
scroll to position [164, 0]
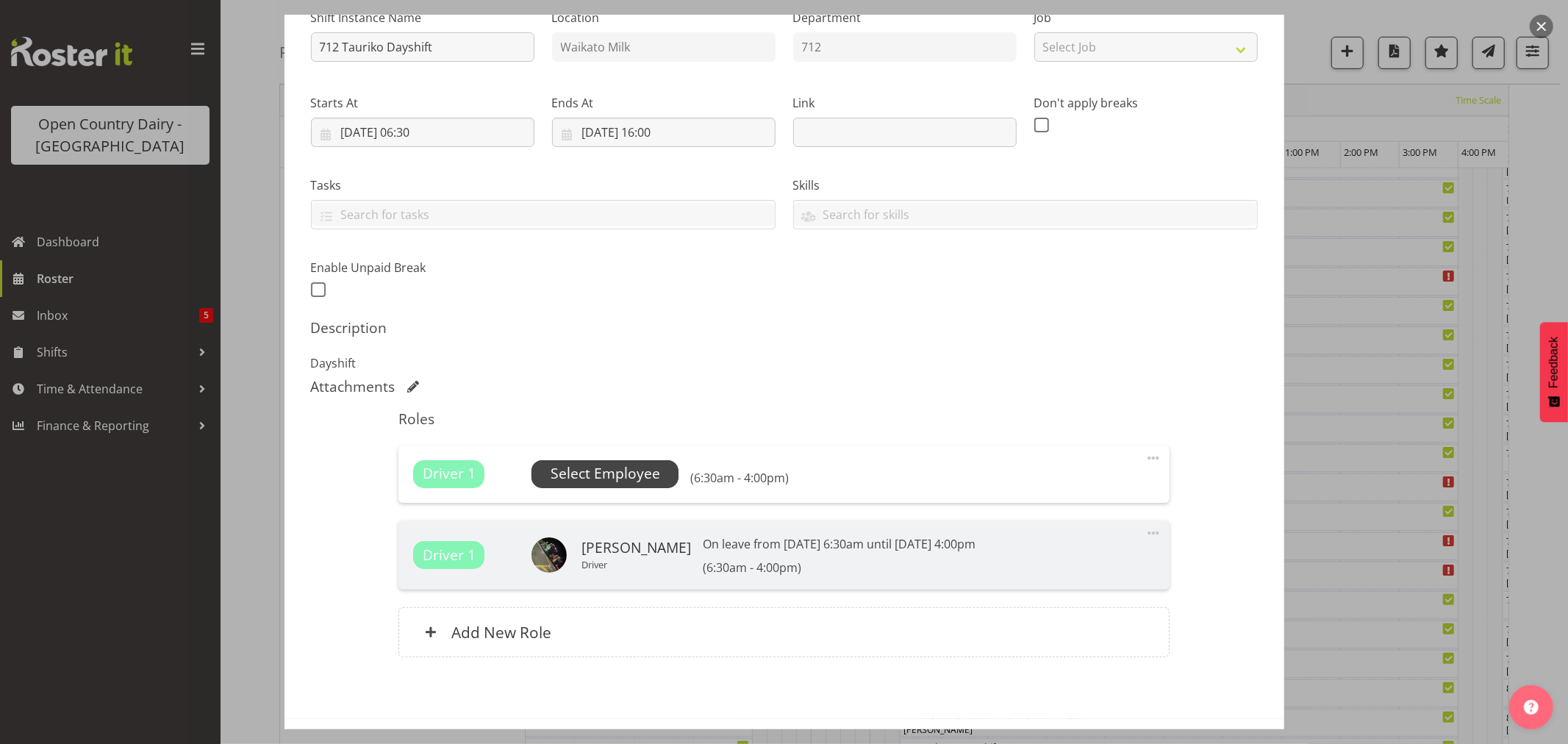
click at [606, 472] on span "Select Employee" at bounding box center [606, 473] width 109 height 21
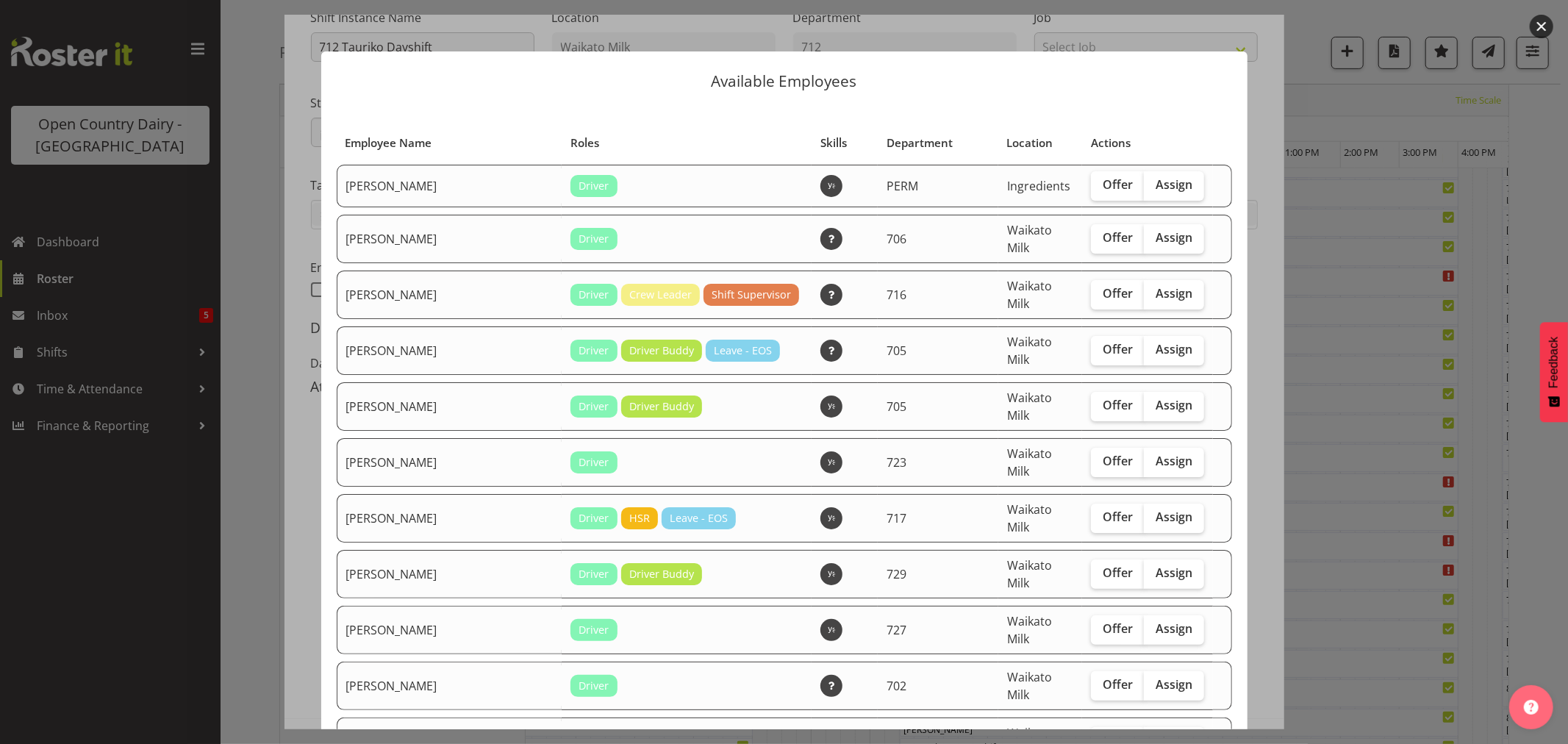
click at [1319, 18] on div at bounding box center [784, 372] width 1568 height 744
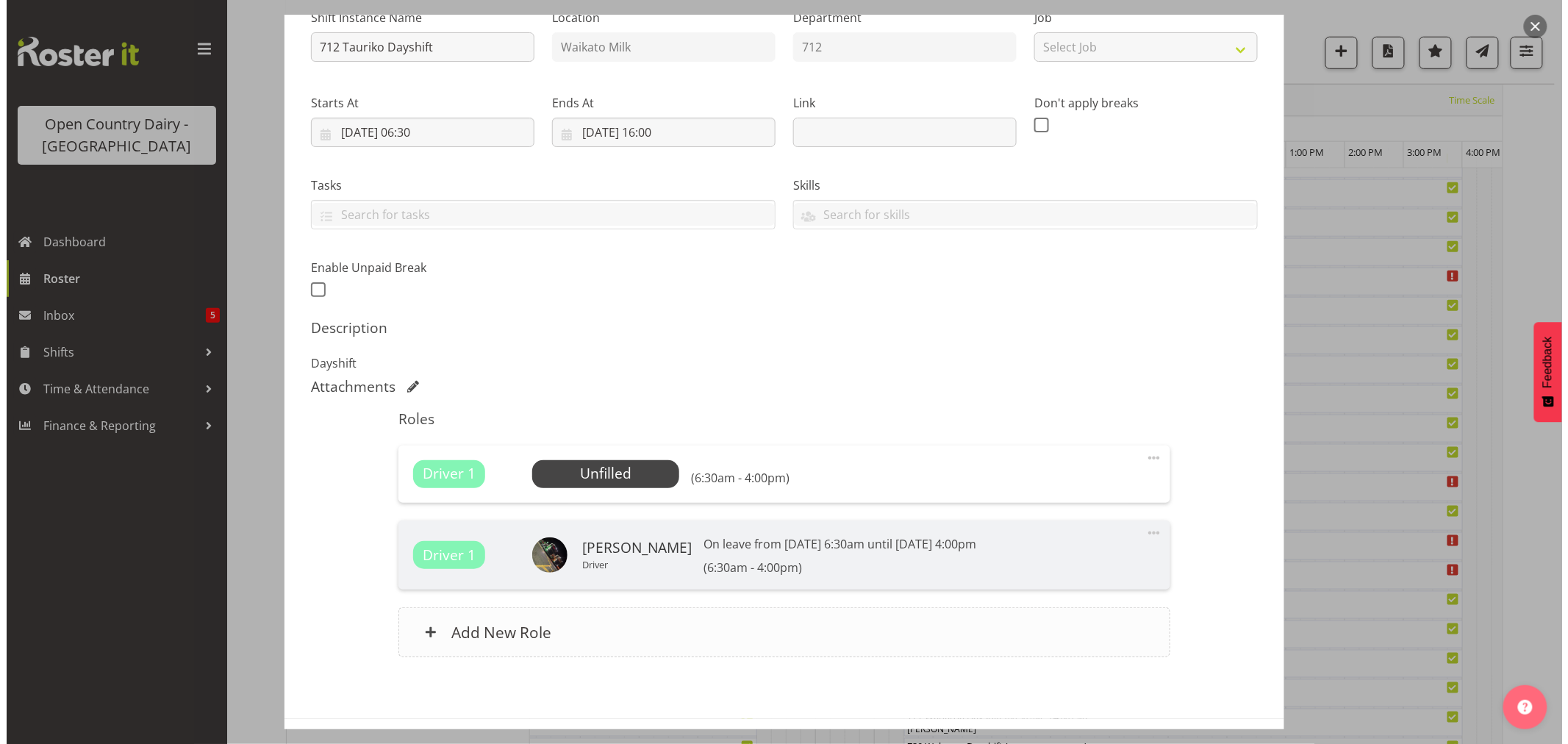
scroll to position [222, 0]
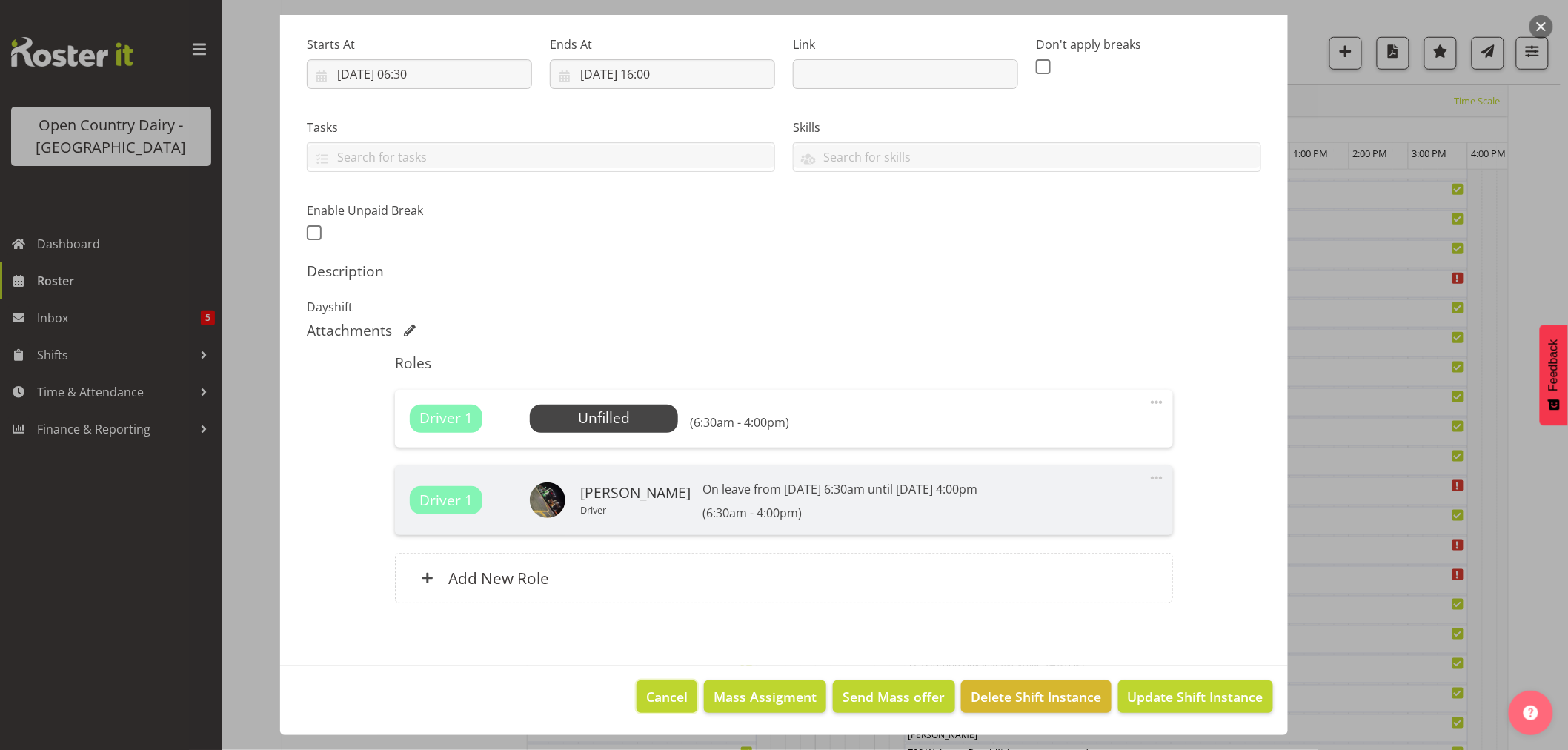
click at [664, 698] on span "Cancel" at bounding box center [667, 697] width 41 height 19
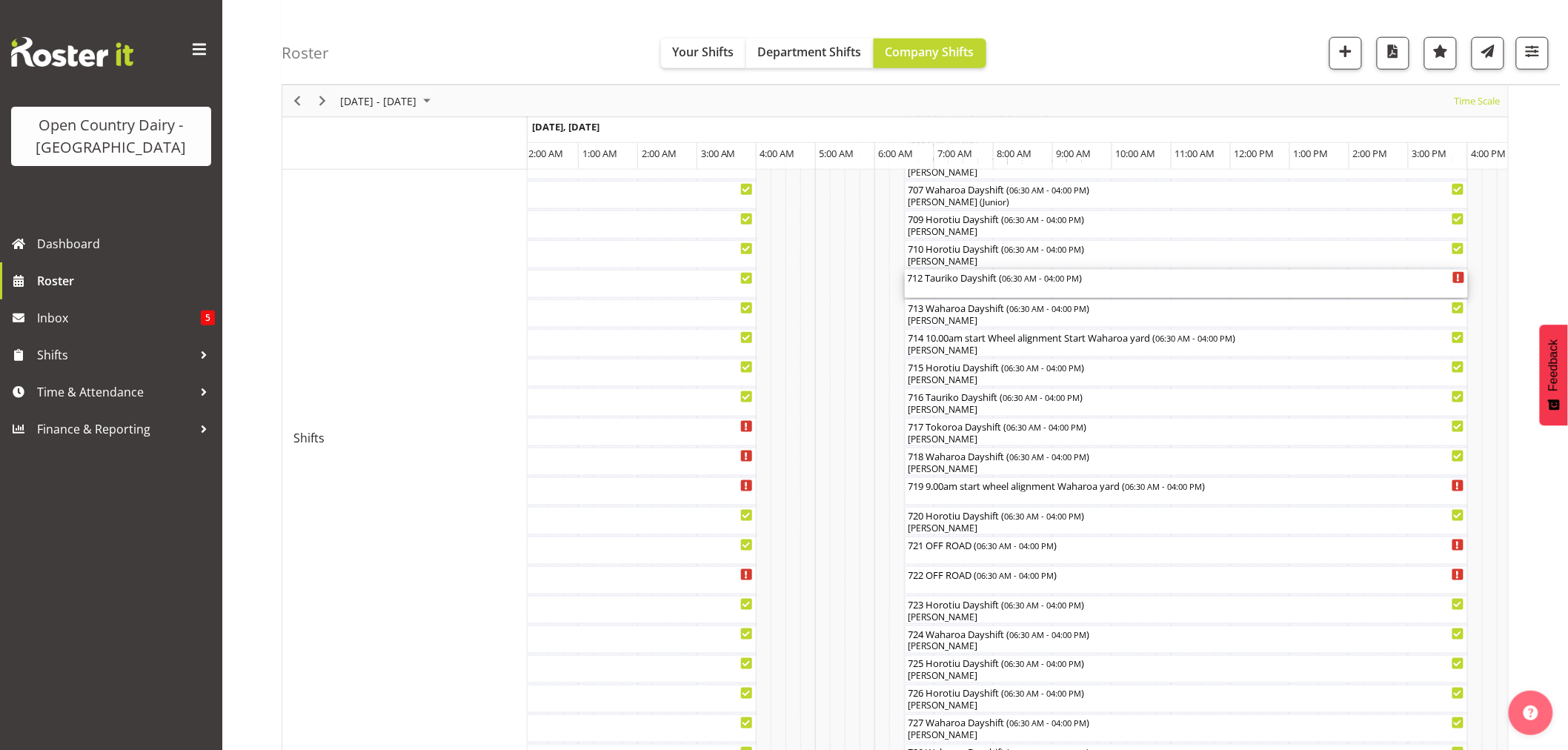
click at [931, 287] on div "712 Tauriko Dayshift ( 06:30 AM - 04:00 PM )" at bounding box center [1186, 283] width 557 height 28
click at [0, 0] on div at bounding box center [0, 0] width 0 height 0
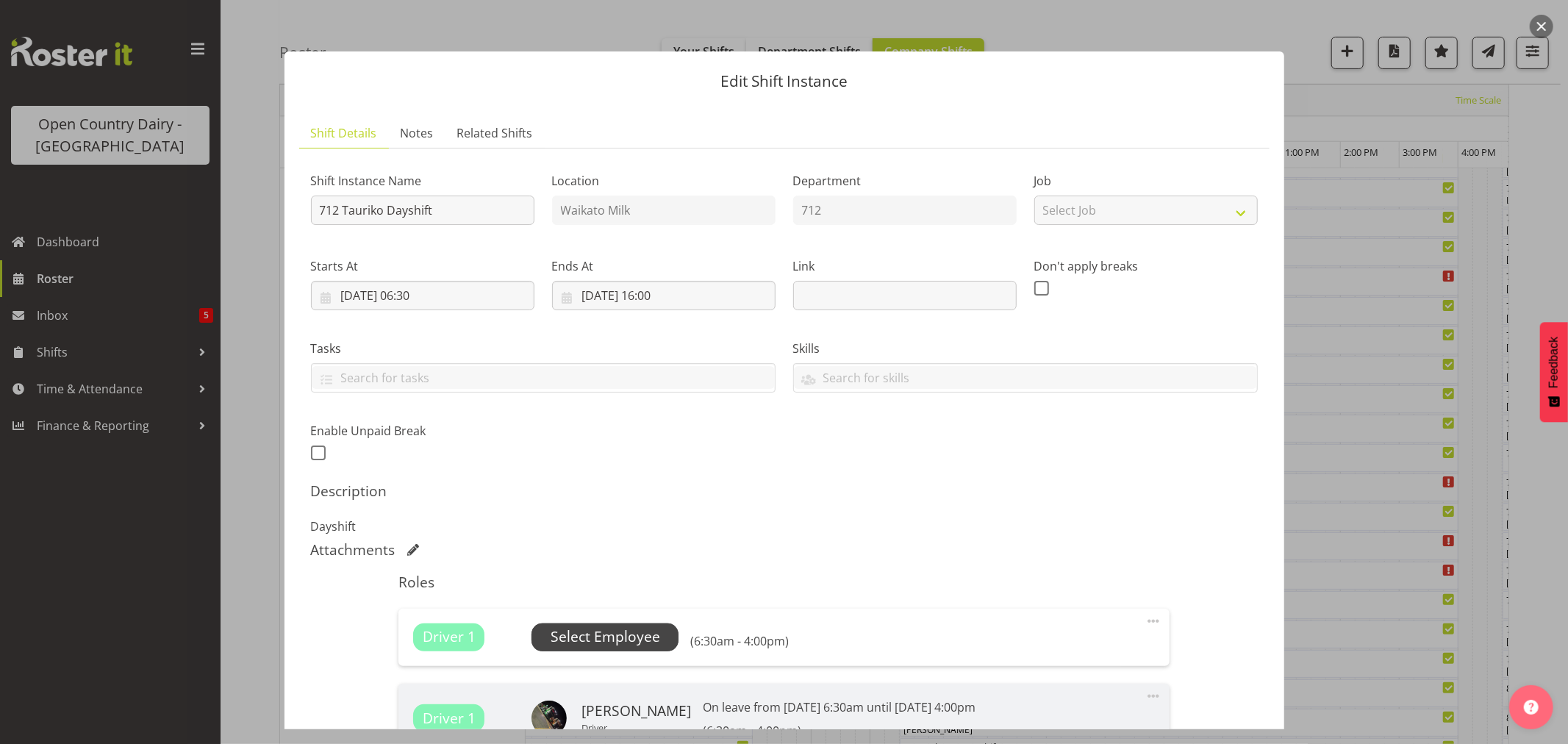
click at [635, 630] on span "Select Employee" at bounding box center [606, 636] width 109 height 21
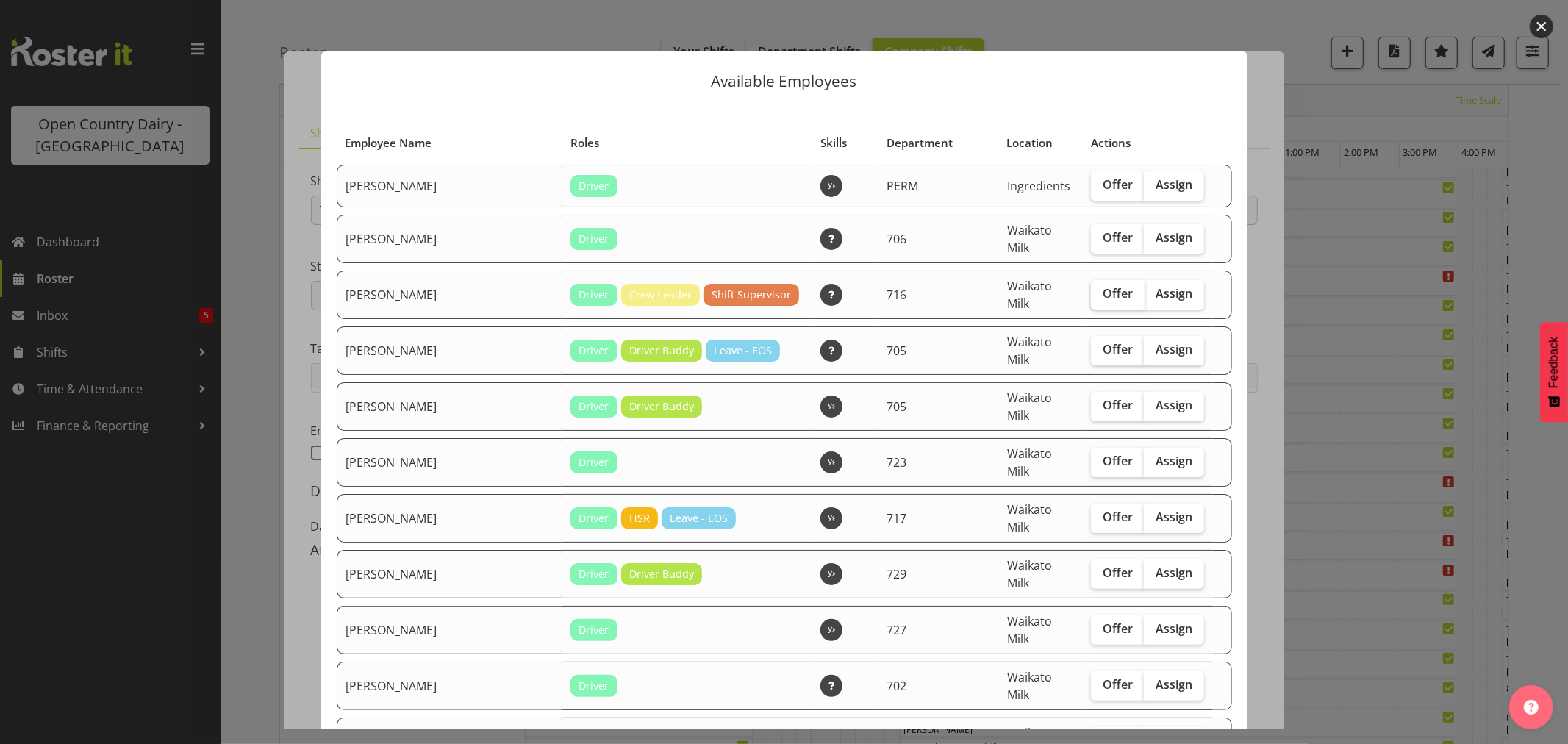
click at [1103, 288] on span "Offer" at bounding box center [1117, 293] width 30 height 15
click at [1099, 289] on input "Offer" at bounding box center [1096, 293] width 9 height 9
click at [1103, 287] on span "Offer" at bounding box center [1117, 293] width 30 height 15
click at [1097, 289] on input "Offer" at bounding box center [1096, 293] width 9 height 9
click at [1103, 286] on span "Offer" at bounding box center [1117, 293] width 30 height 15
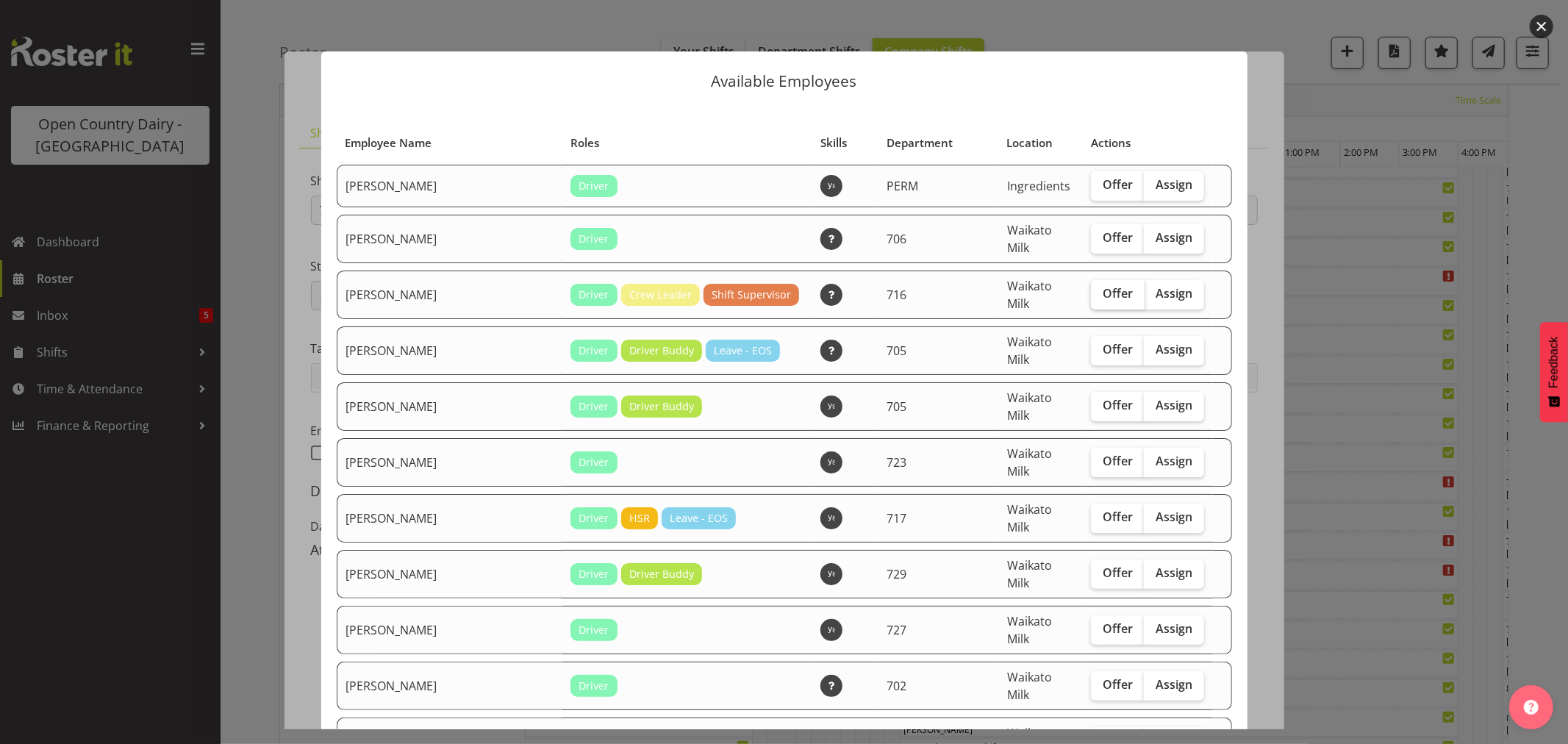
click at [1094, 289] on input "Offer" at bounding box center [1096, 293] width 9 height 9
click at [1104, 286] on span "Offer" at bounding box center [1117, 293] width 30 height 15
click at [1101, 289] on input "Offer" at bounding box center [1096, 293] width 9 height 9
click at [1103, 286] on span "Offer" at bounding box center [1117, 293] width 30 height 15
click at [1098, 289] on input "Offer" at bounding box center [1096, 293] width 9 height 9
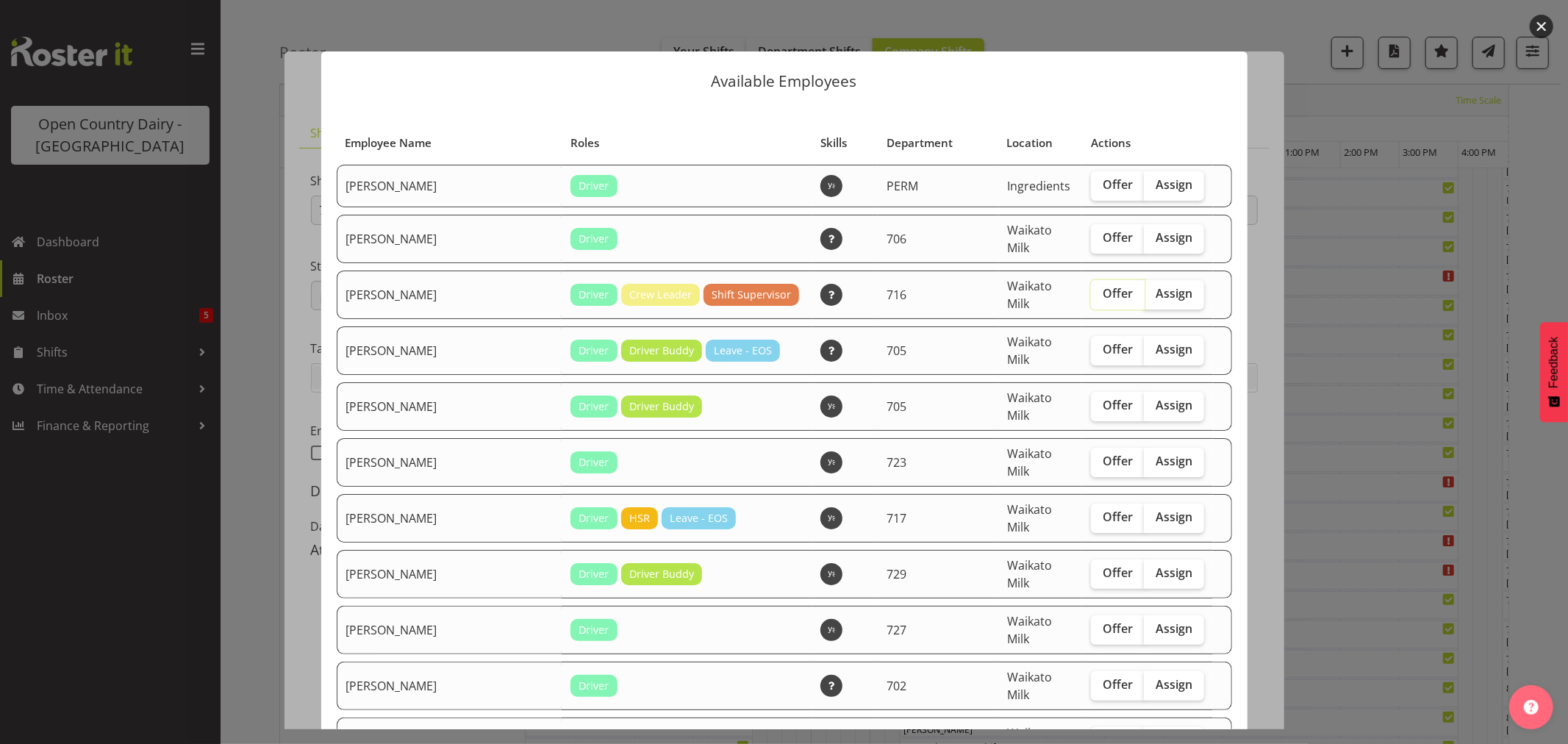
checkbox input "true"
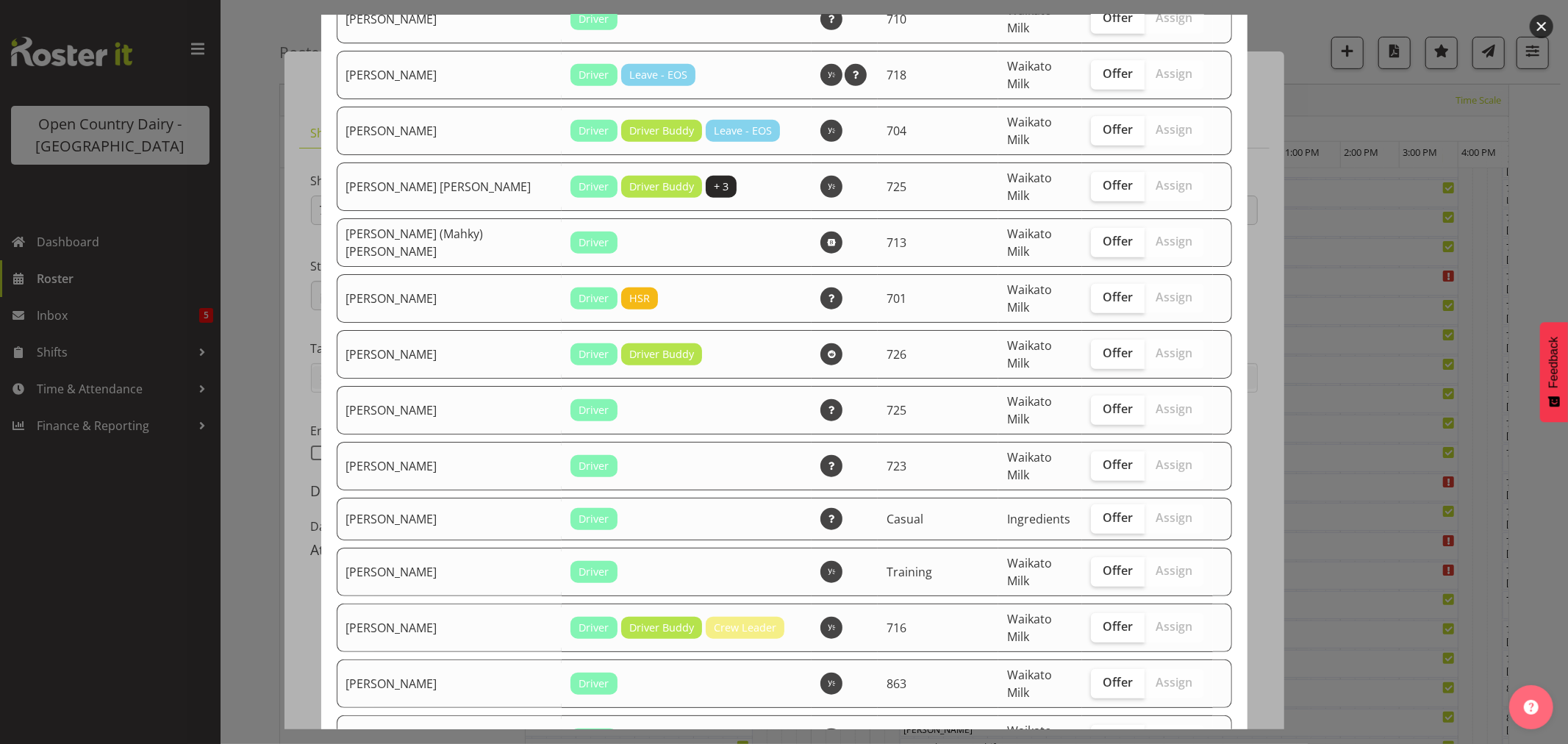
scroll to position [899, 0]
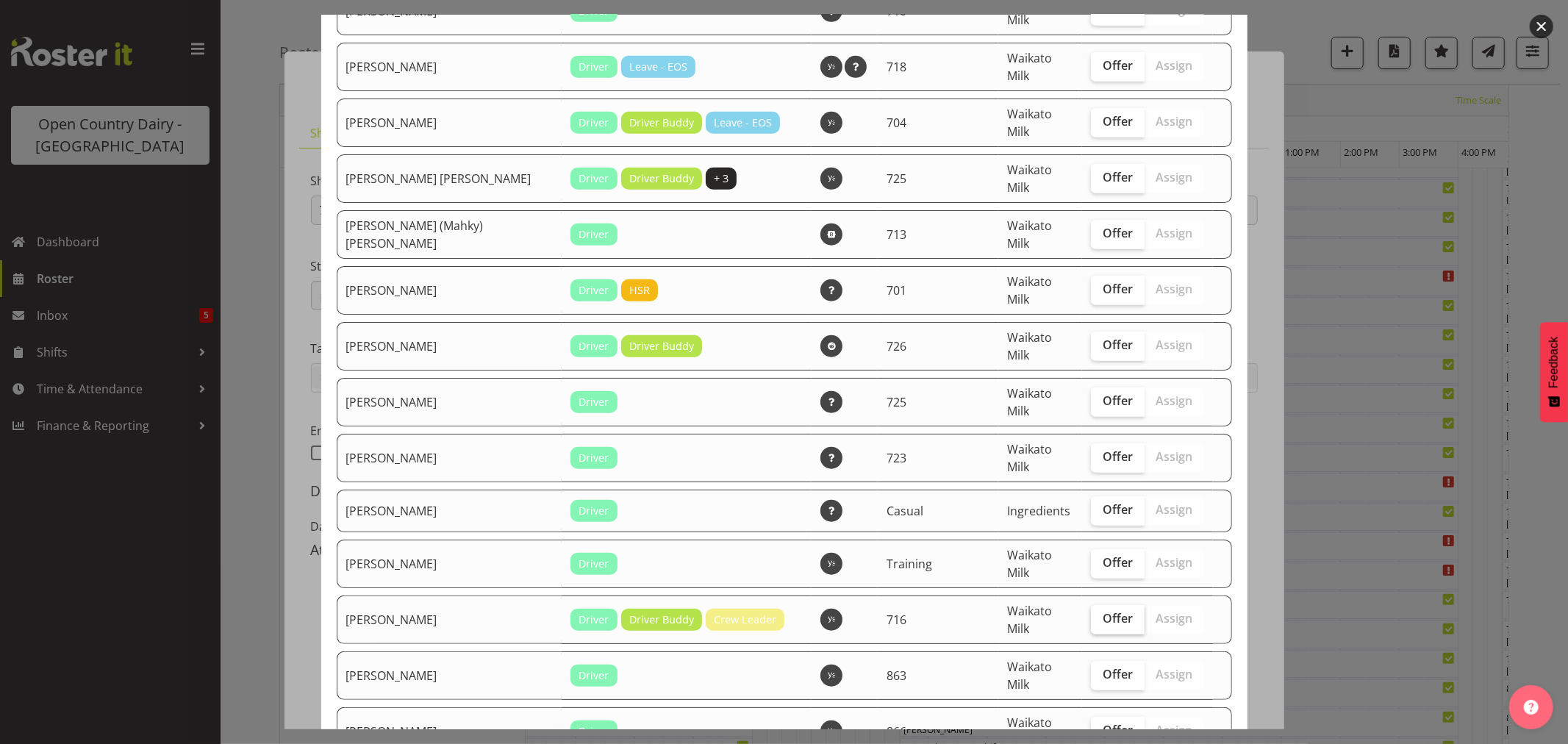
click at [1103, 611] on span "Offer" at bounding box center [1117, 618] width 30 height 15
click at [1092, 614] on input "Offer" at bounding box center [1096, 618] width 9 height 9
checkbox input "true"
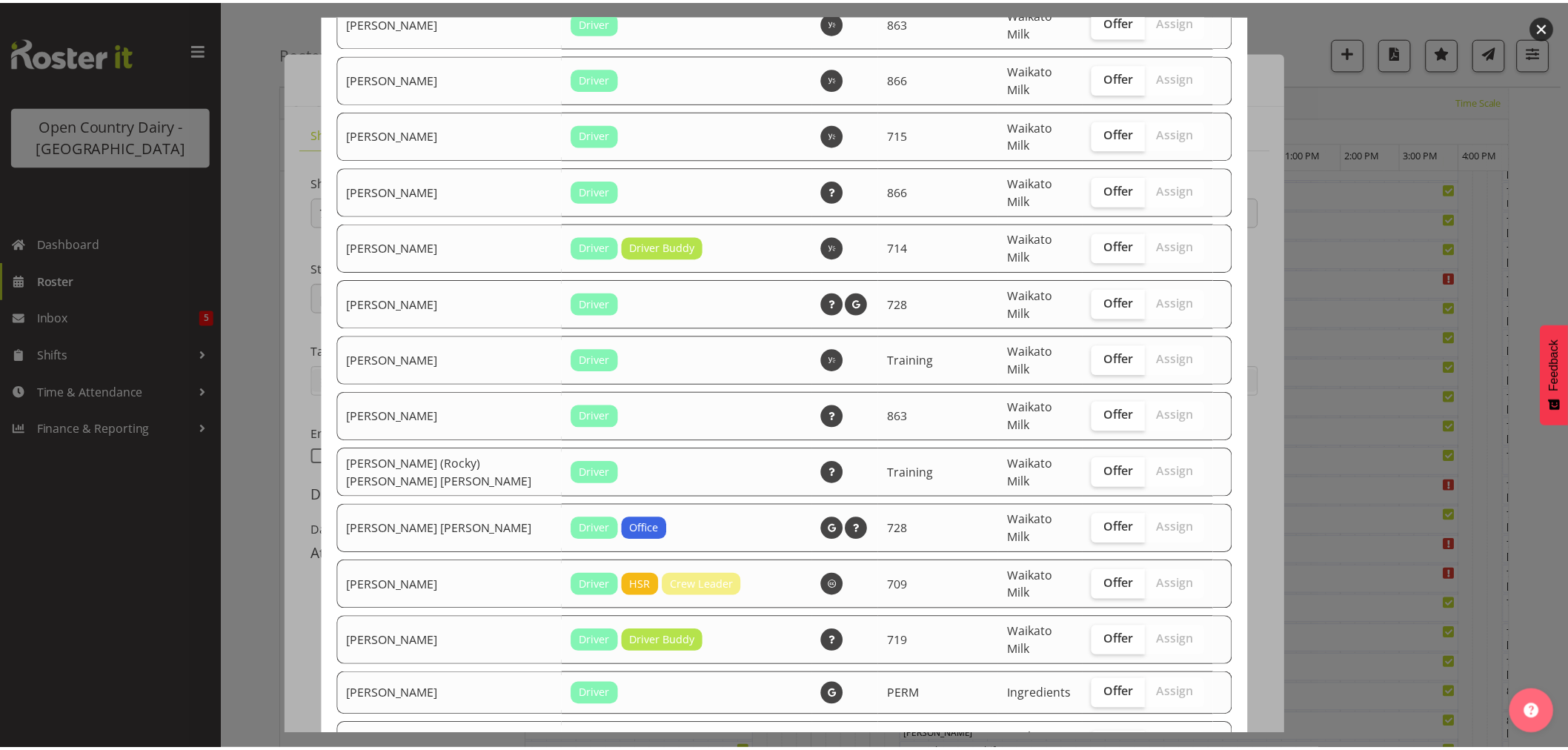
scroll to position [1894, 0]
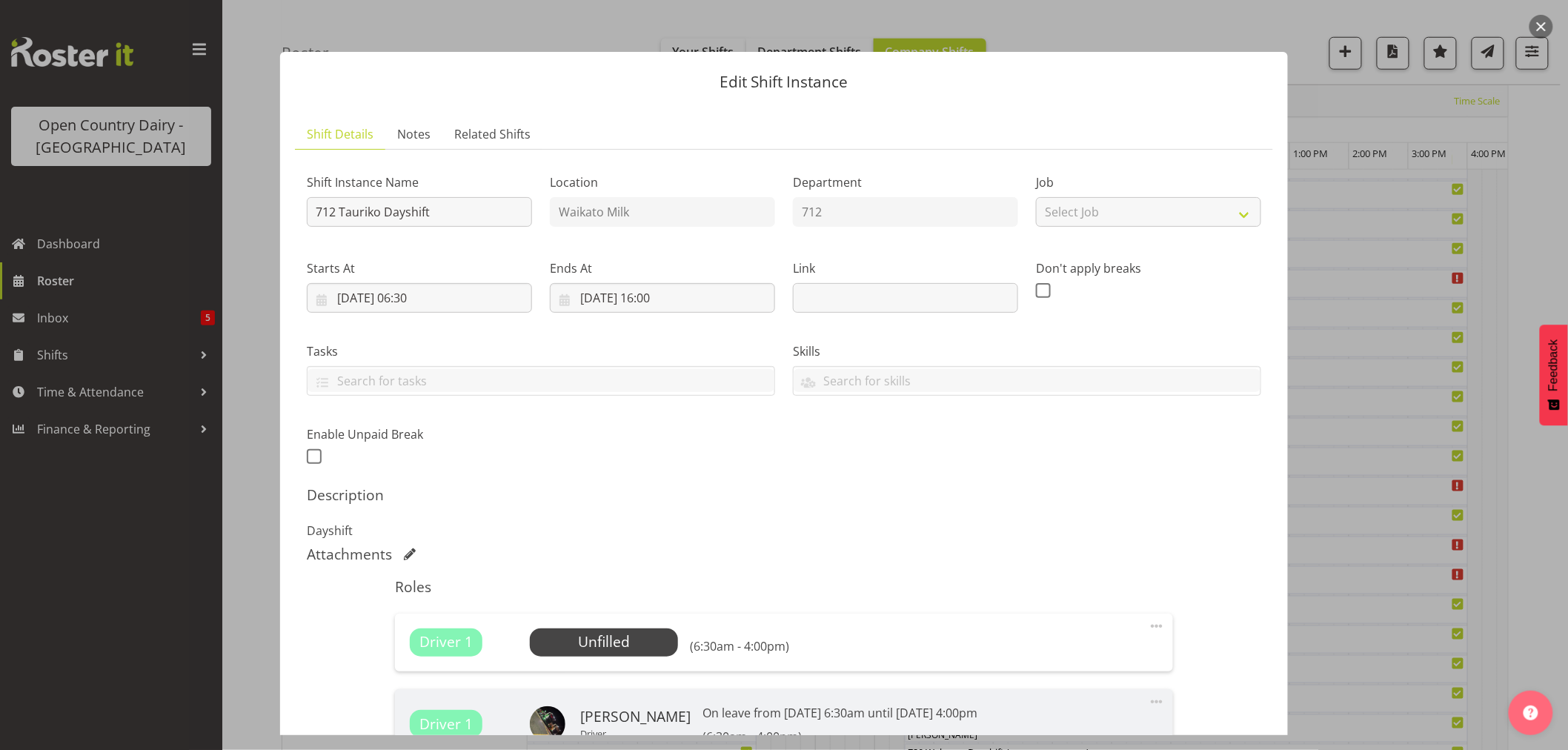
scroll to position [224, 0]
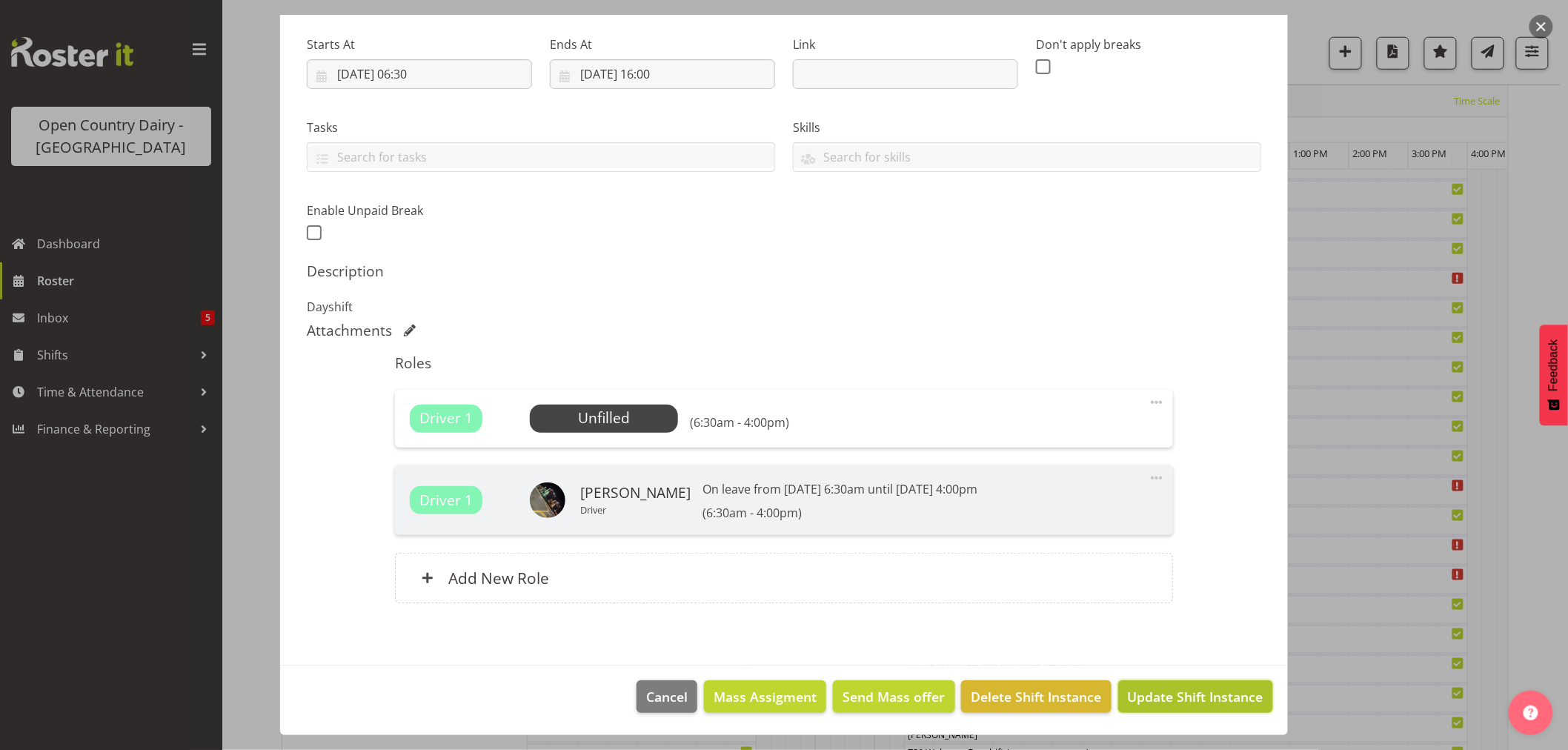
click at [1204, 708] on button "Update Shift Instance" at bounding box center [1195, 697] width 155 height 33
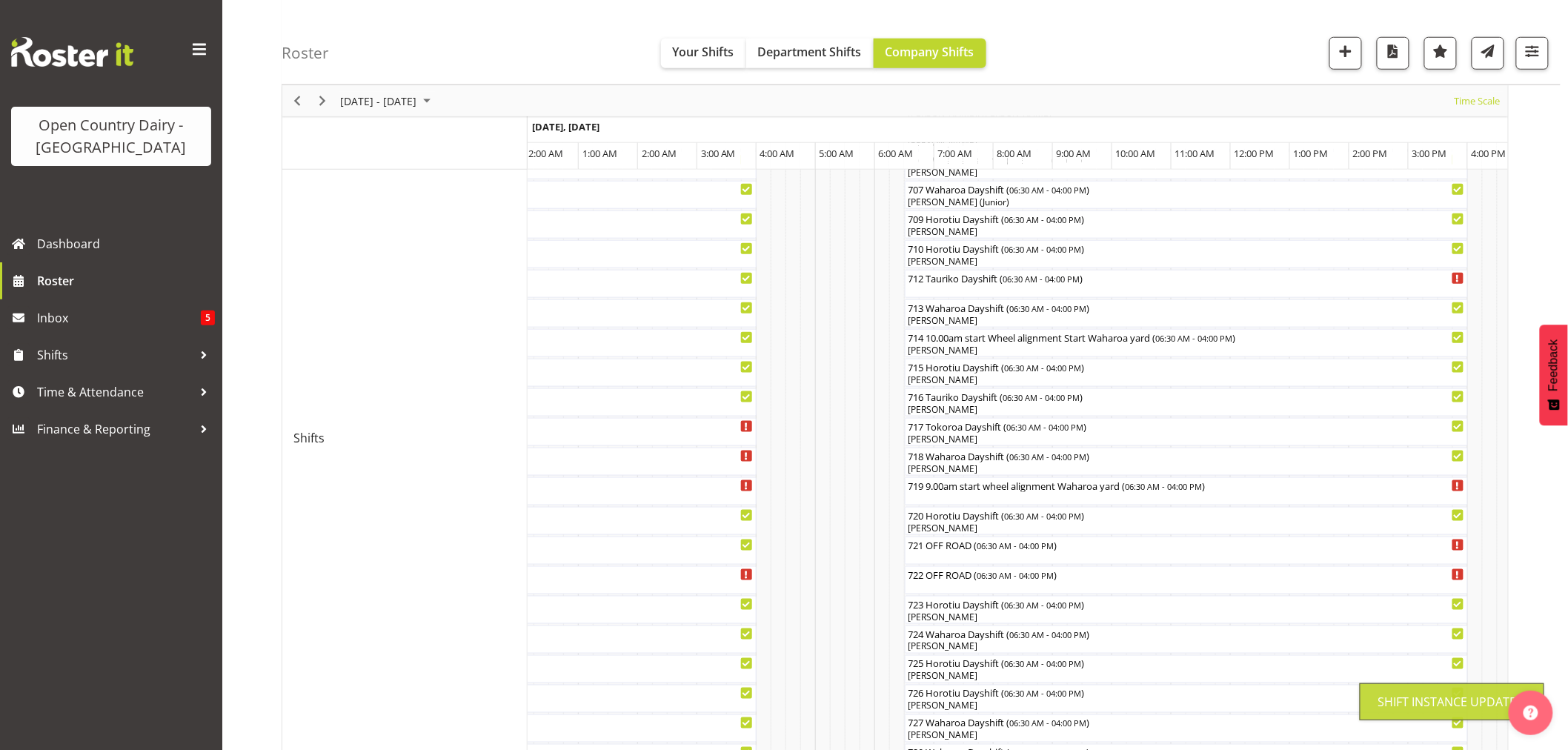
scroll to position [0, 0]
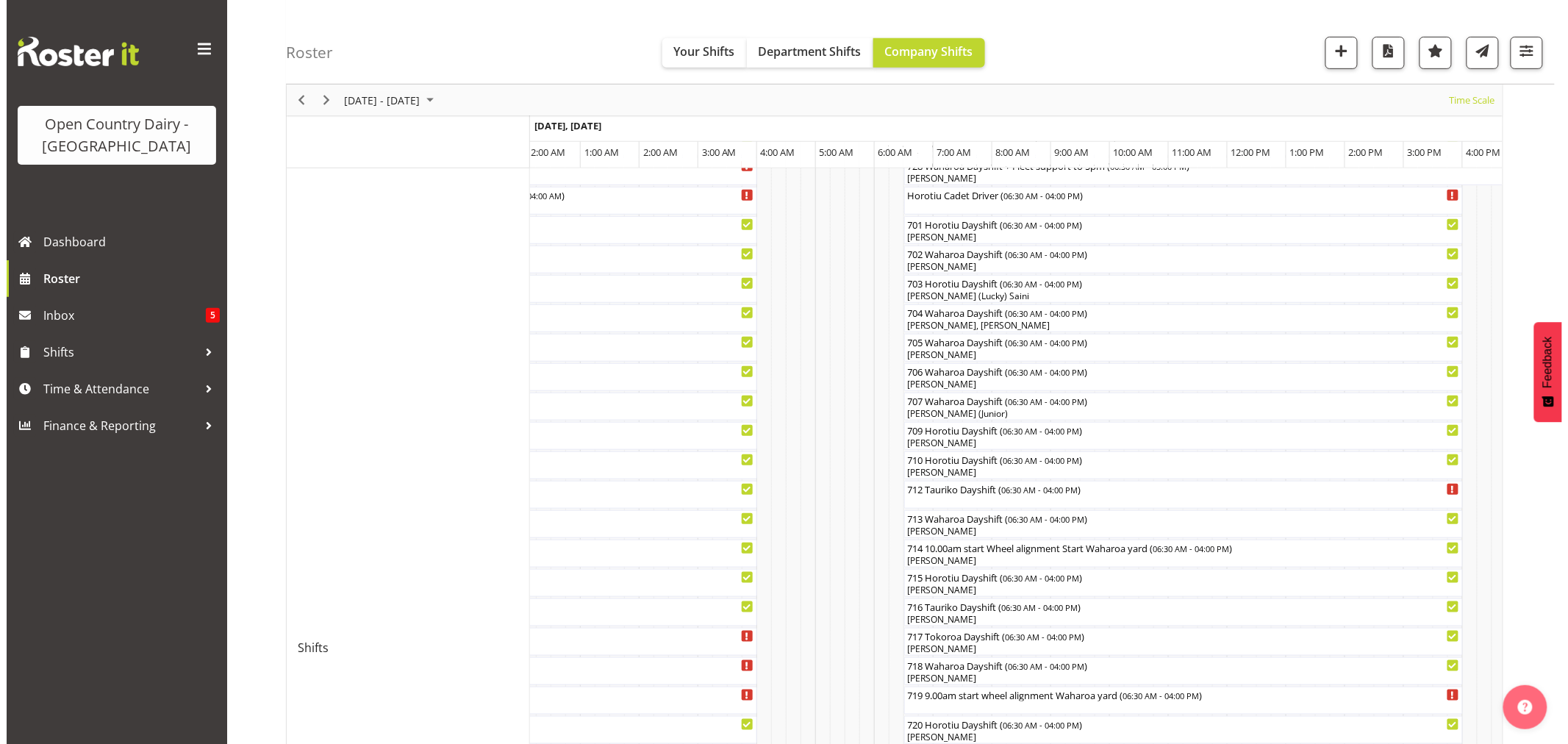
scroll to position [489, 0]
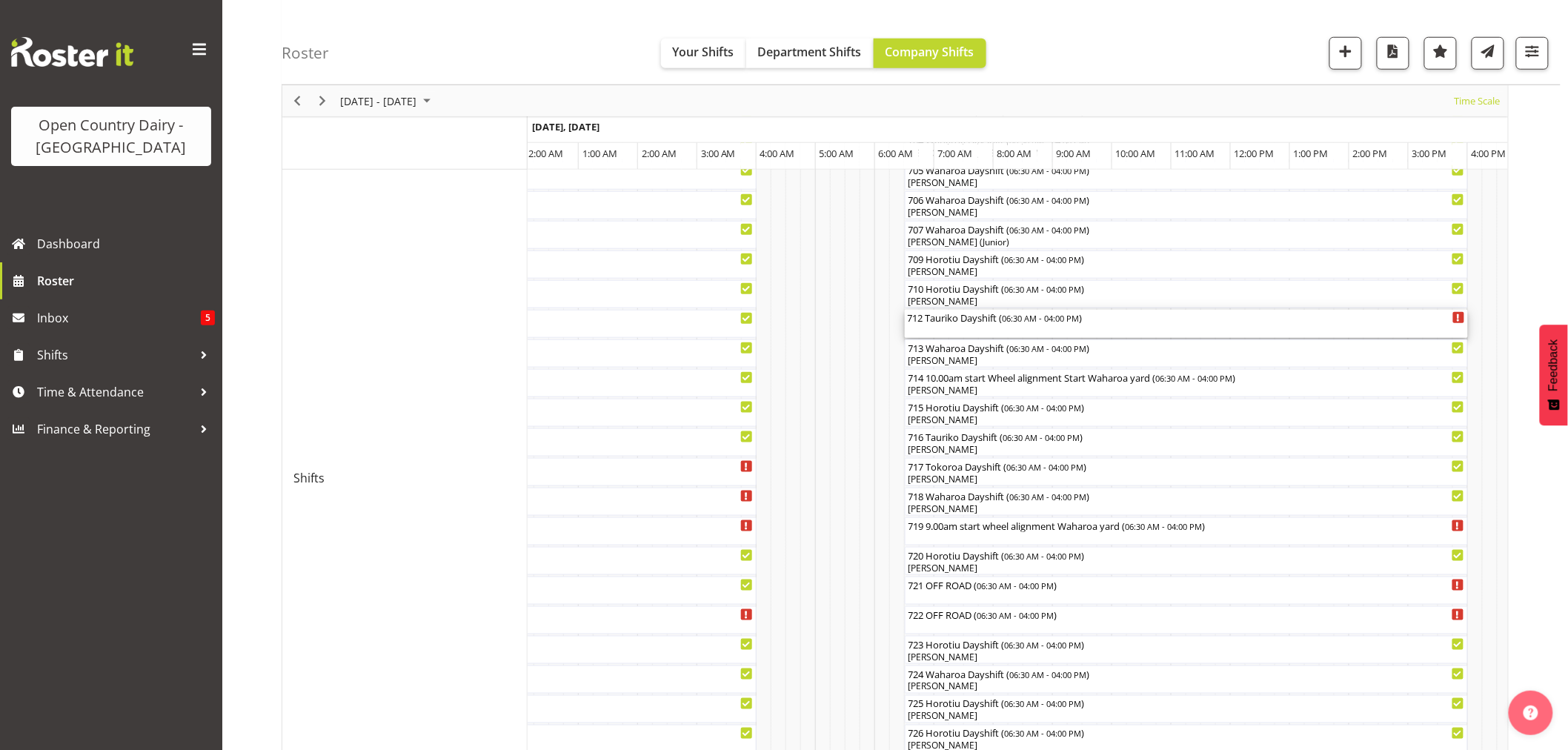
click at [924, 325] on div "712 Tauriko Dayshift ( 06:30 AM - 04:00 PM )" at bounding box center [1186, 324] width 557 height 28
click at [0, 0] on div at bounding box center [0, 0] width 0 height 0
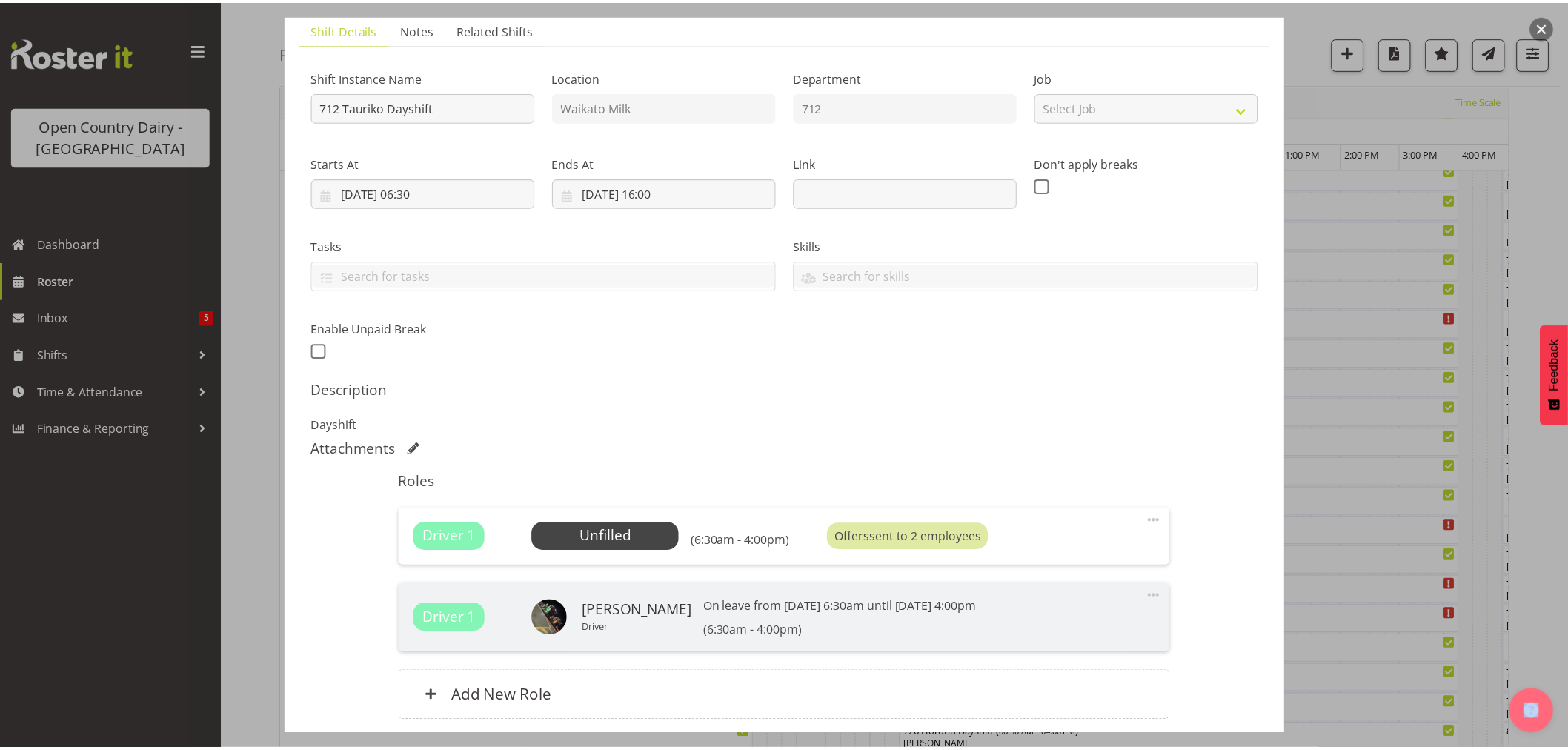
scroll to position [224, 0]
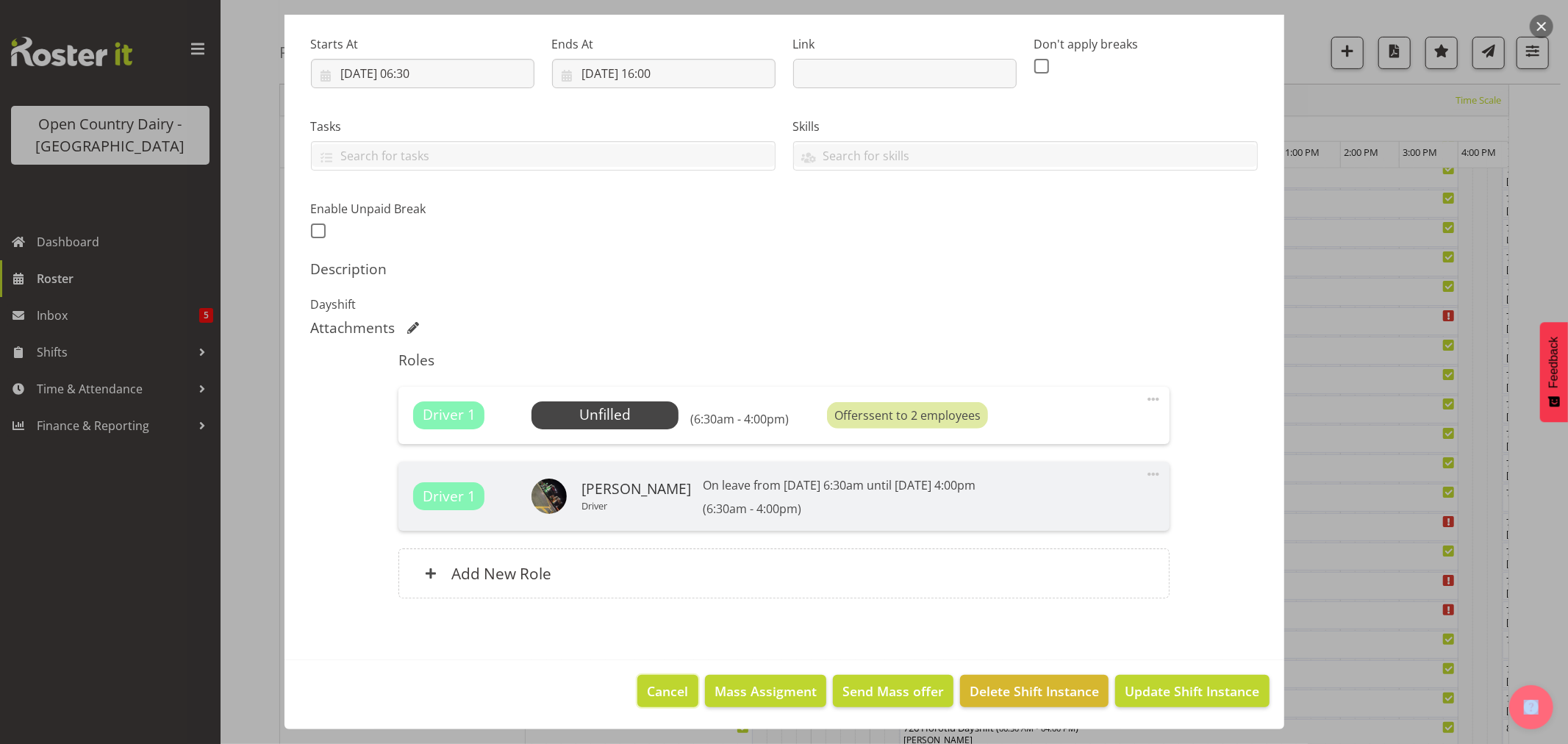
click at [658, 695] on span "Cancel" at bounding box center [668, 691] width 41 height 19
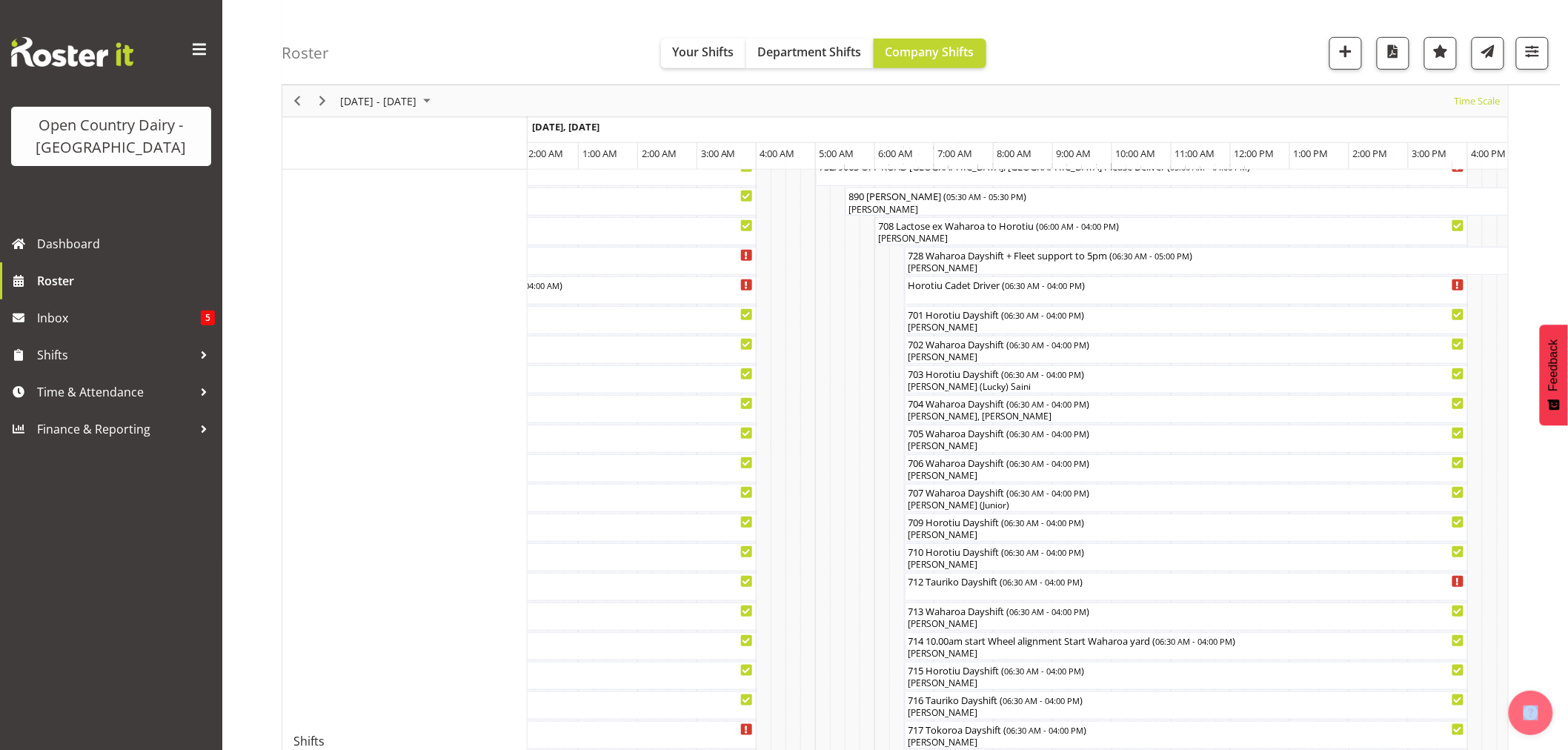
scroll to position [164, 0]
